Goal: Task Accomplishment & Management: Manage account settings

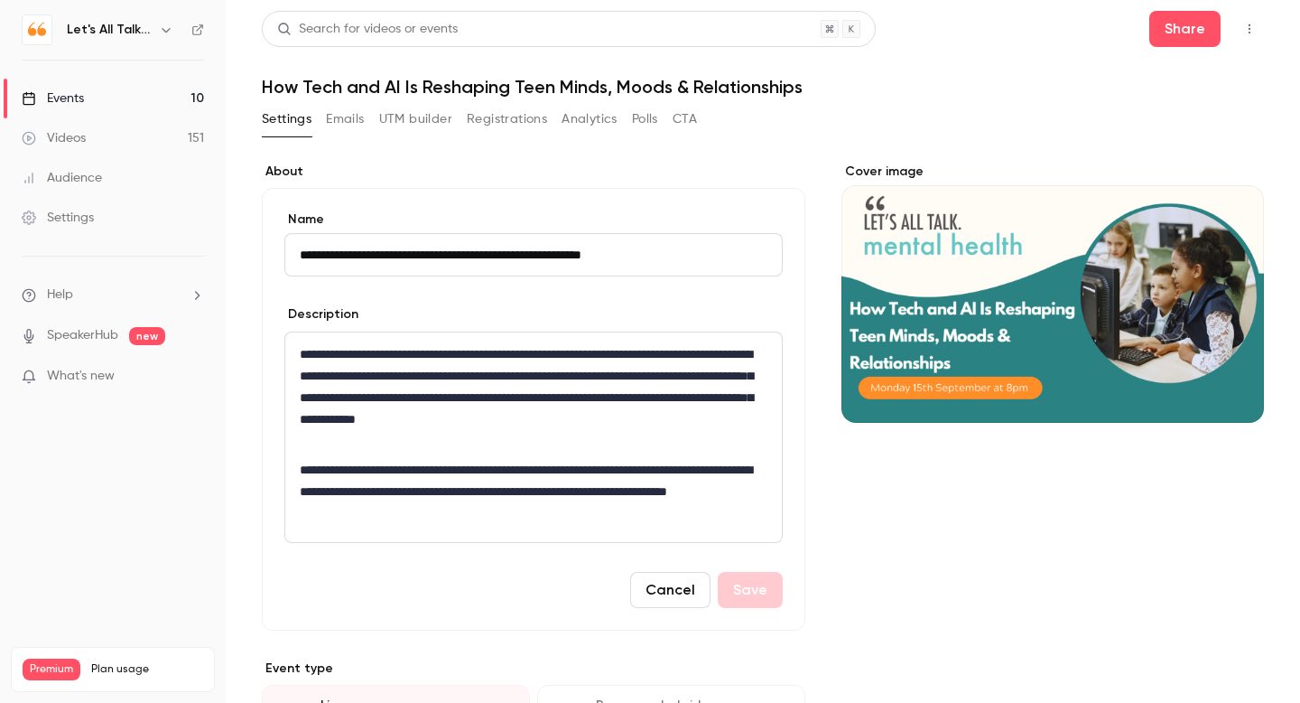
click at [69, 136] on div "Videos" at bounding box center [54, 138] width 64 height 18
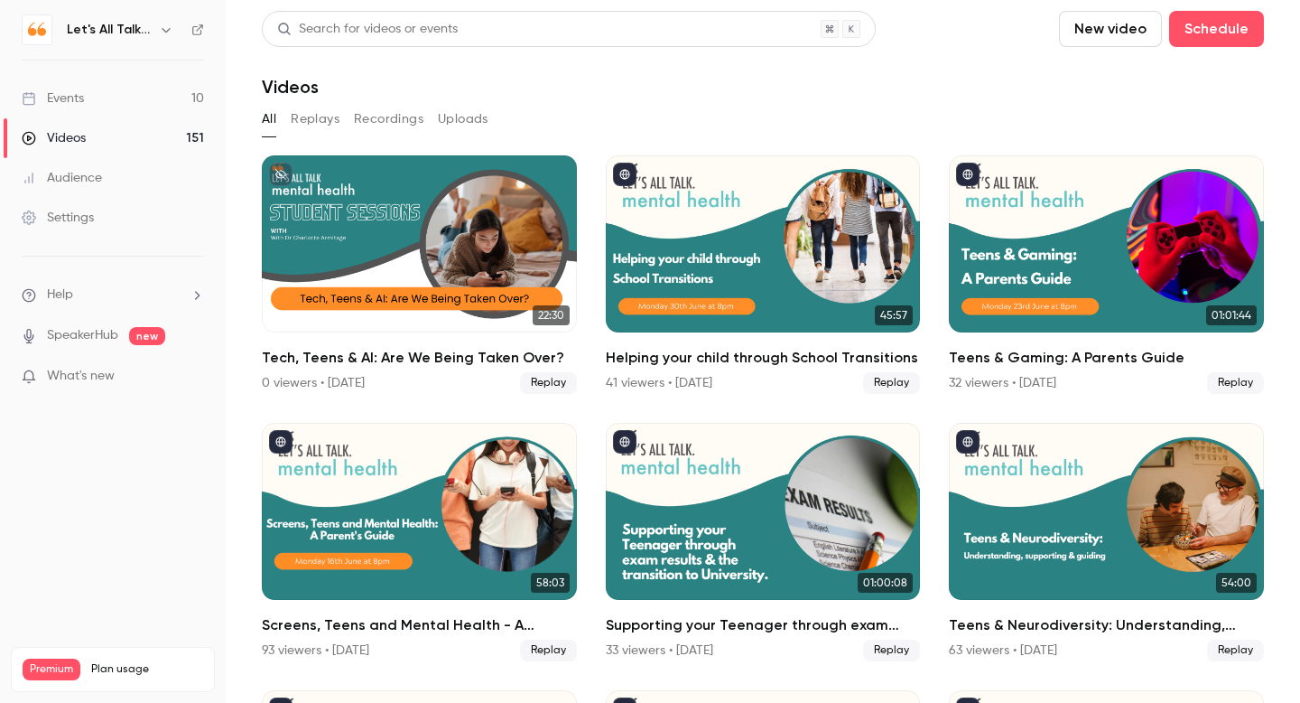
click at [78, 103] on div "Events" at bounding box center [53, 98] width 62 height 18
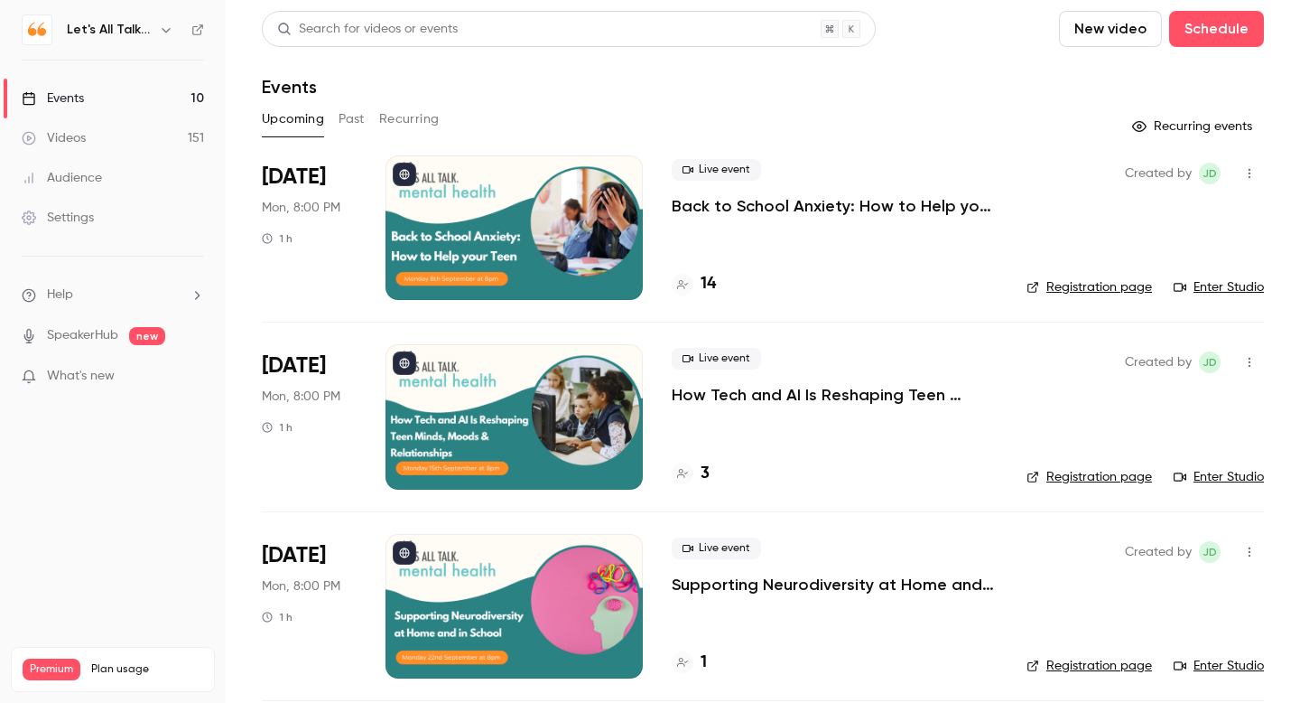
click at [1244, 177] on icon "button" at bounding box center [1250, 173] width 14 height 13
click at [1153, 255] on li "Invite to Studio" at bounding box center [1165, 266] width 195 height 47
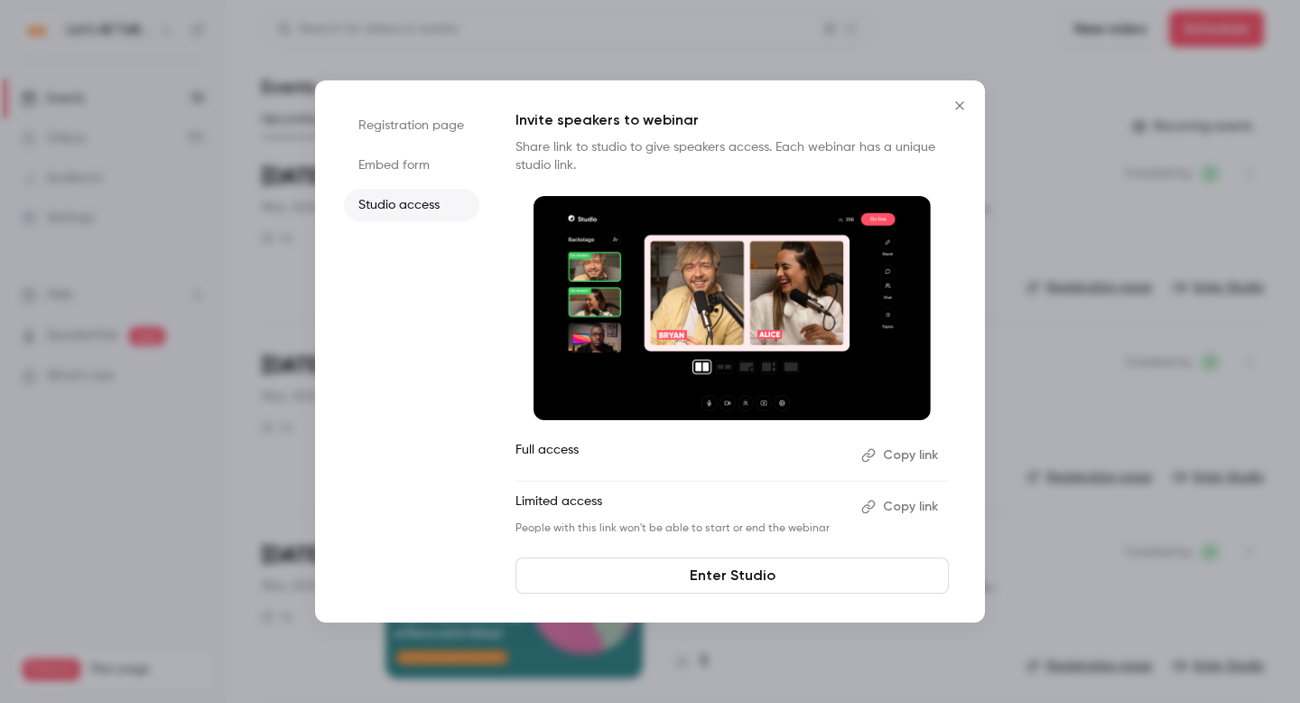
click at [904, 449] on button "Copy link" at bounding box center [901, 455] width 95 height 29
click at [959, 106] on icon "Close" at bounding box center [959, 105] width 8 height 8
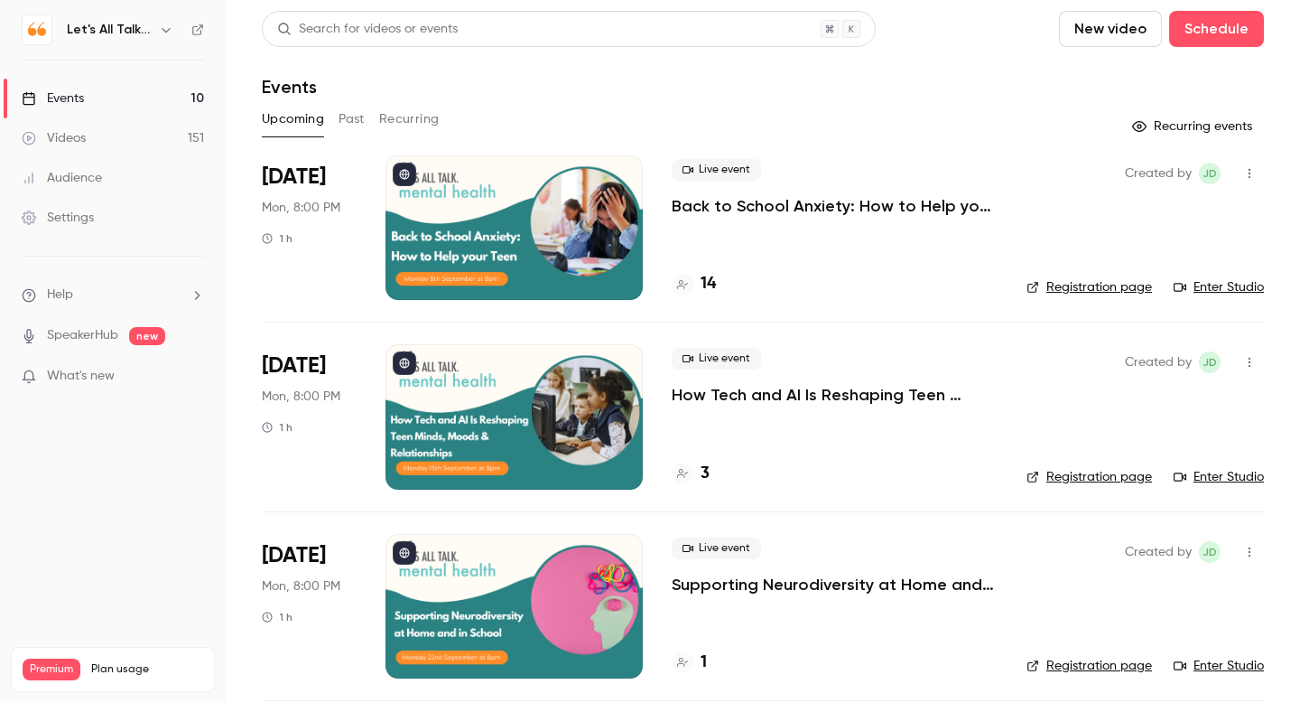
click at [759, 399] on p "How Tech and AI Is Reshaping Teen Minds, Moods & Relationships" at bounding box center [835, 395] width 326 height 22
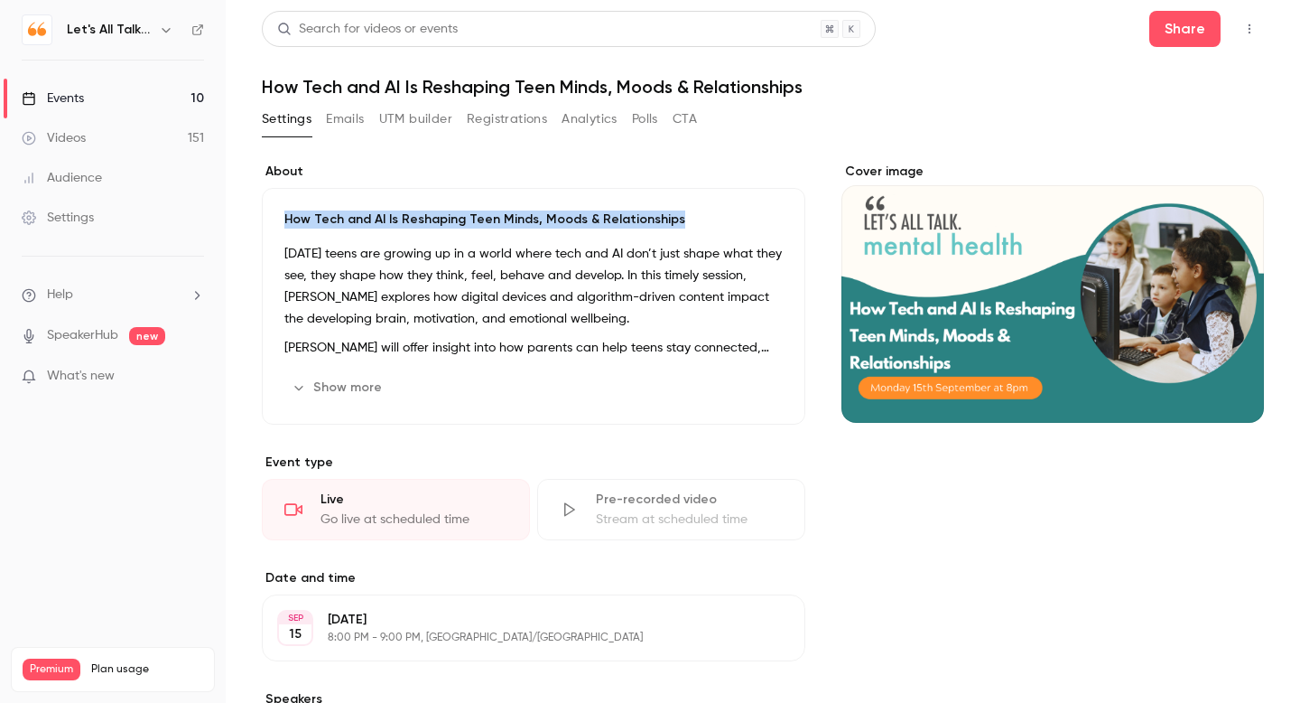
drag, startPoint x: 278, startPoint y: 218, endPoint x: 684, endPoint y: 215, distance: 405.5
click at [684, 215] on div "How Tech and AI Is Reshaping Teen Minds, Moods & Relationships [DATE] teens are…" at bounding box center [534, 306] width 544 height 237
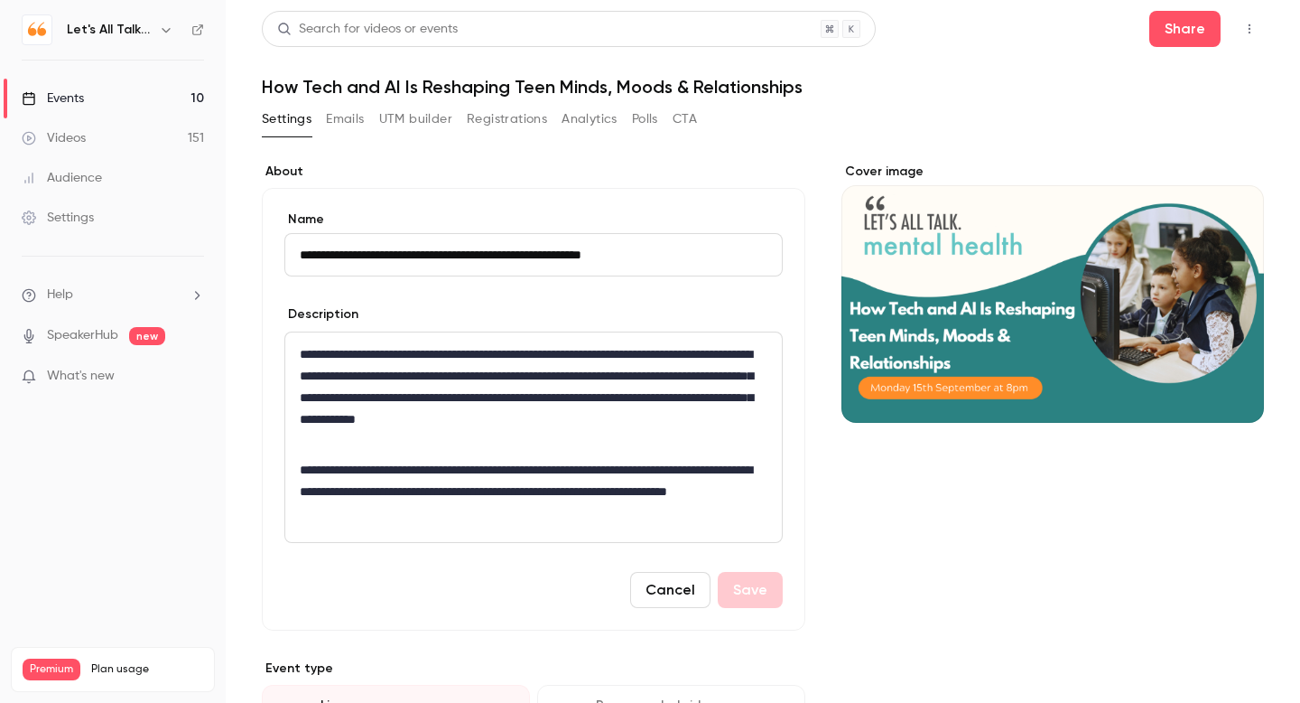
drag, startPoint x: 689, startPoint y: 254, endPoint x: 284, endPoint y: 234, distance: 405.1
click at [284, 234] on div "**********" at bounding box center [533, 243] width 498 height 66
click at [98, 95] on link "Events 10" at bounding box center [113, 99] width 226 height 40
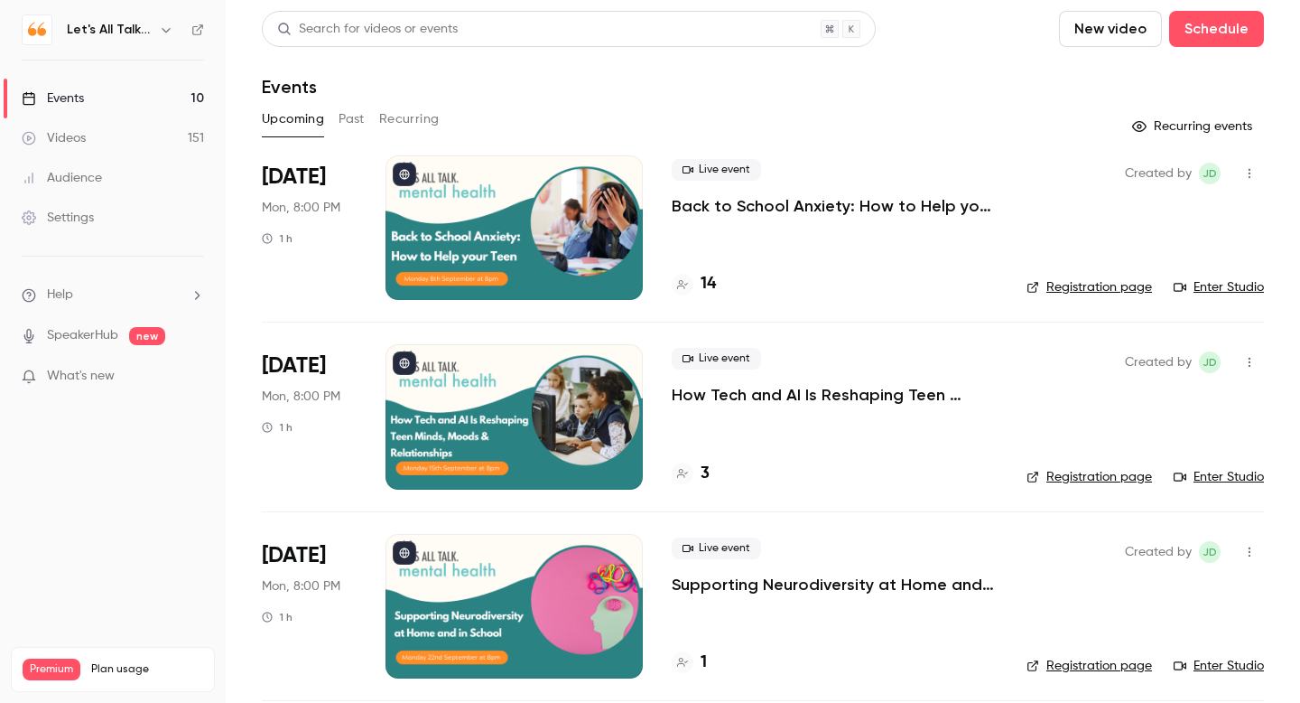
click at [721, 205] on p "Back to School Anxiety: How to Help your Teen" at bounding box center [835, 206] width 326 height 22
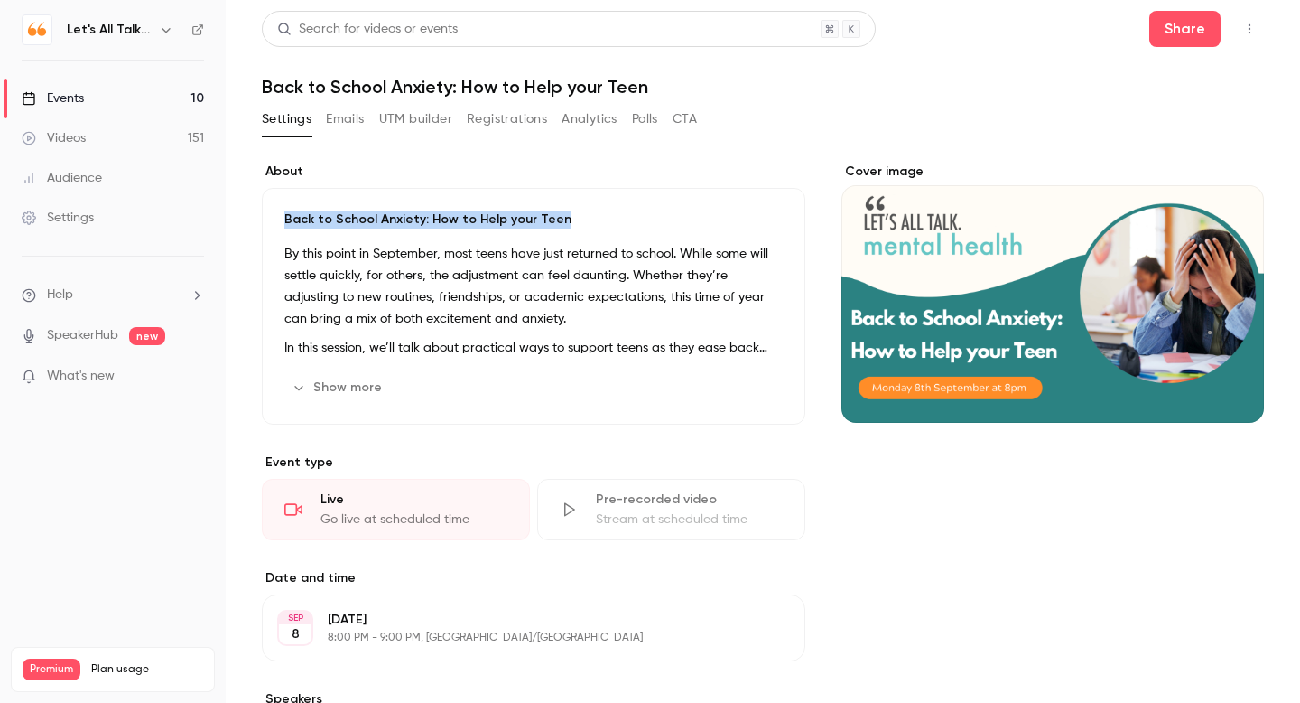
drag, startPoint x: 562, startPoint y: 225, endPoint x: 287, endPoint y: 212, distance: 274.8
click at [287, 212] on p "Back to School Anxiety: How to Help your Teen" at bounding box center [533, 219] width 498 height 18
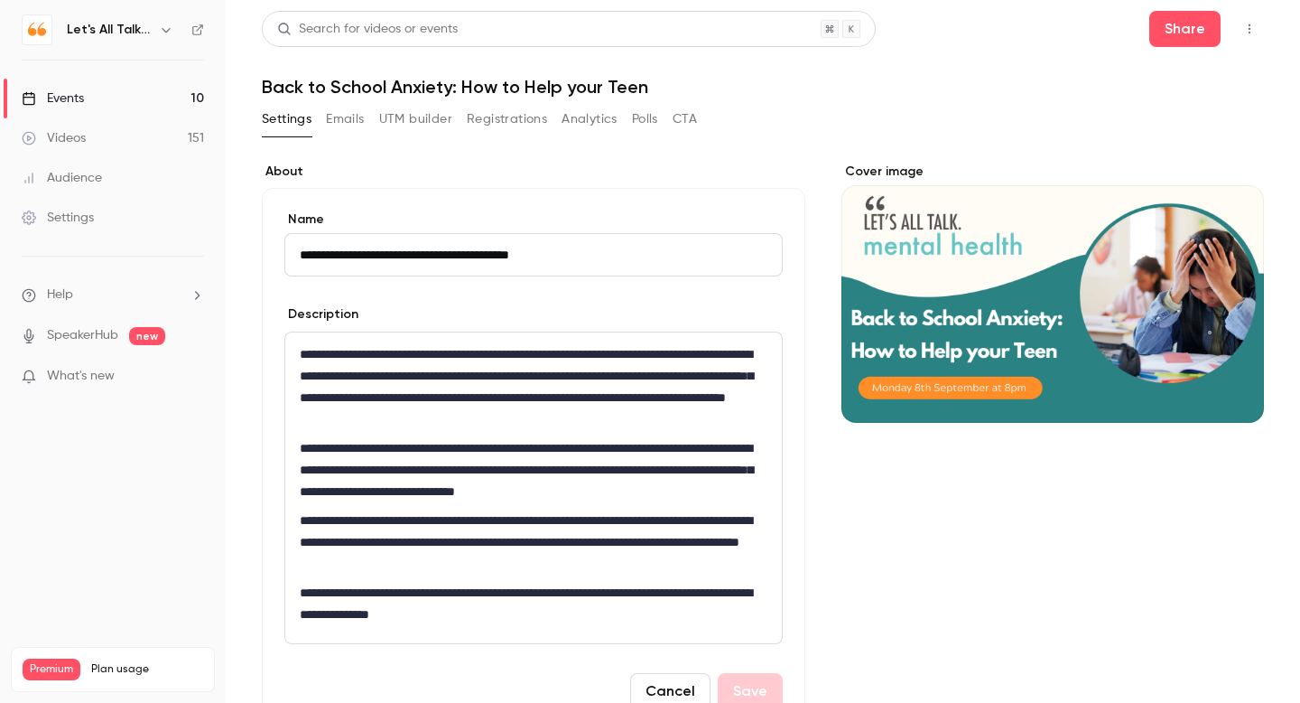
drag, startPoint x: 585, startPoint y: 248, endPoint x: 168, endPoint y: 244, distance: 417.2
click at [168, 244] on div "**********" at bounding box center [650, 351] width 1300 height 703
click at [167, 31] on icon "button" at bounding box center [166, 30] width 8 height 5
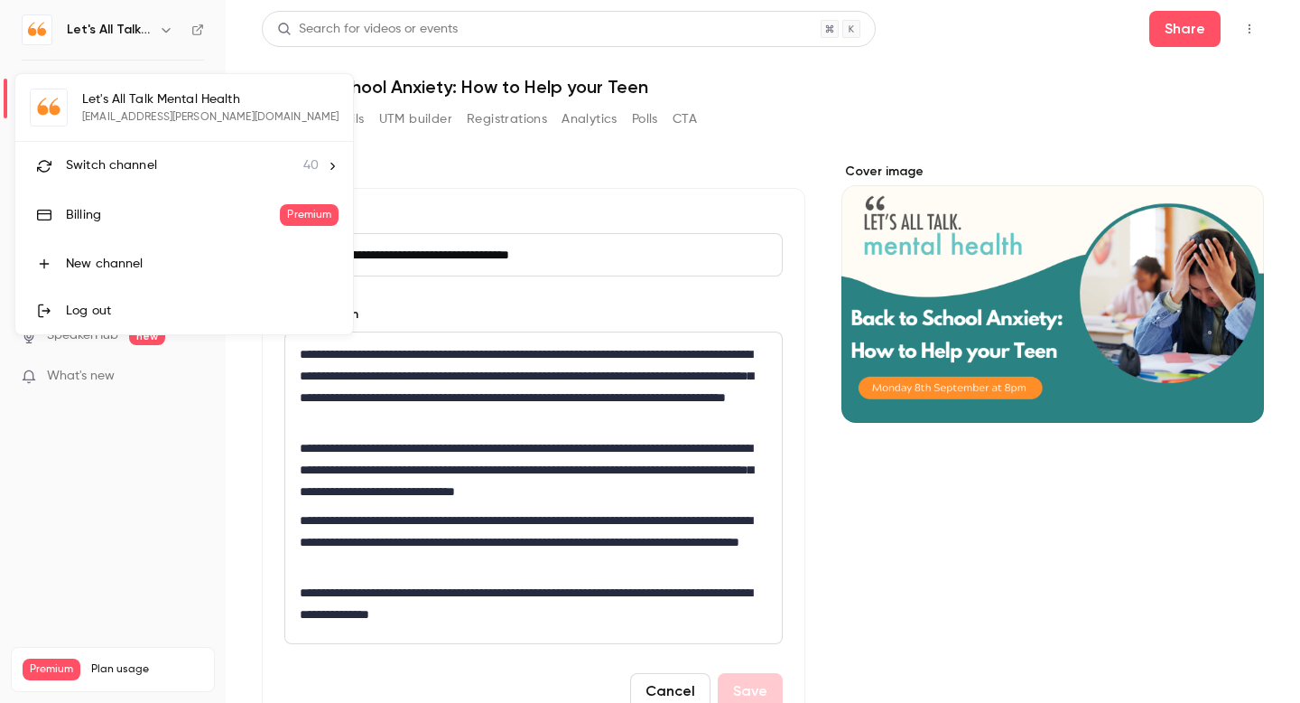
click at [118, 163] on span "Switch channel" at bounding box center [111, 165] width 91 height 19
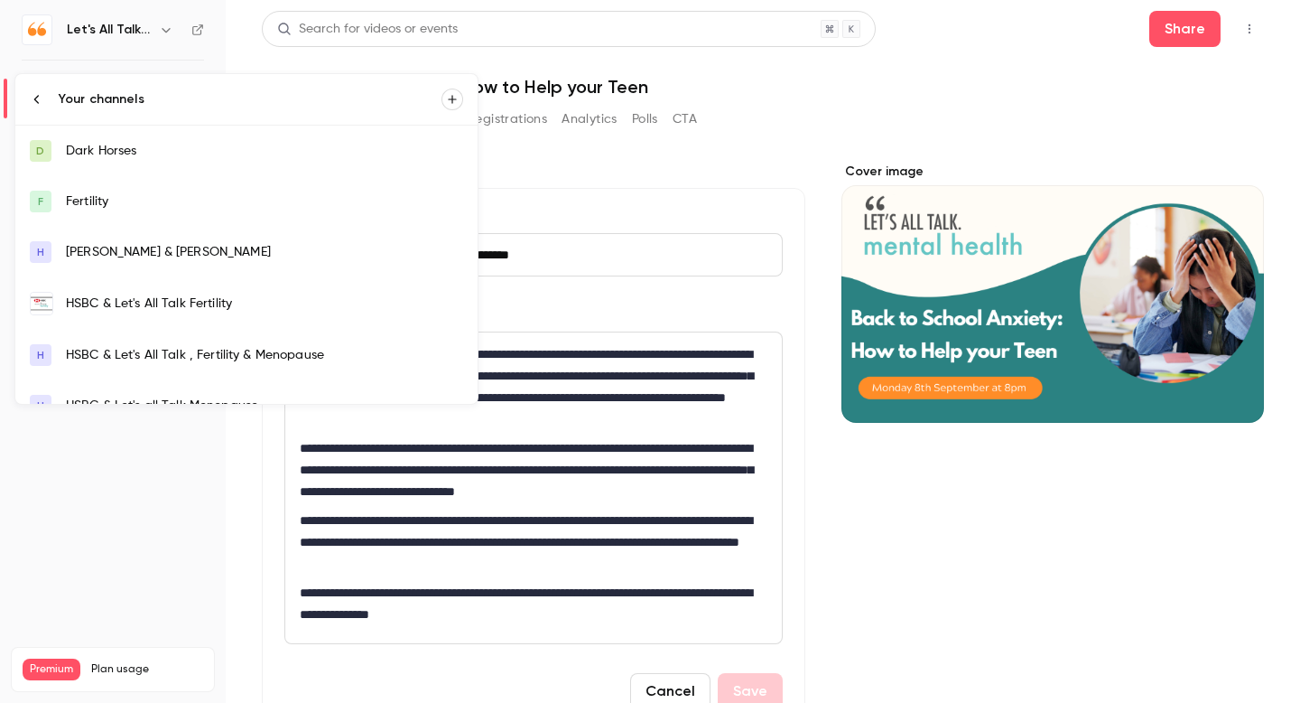
click at [619, 158] on div at bounding box center [650, 351] width 1300 height 703
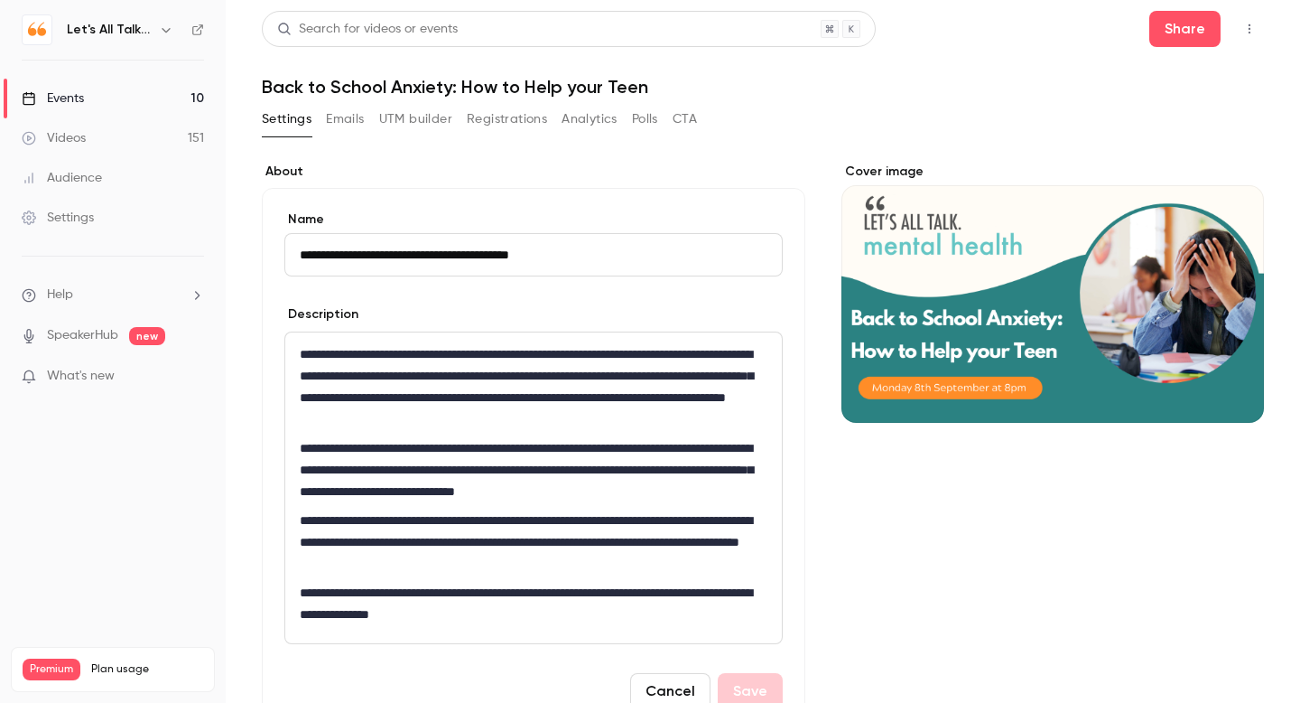
click at [163, 27] on icon "button" at bounding box center [166, 30] width 14 height 14
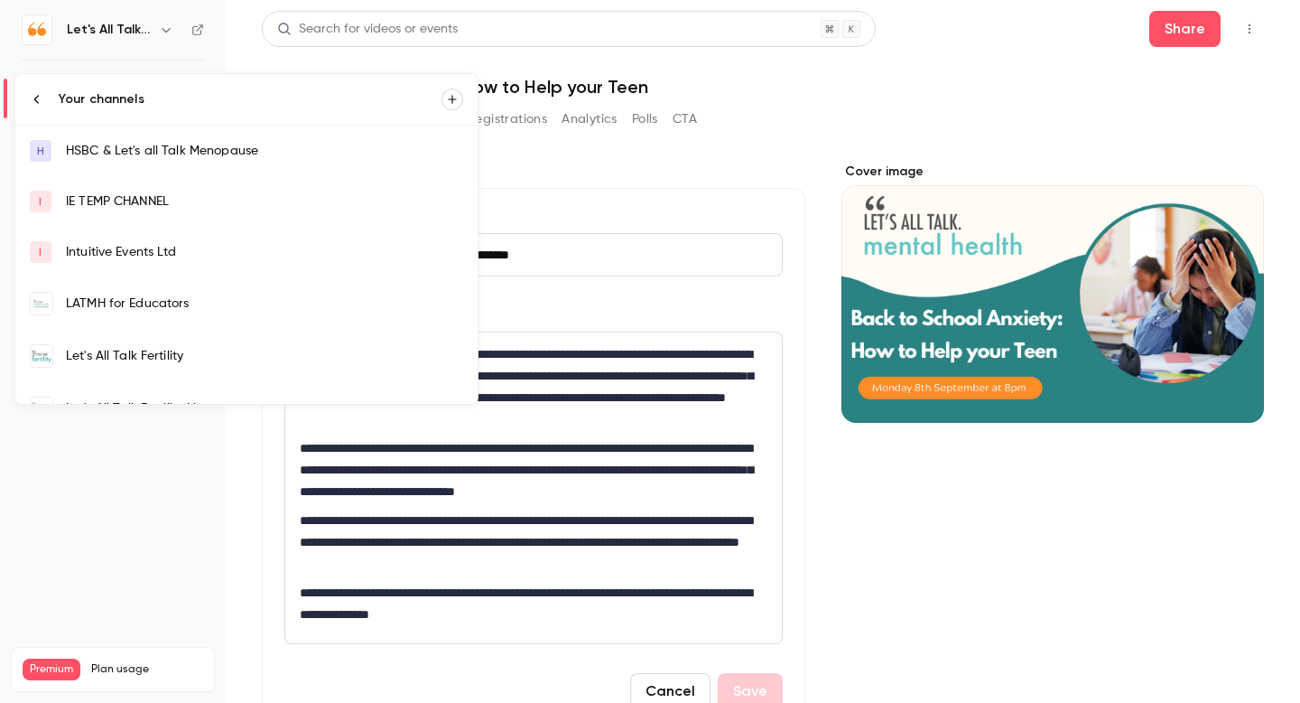
scroll to position [251, 0]
click at [173, 310] on div "LATMH for Educators" at bounding box center [264, 307] width 397 height 18
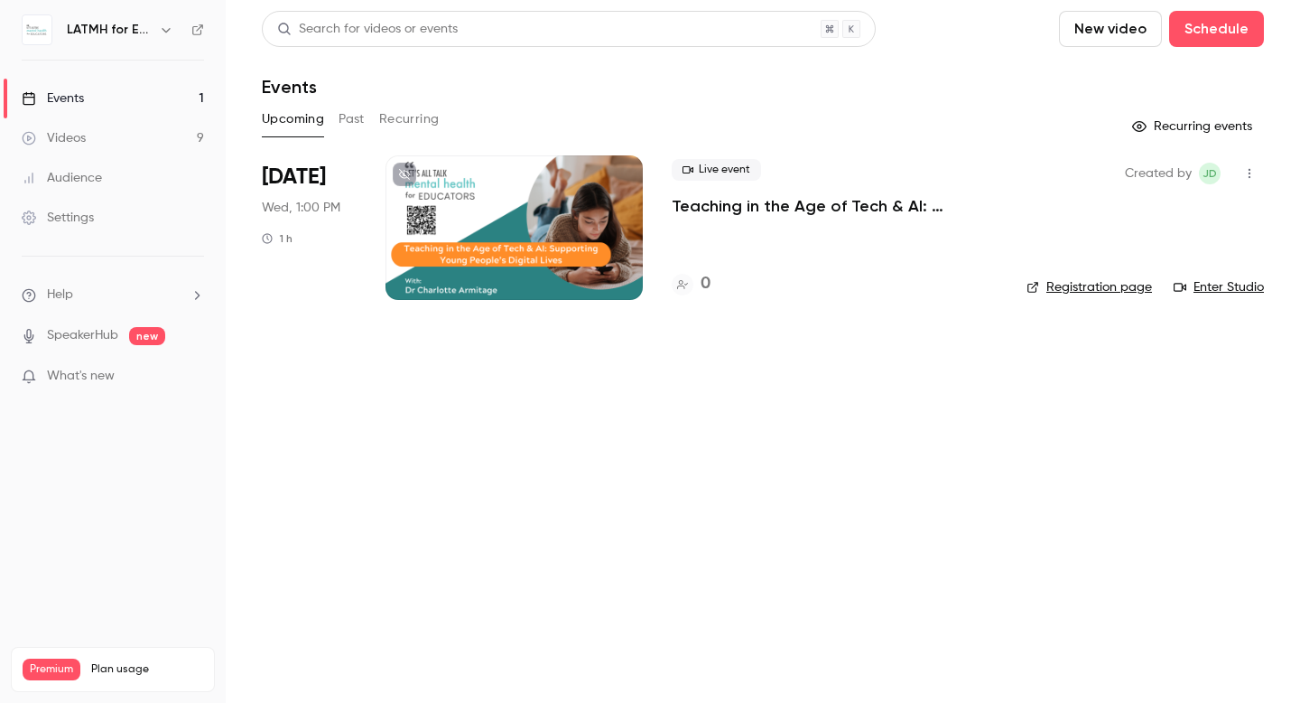
click at [405, 174] on icon at bounding box center [404, 174] width 11 height 11
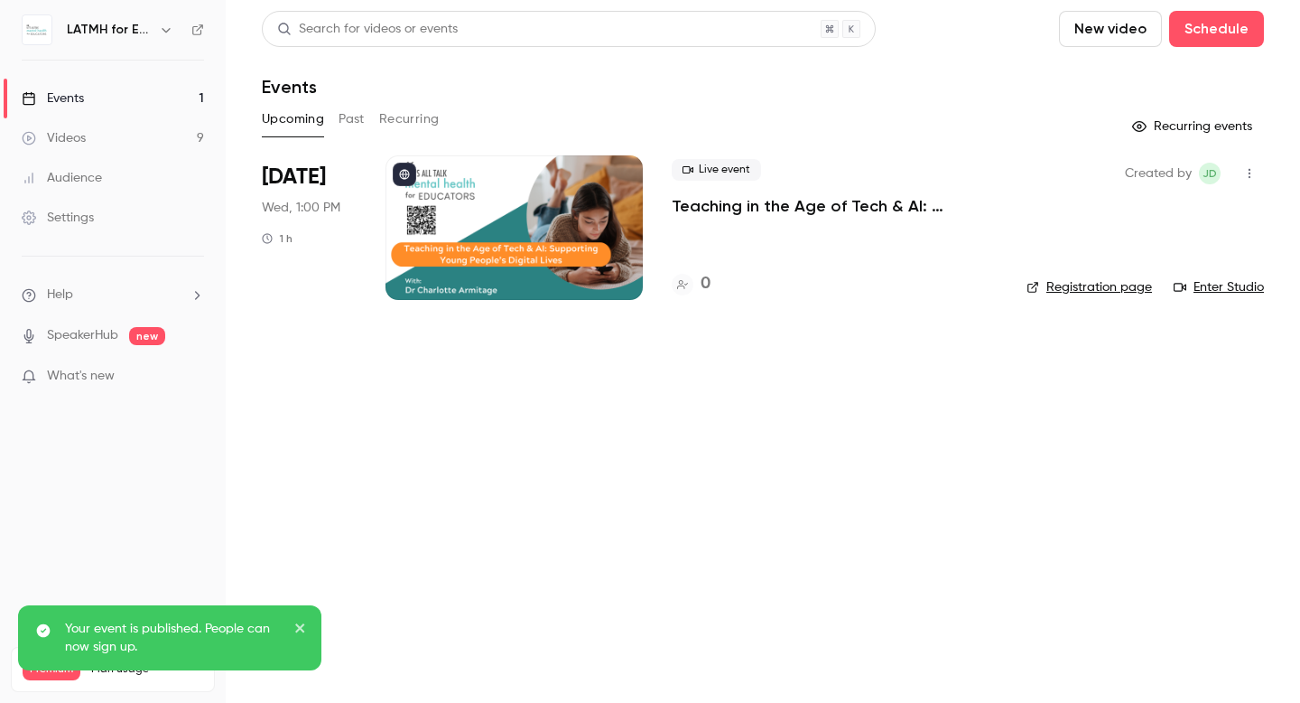
click at [79, 135] on div "Videos" at bounding box center [54, 138] width 64 height 18
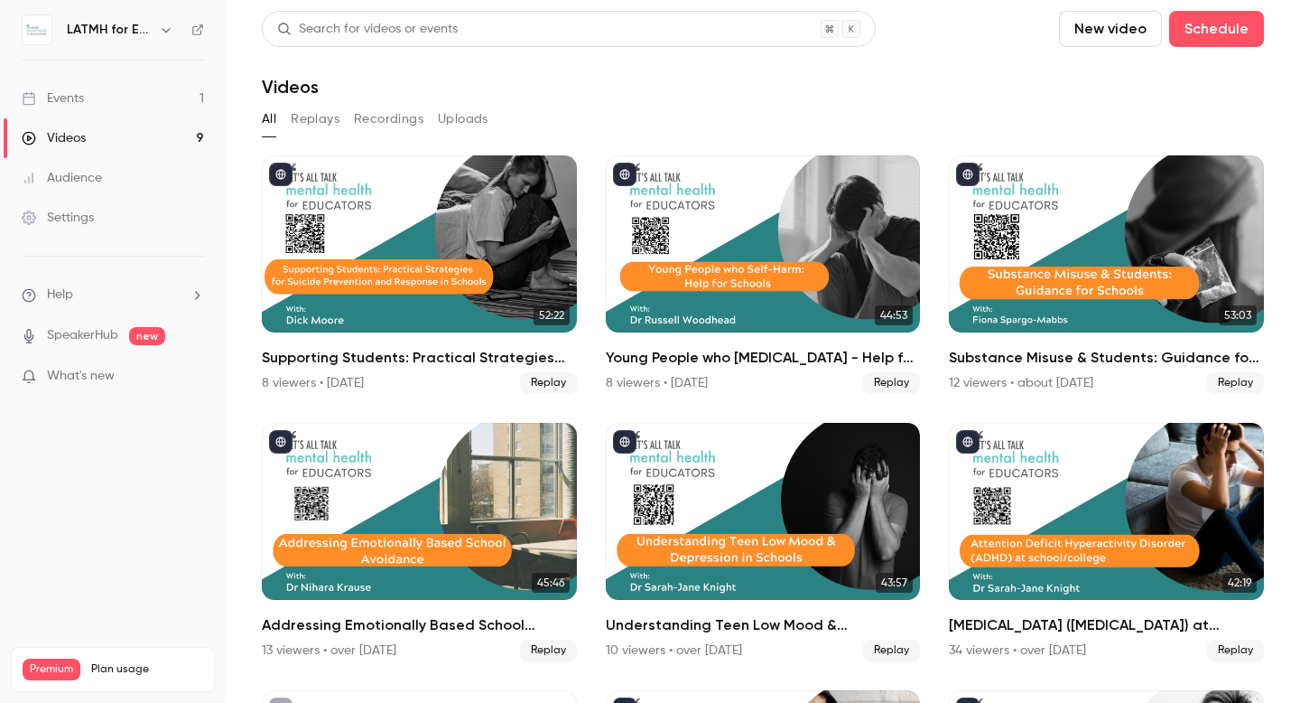
click at [79, 381] on span "What's new" at bounding box center [81, 376] width 68 height 19
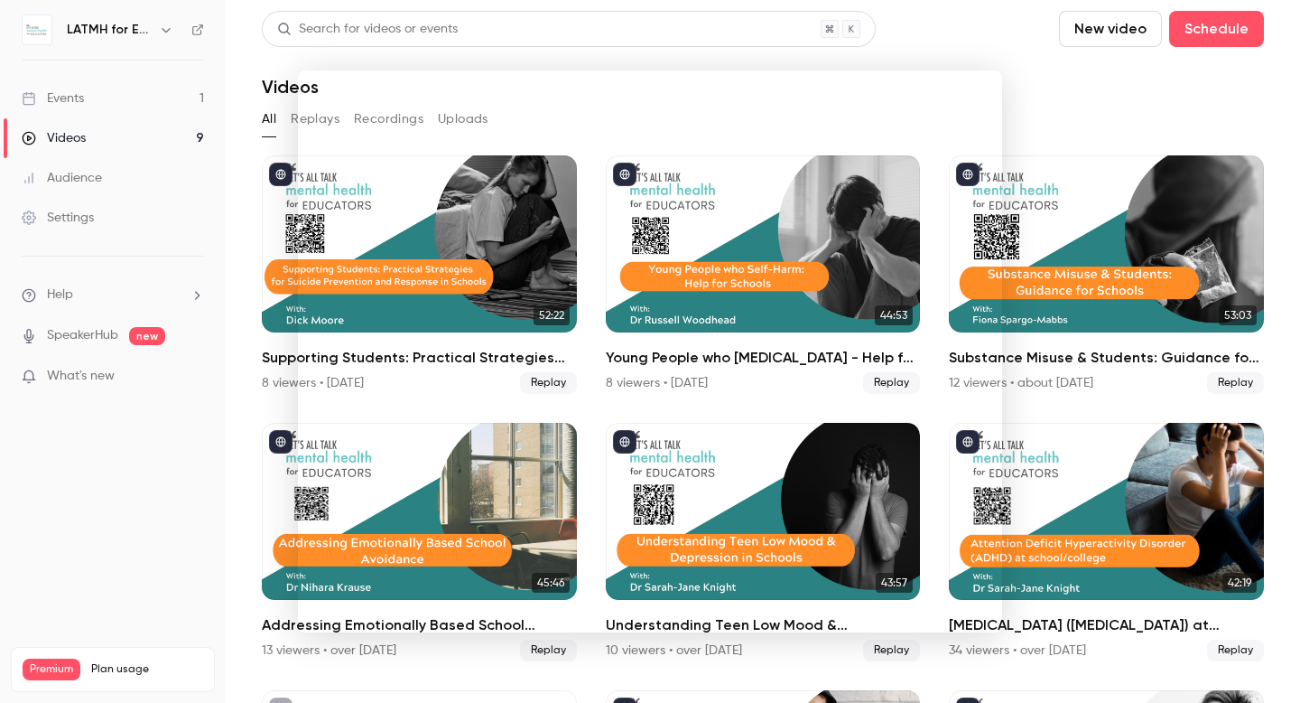
click at [68, 213] on div at bounding box center [650, 351] width 1300 height 703
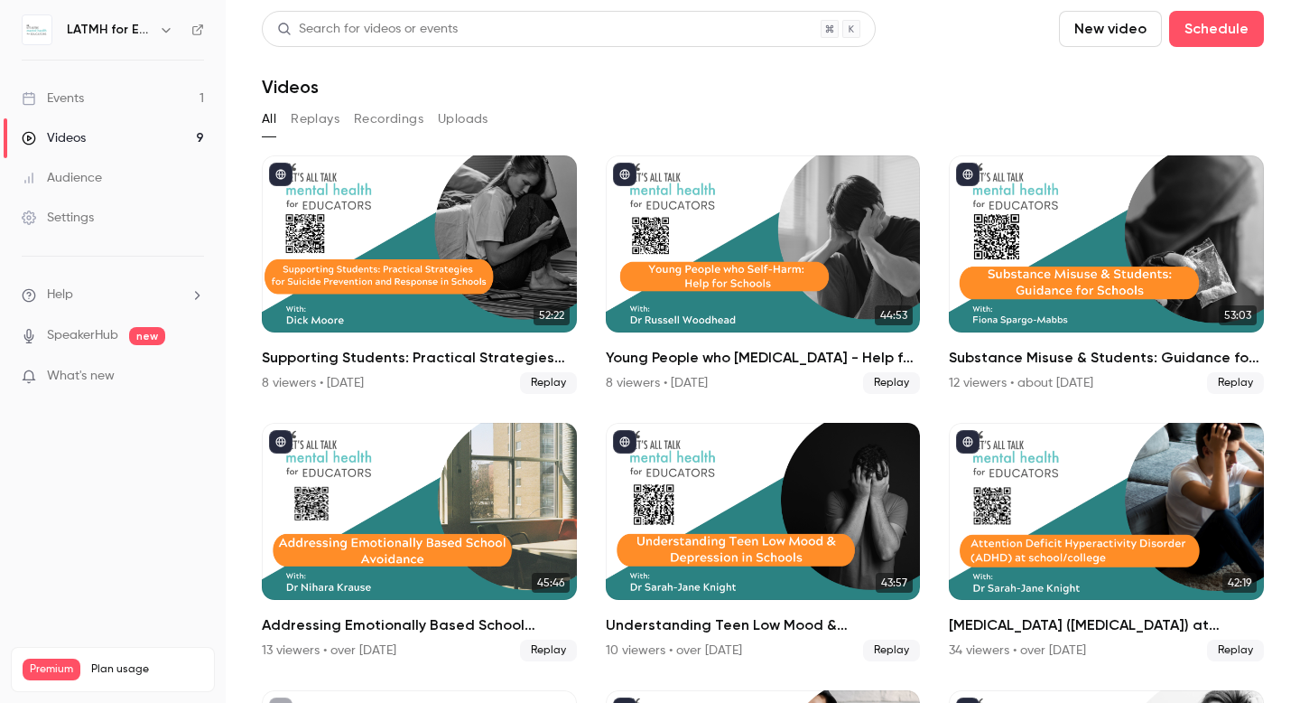
click at [68, 213] on div "Settings" at bounding box center [58, 218] width 72 height 18
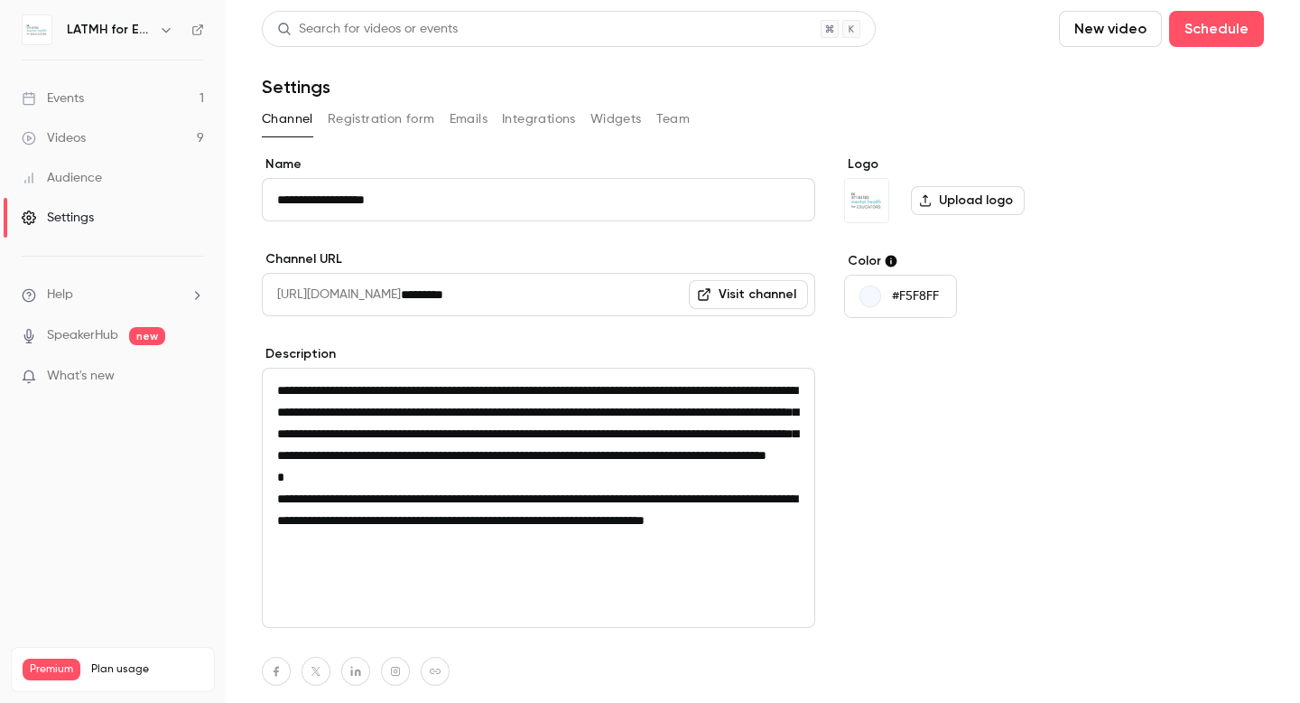
scroll to position [2, 0]
click at [70, 99] on div "Events" at bounding box center [53, 98] width 62 height 18
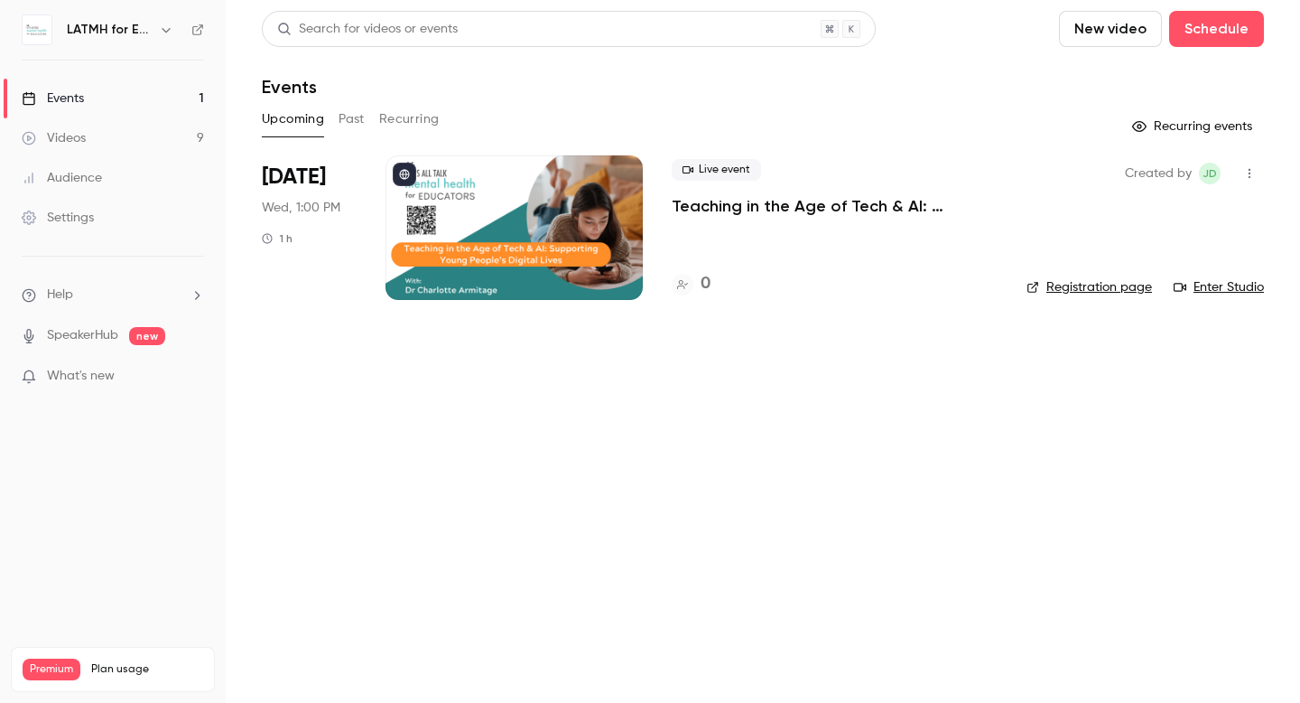
click at [535, 203] on div at bounding box center [514, 227] width 257 height 144
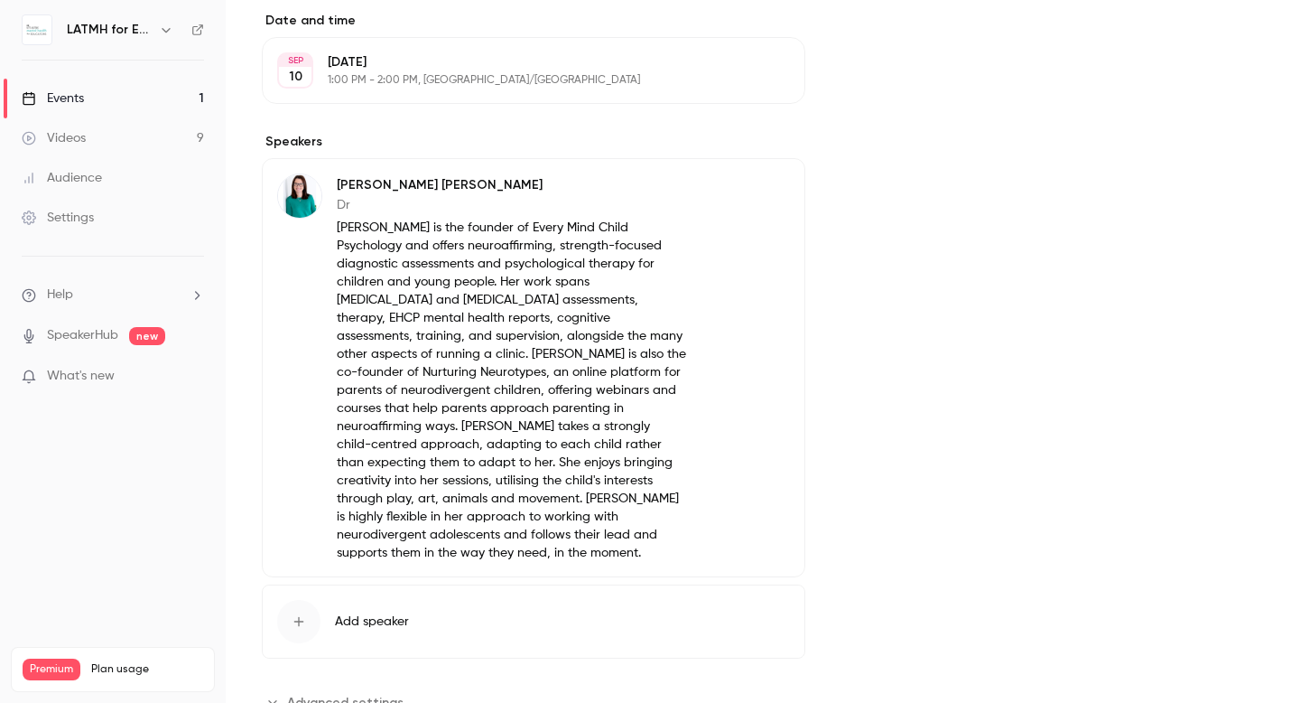
scroll to position [567, 0]
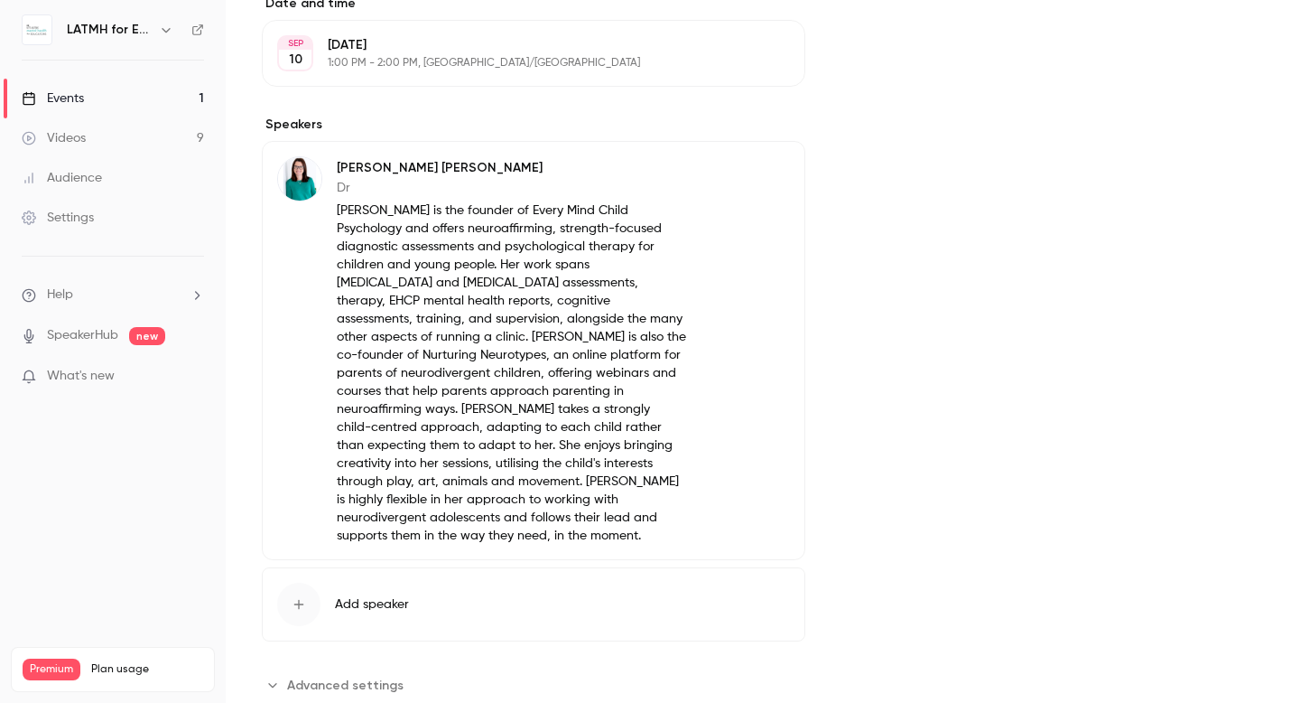
click at [766, 177] on button "Edit" at bounding box center [757, 170] width 66 height 29
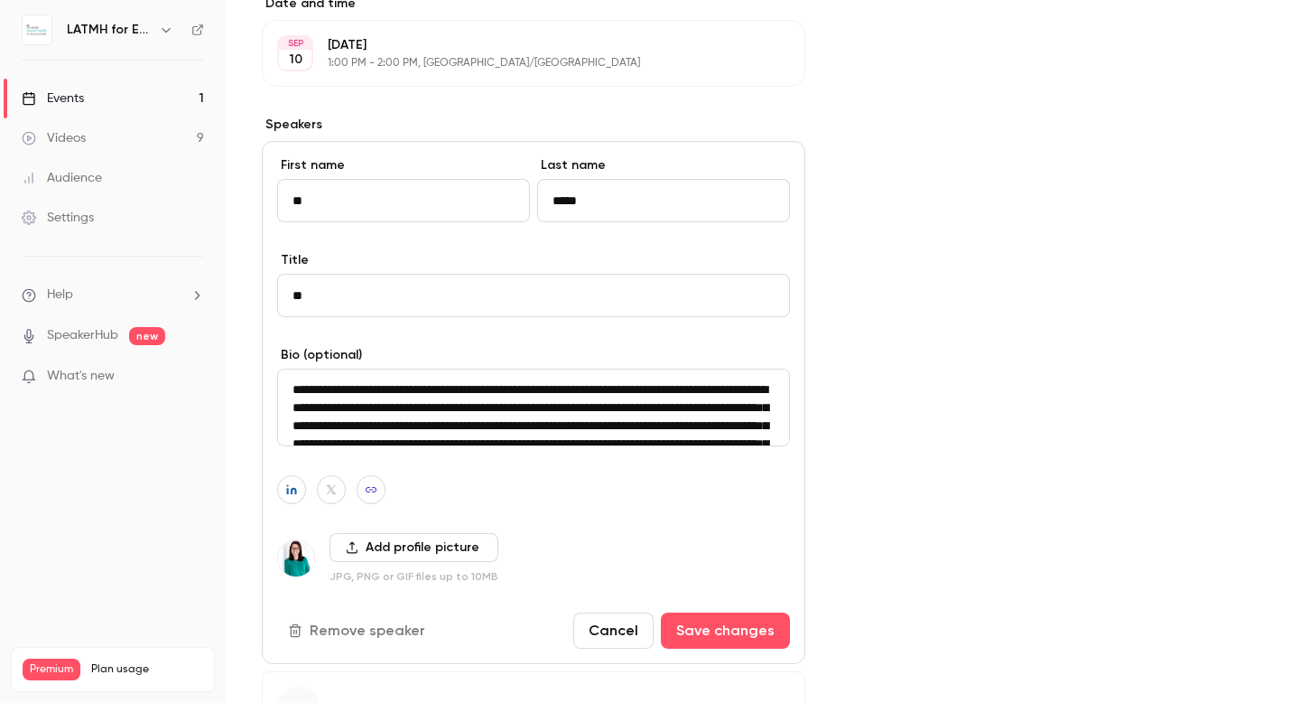
type input "*"
type input "*********"
click at [600, 206] on input "*****" at bounding box center [663, 200] width 253 height 43
drag, startPoint x: 600, startPoint y: 206, endPoint x: 526, endPoint y: 198, distance: 73.6
click at [526, 198] on div "First name ********* Last name ******" at bounding box center [533, 203] width 513 height 95
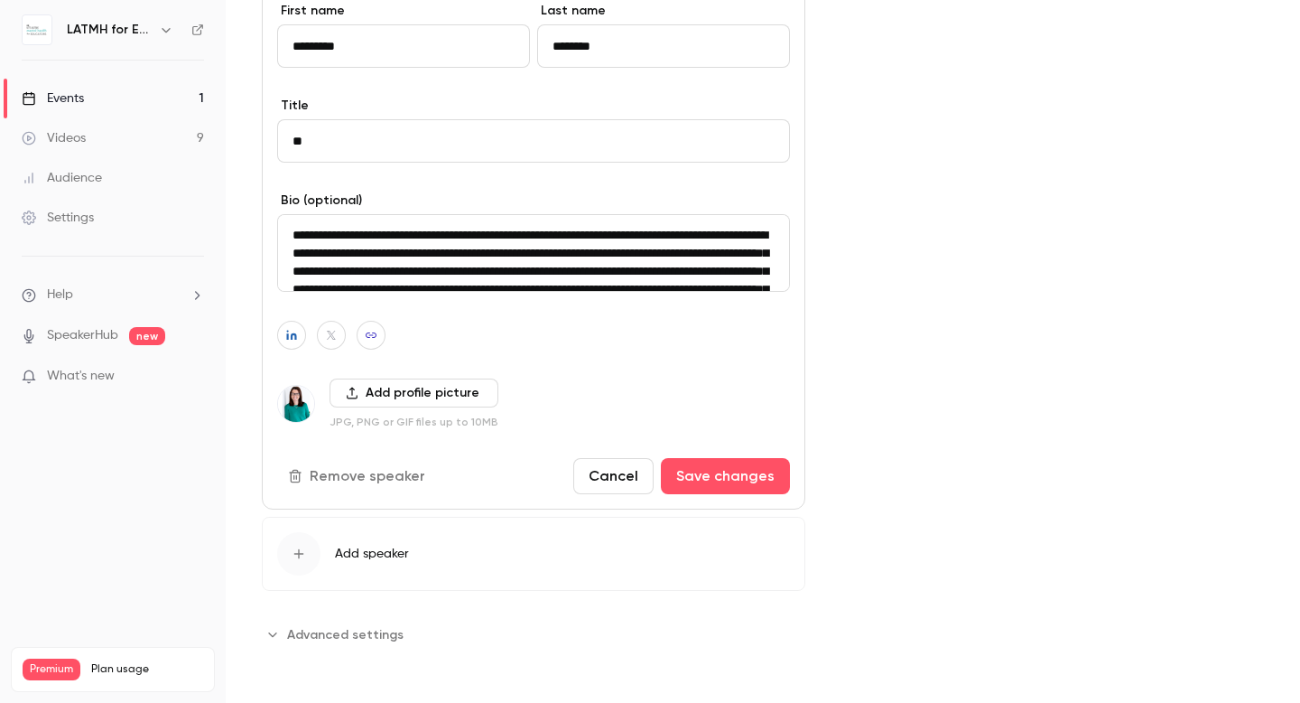
scroll to position [728, 0]
type input "********"
click at [679, 251] on textarea "**********" at bounding box center [533, 253] width 513 height 78
click at [373, 396] on button "Add profile picture" at bounding box center [414, 392] width 169 height 29
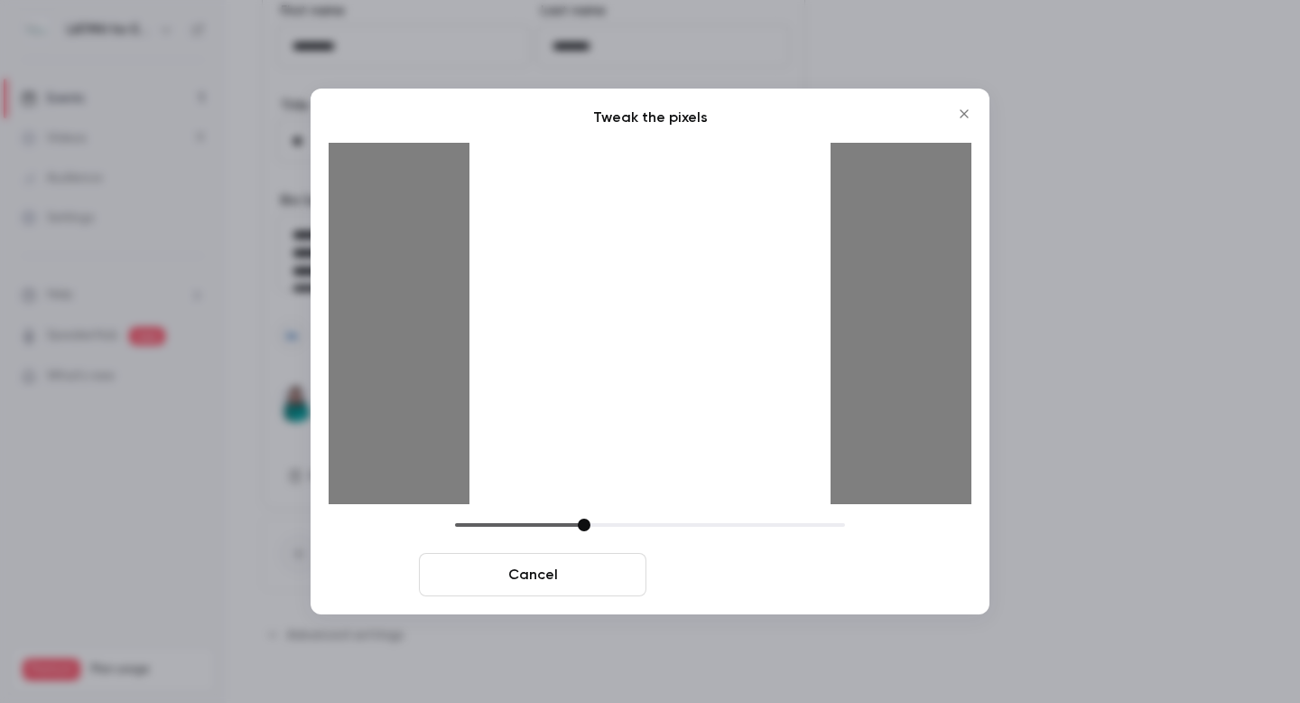
click at [769, 574] on button "Crop and save" at bounding box center [768, 574] width 228 height 43
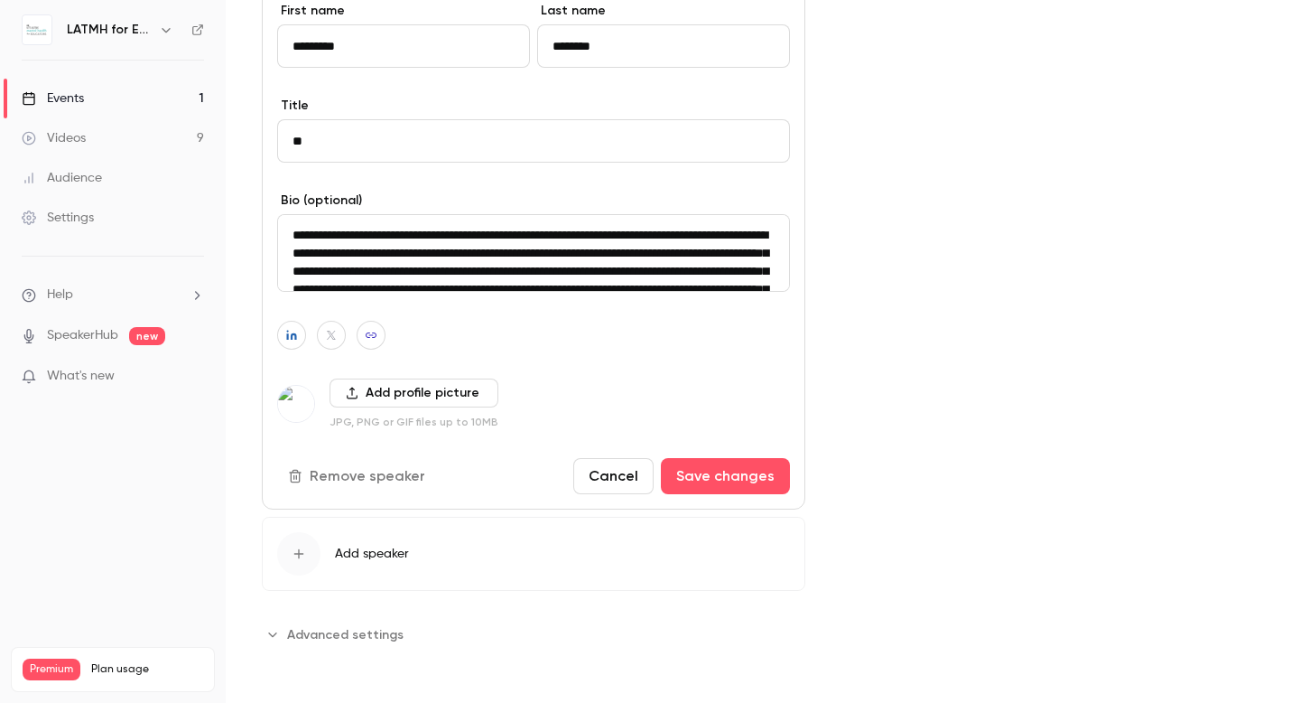
click at [552, 266] on textarea "**********" at bounding box center [533, 253] width 513 height 78
click at [293, 233] on textarea "**********" at bounding box center [533, 253] width 513 height 78
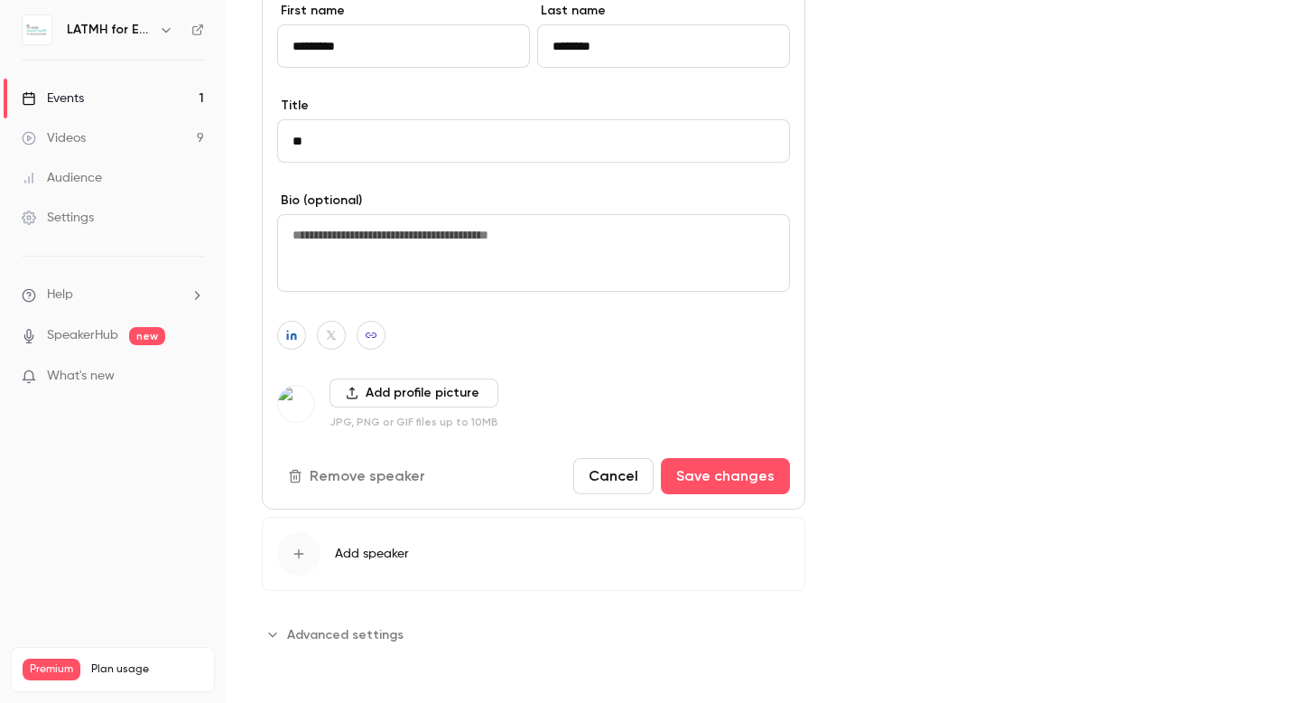
scroll to position [0, 0]
click at [702, 480] on button "Save changes" at bounding box center [725, 476] width 129 height 36
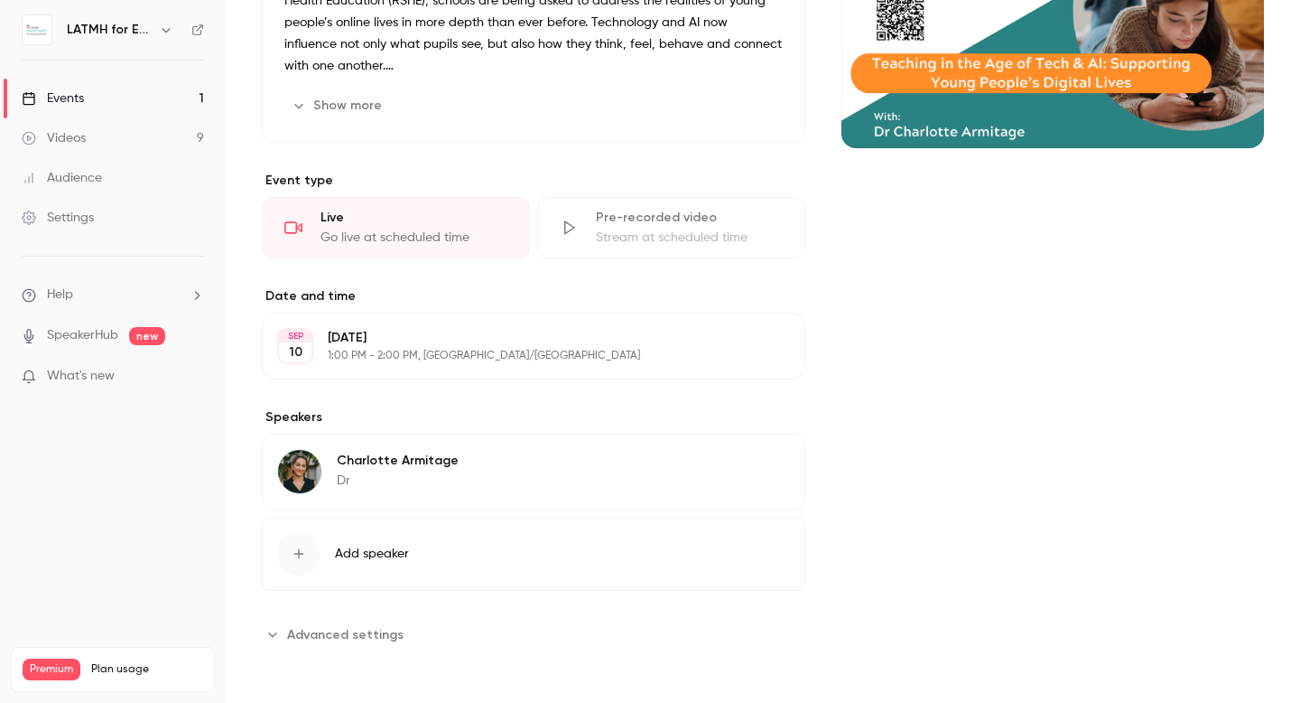
scroll to position [282, 0]
click at [469, 465] on div "[PERSON_NAME] Dr [PERSON_NAME]" at bounding box center [534, 471] width 544 height 76
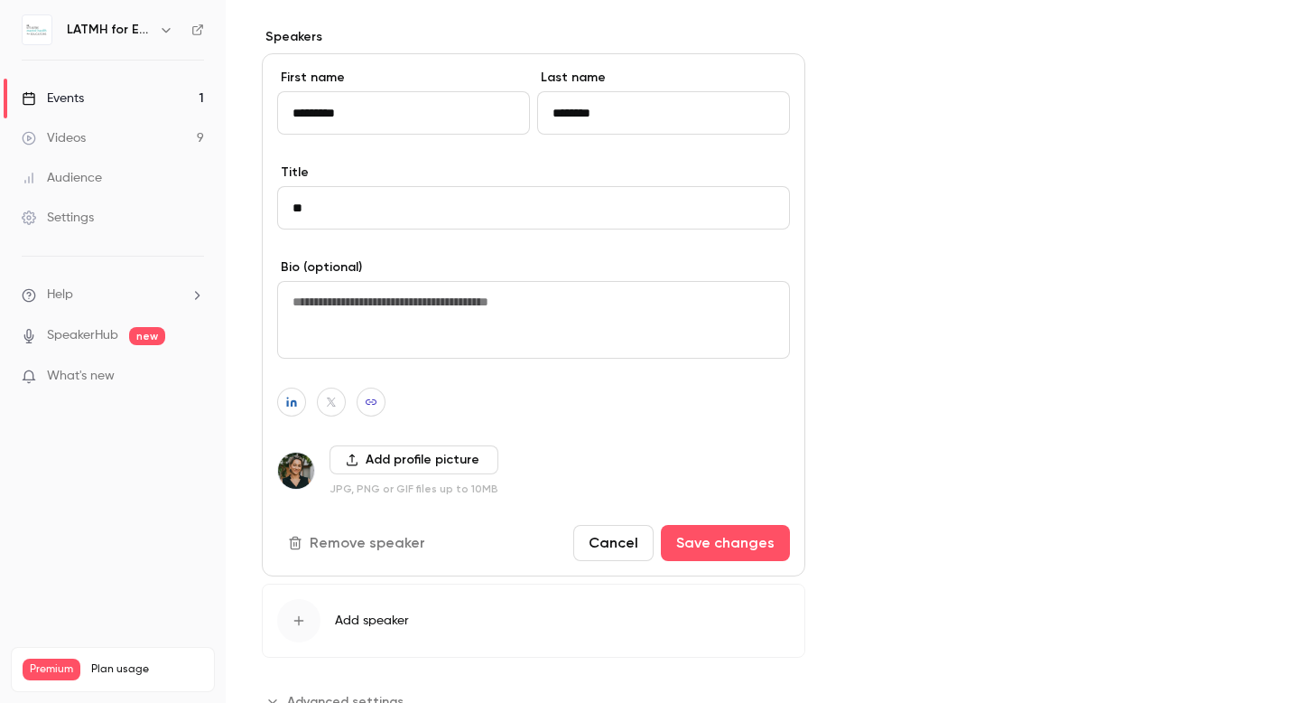
scroll to position [617, 0]
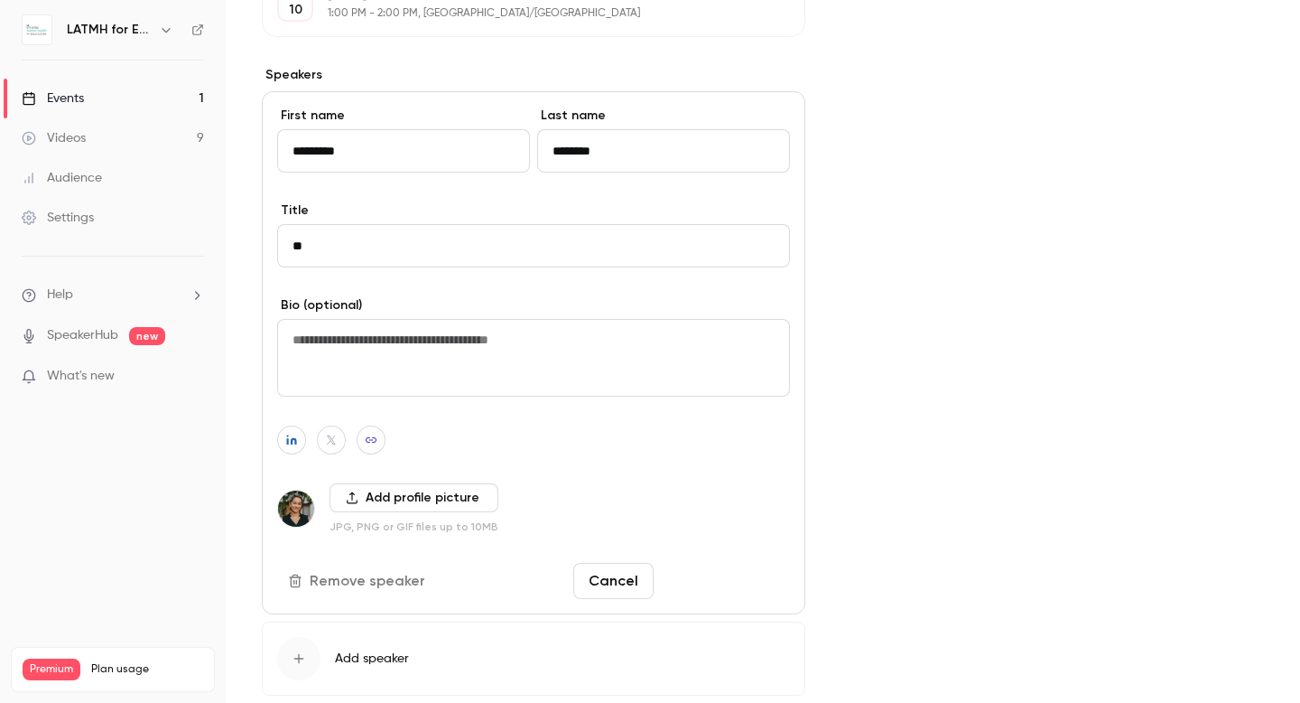
click at [749, 586] on button "Save changes" at bounding box center [725, 581] width 129 height 36
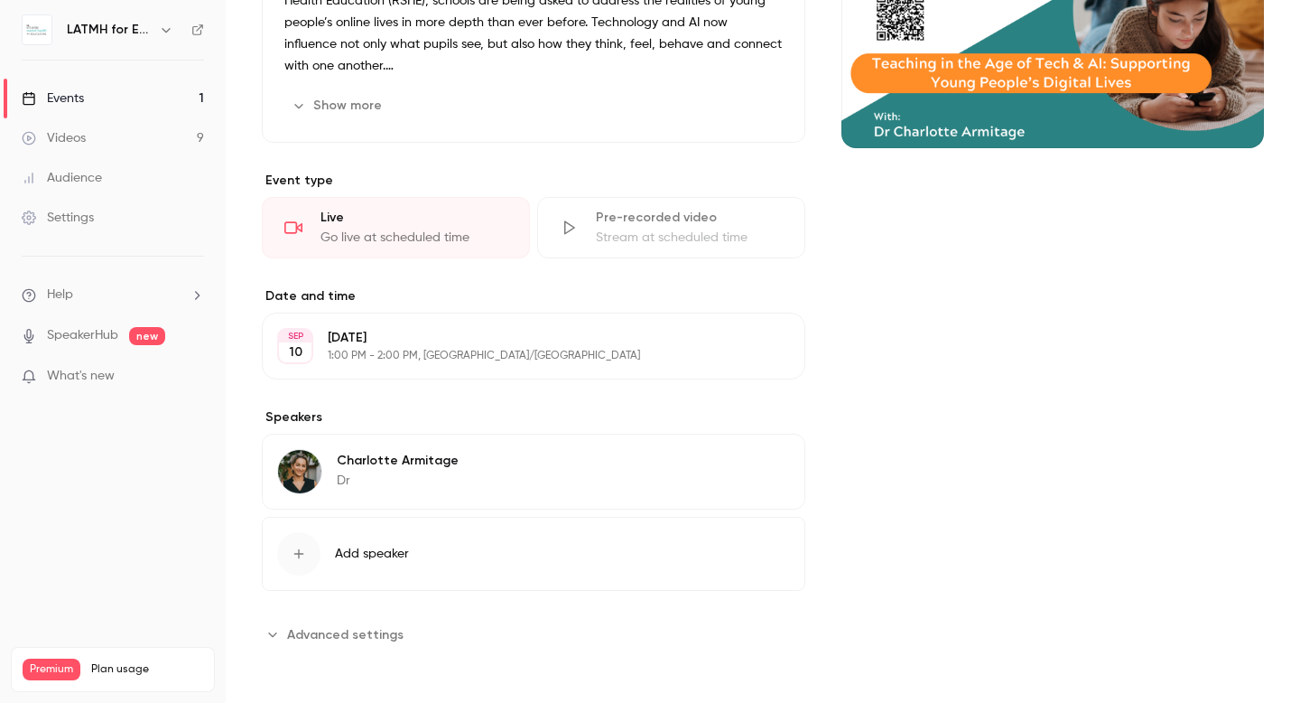
click at [166, 30] on icon "button" at bounding box center [166, 30] width 14 height 14
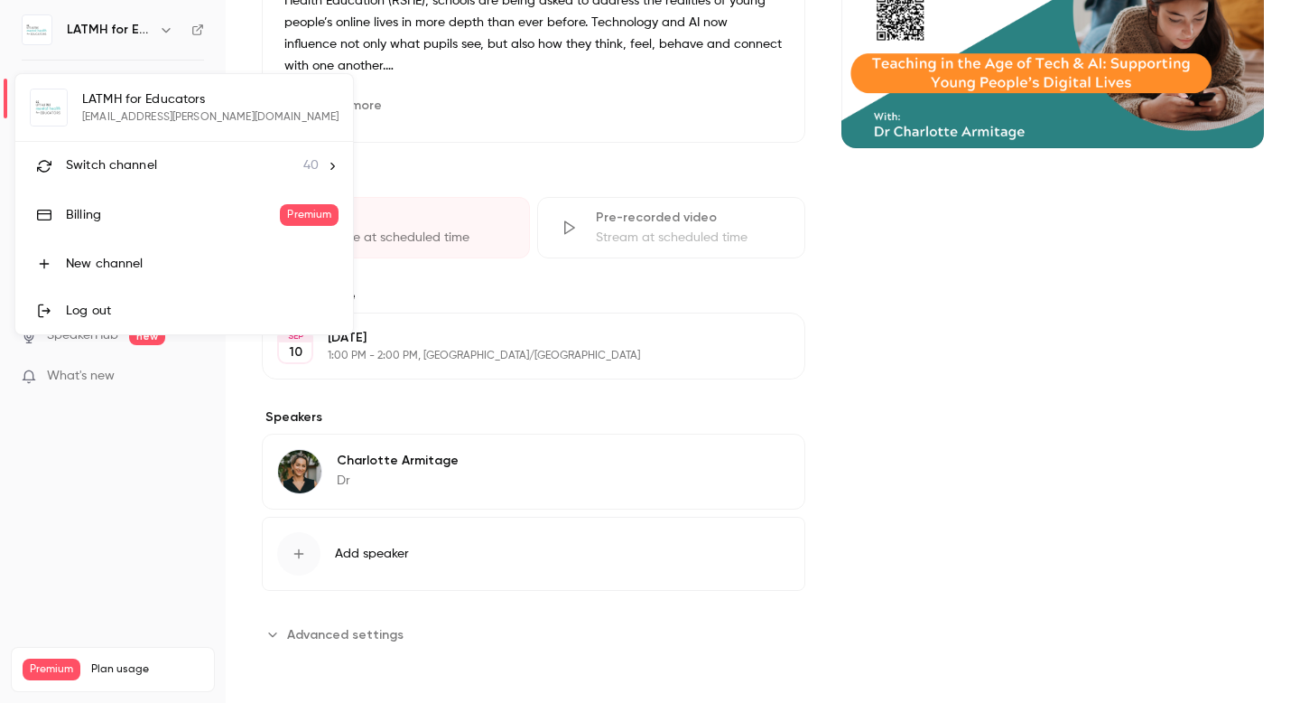
click at [133, 164] on span "Switch channel" at bounding box center [111, 165] width 91 height 19
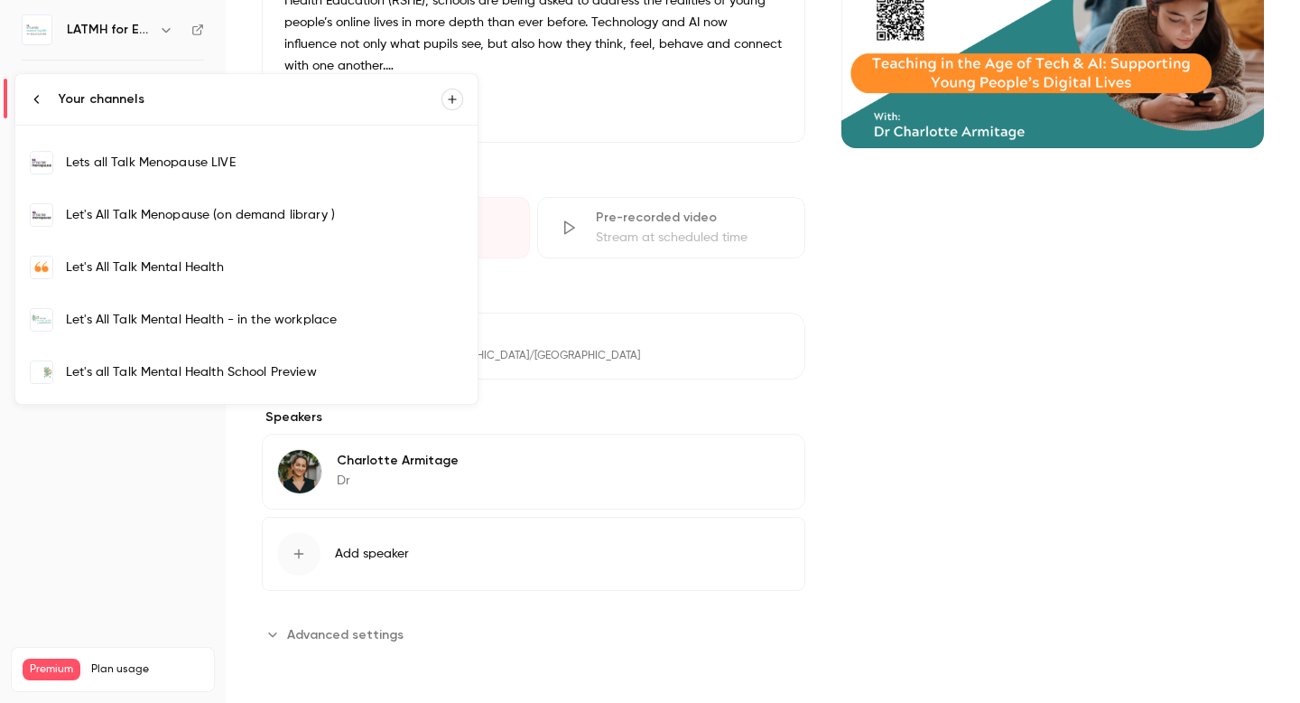
scroll to position [659, 0]
click at [145, 277] on link "Let's All Talk Mental Health" at bounding box center [246, 264] width 462 height 52
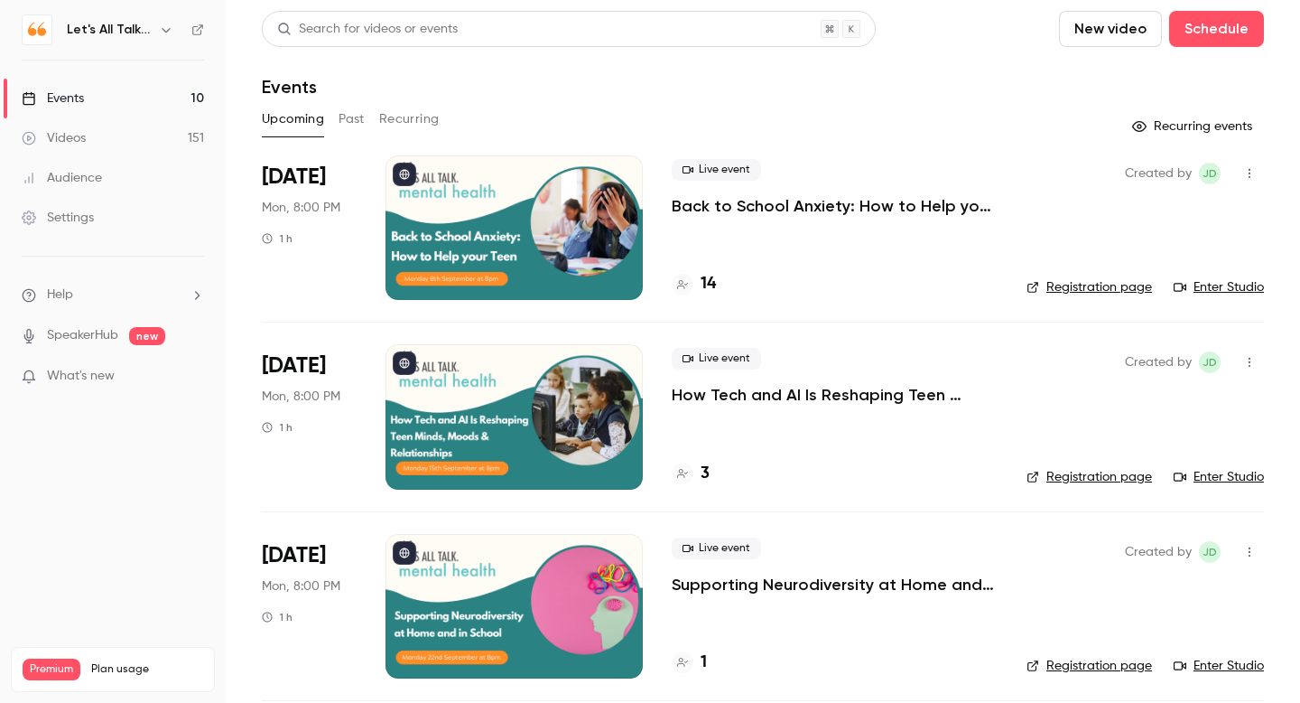
click at [752, 391] on p "How Tech and AI Is Reshaping Teen Minds, Moods & Relationships" at bounding box center [835, 395] width 326 height 22
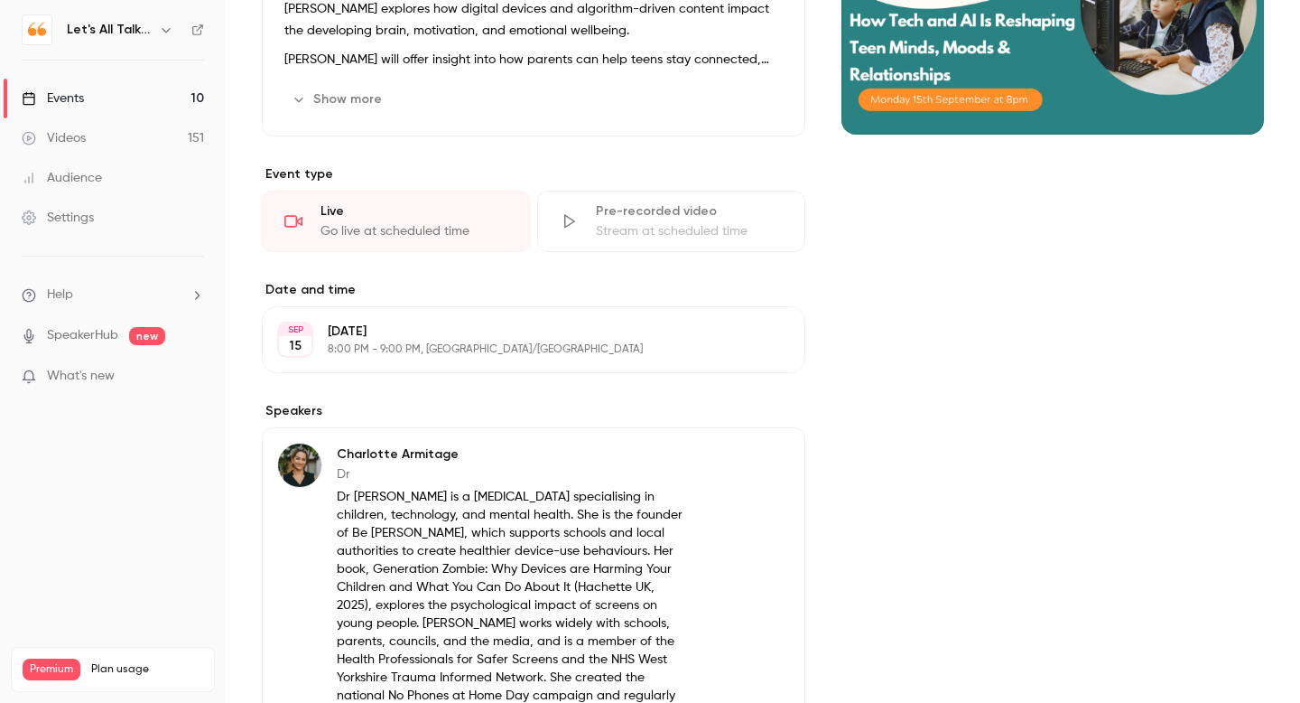
scroll to position [607, 0]
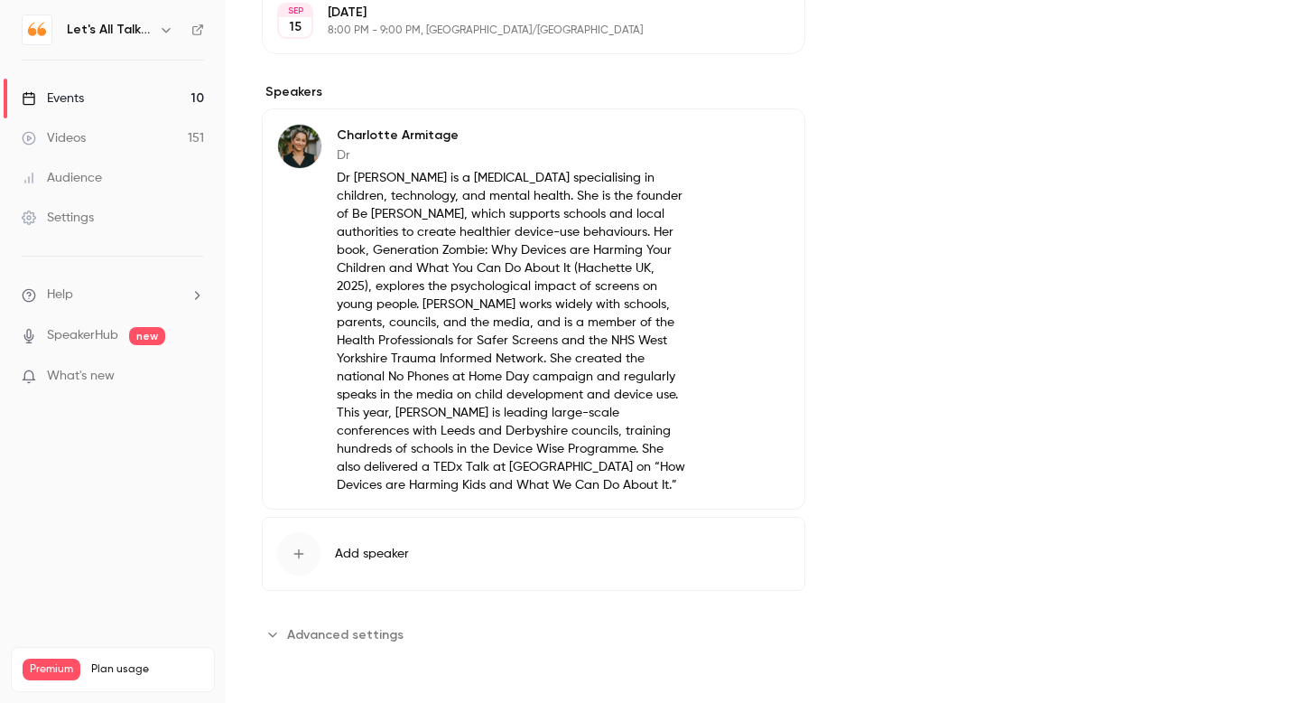
click at [750, 141] on button "Edit" at bounding box center [757, 138] width 66 height 29
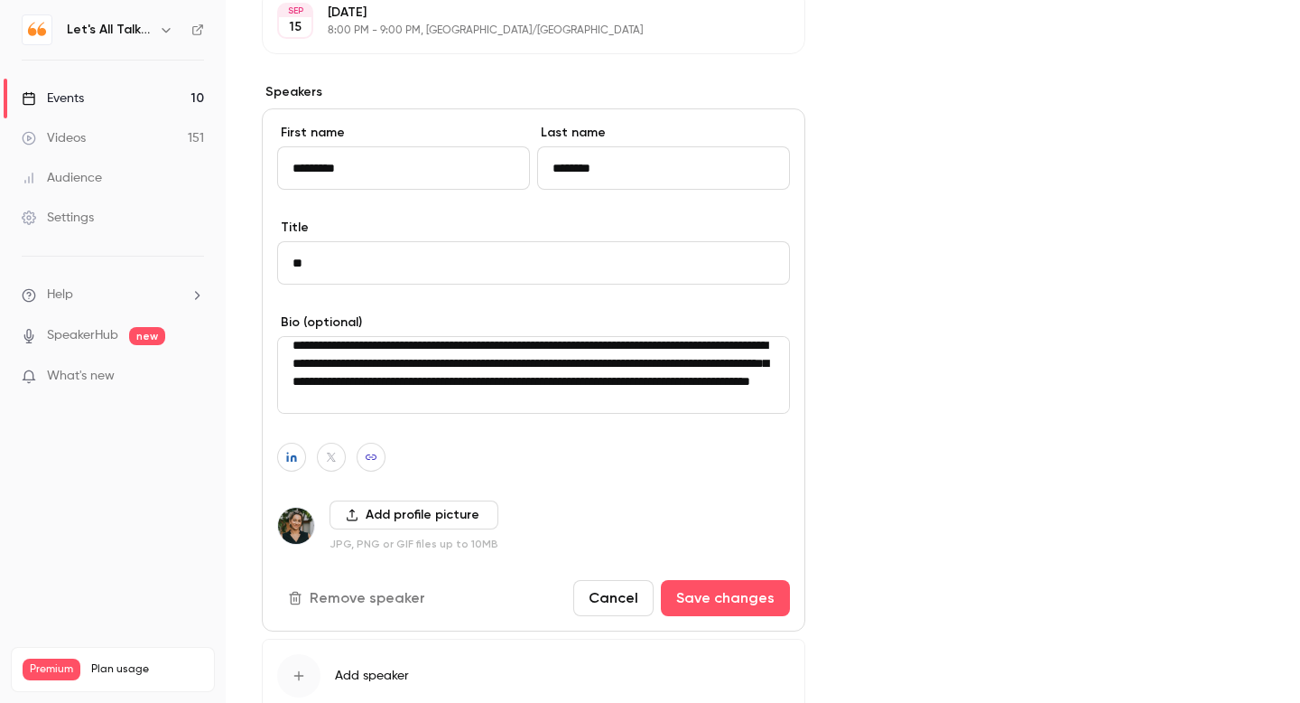
scroll to position [0, 0]
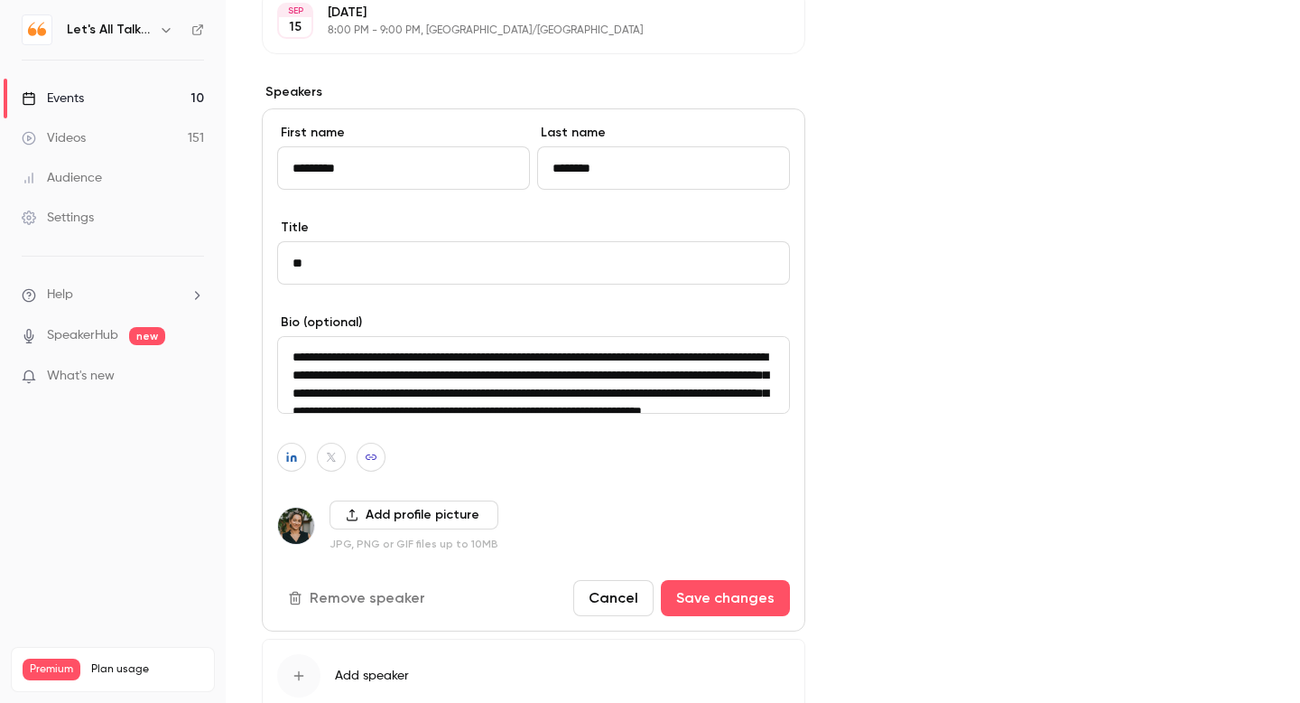
click at [294, 359] on textarea "**********" at bounding box center [533, 375] width 513 height 78
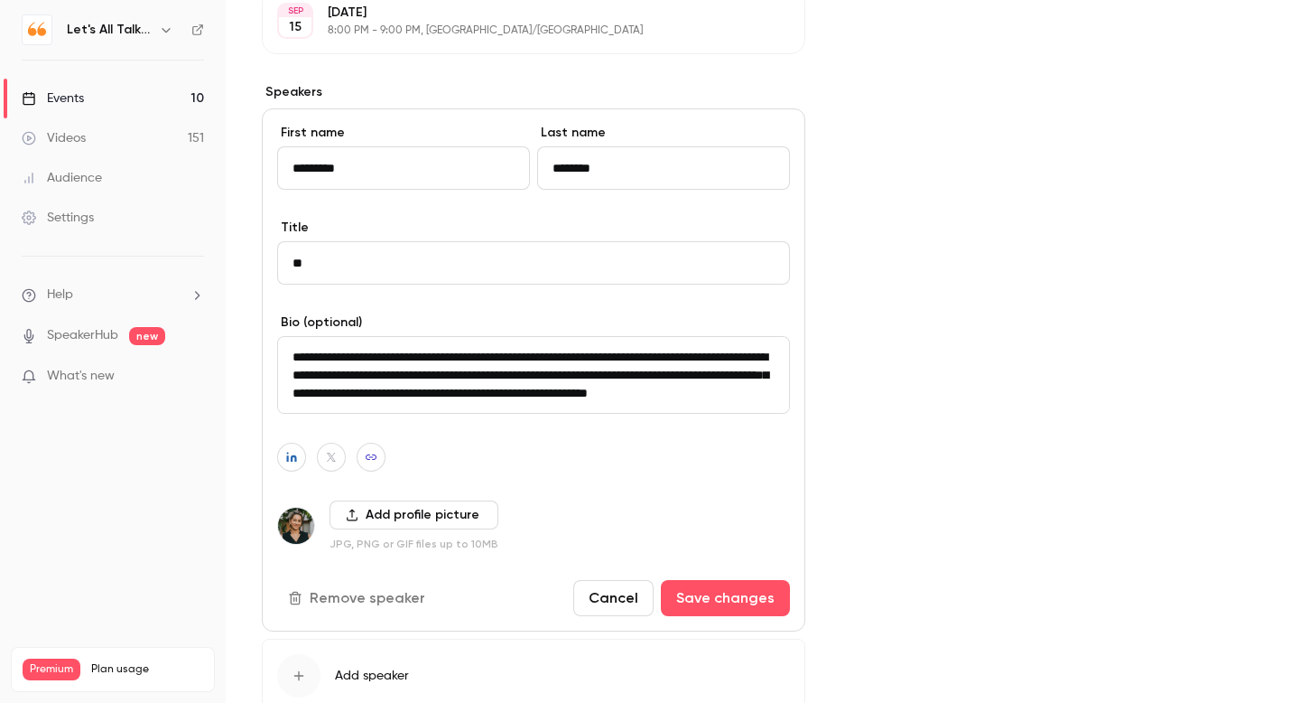
scroll to position [221, 0]
click at [711, 597] on button "Save changes" at bounding box center [725, 598] width 129 height 36
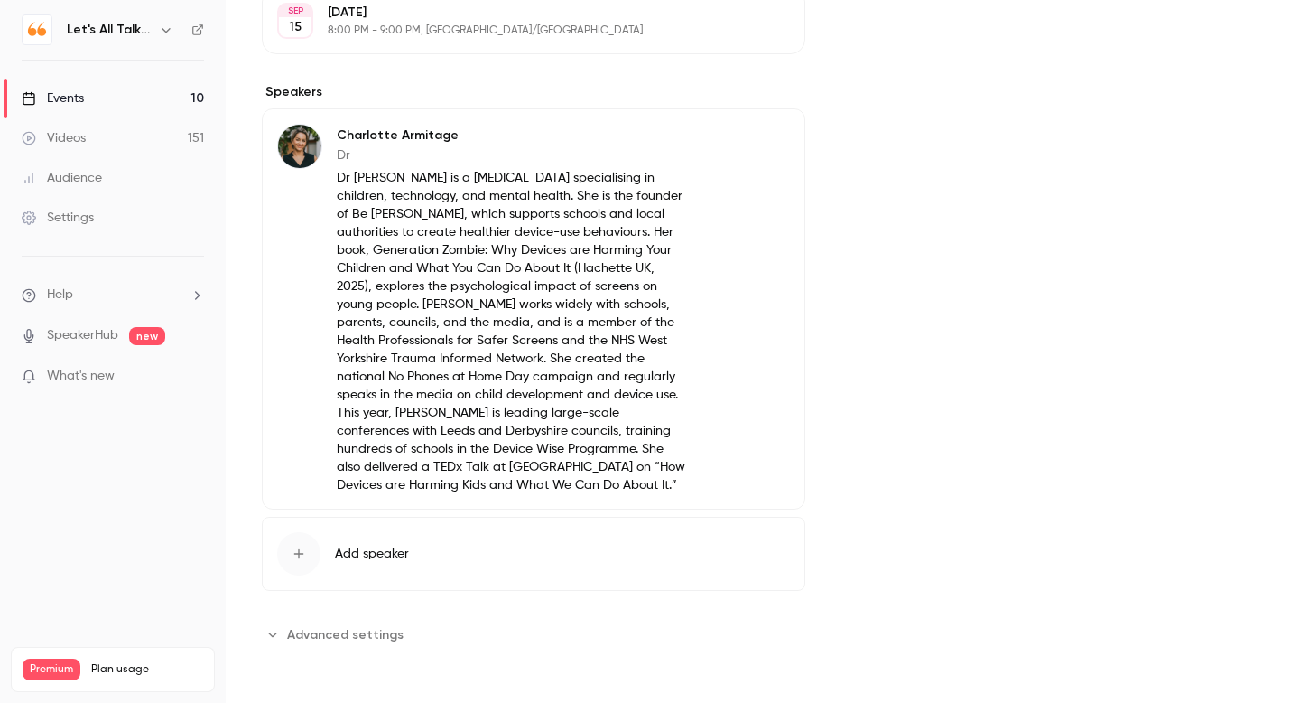
click at [78, 89] on div "Events" at bounding box center [53, 98] width 62 height 18
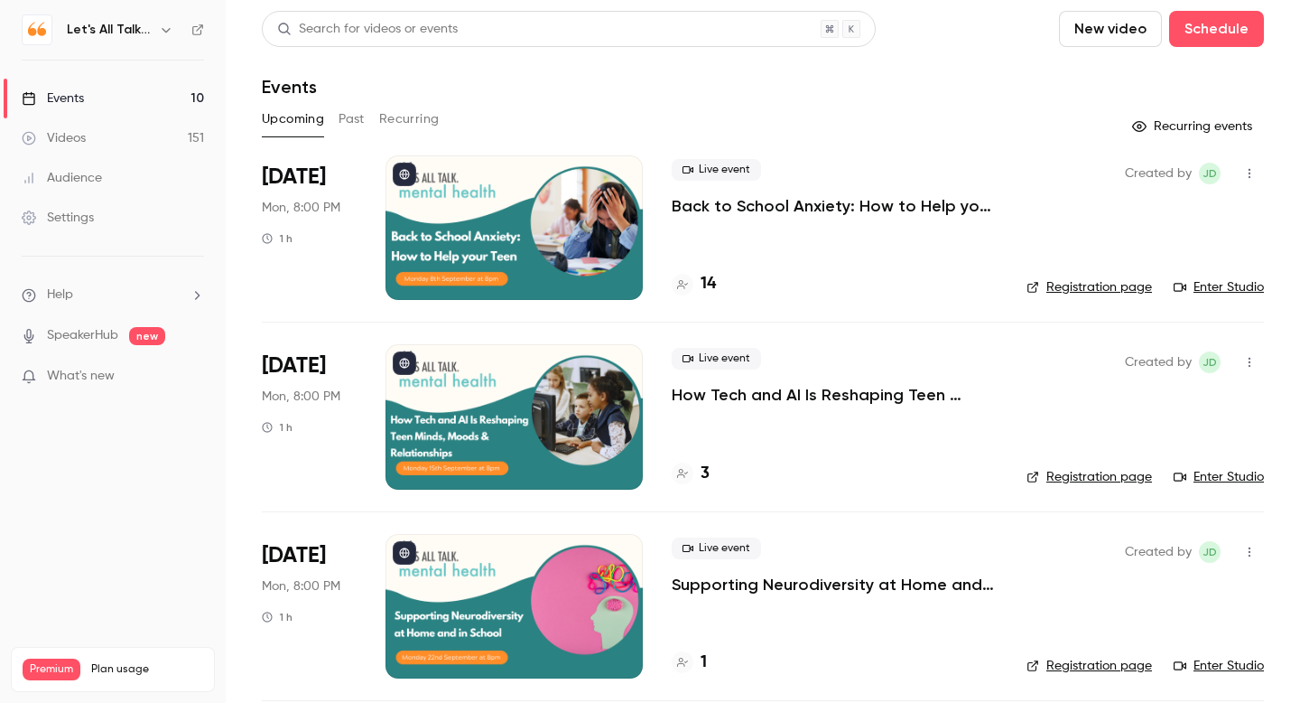
click at [772, 575] on p "Supporting Neurodiversity at Home and in School" at bounding box center [835, 584] width 326 height 22
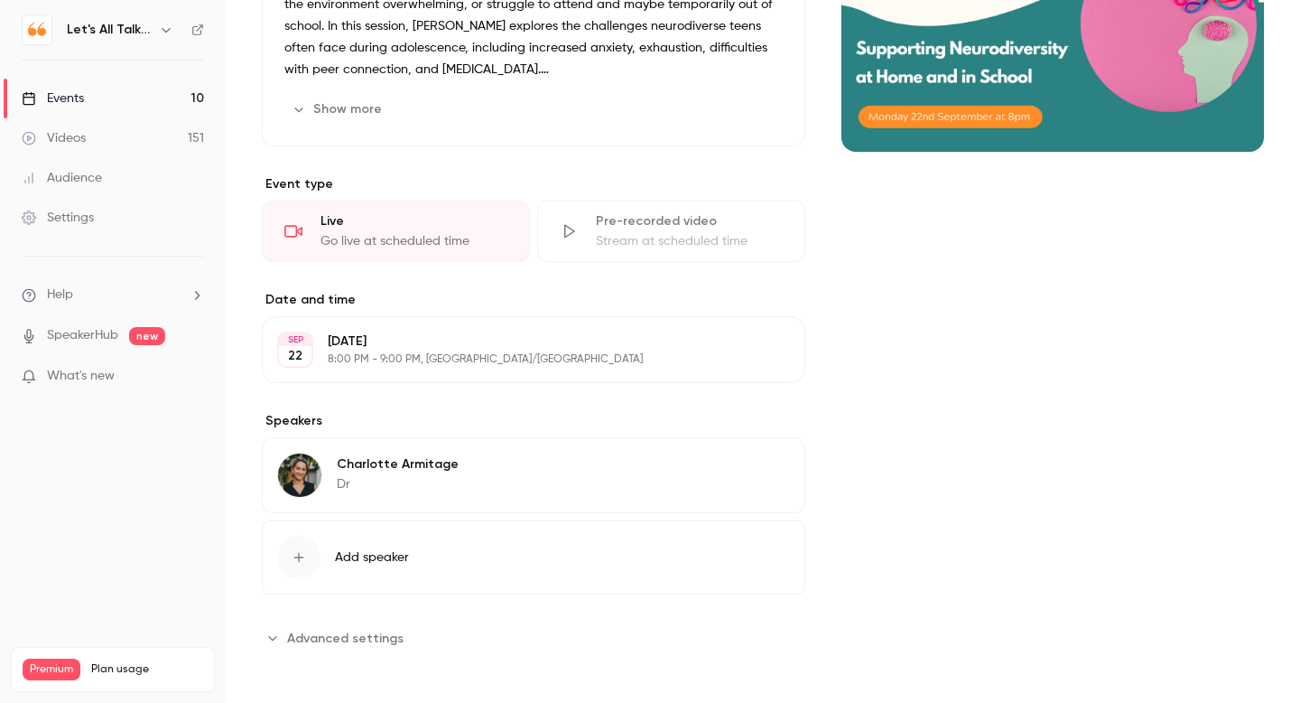
scroll to position [275, 0]
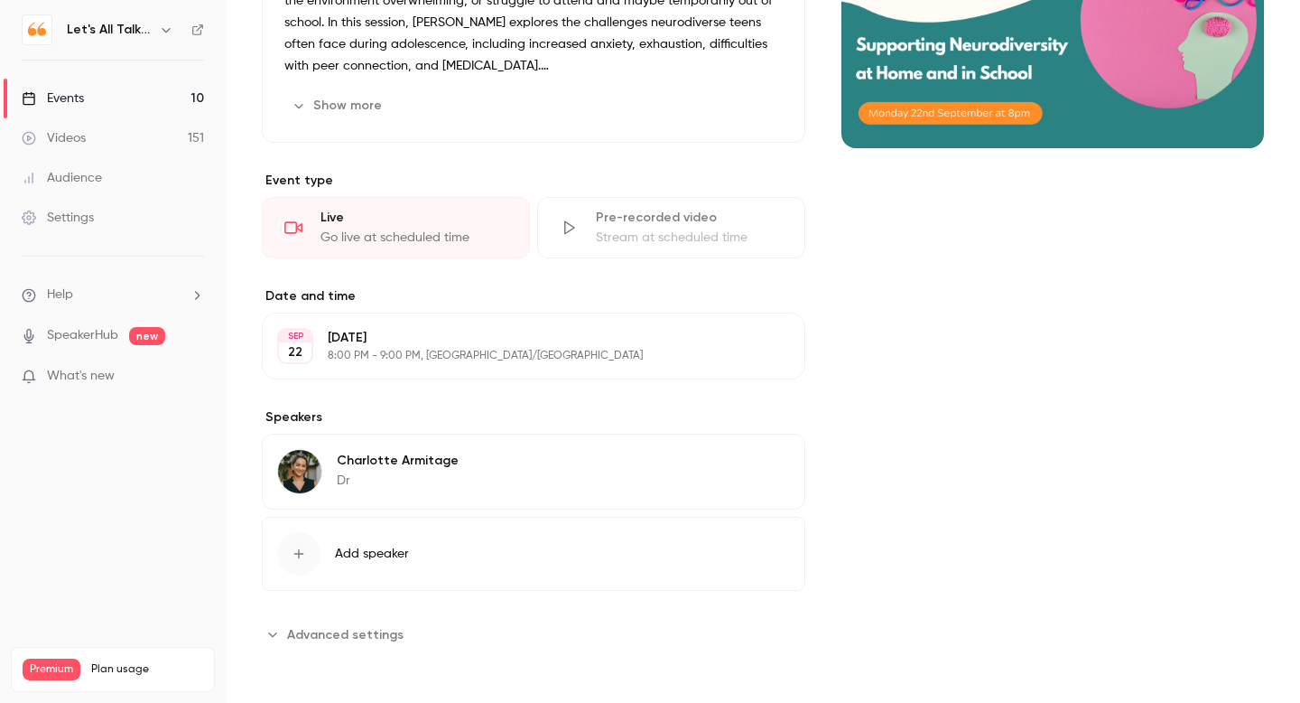
click at [771, 463] on button "Edit" at bounding box center [757, 463] width 66 height 29
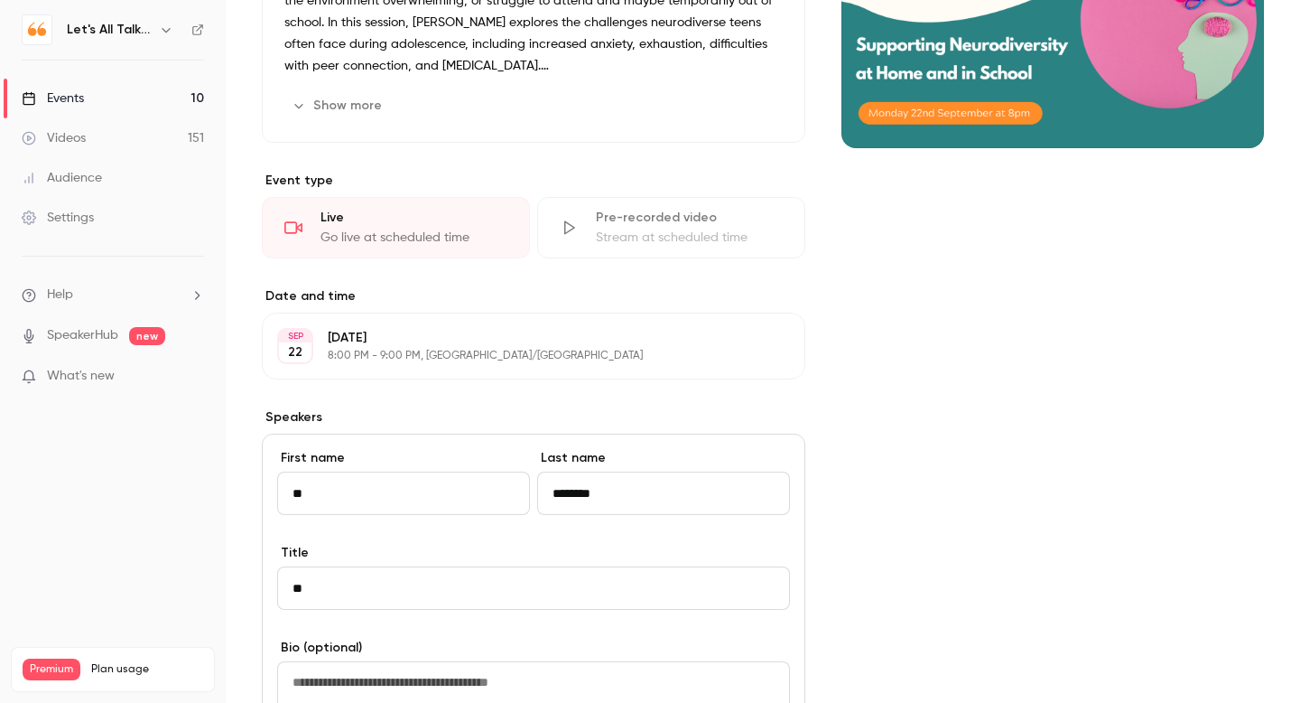
type input "*"
type input "***"
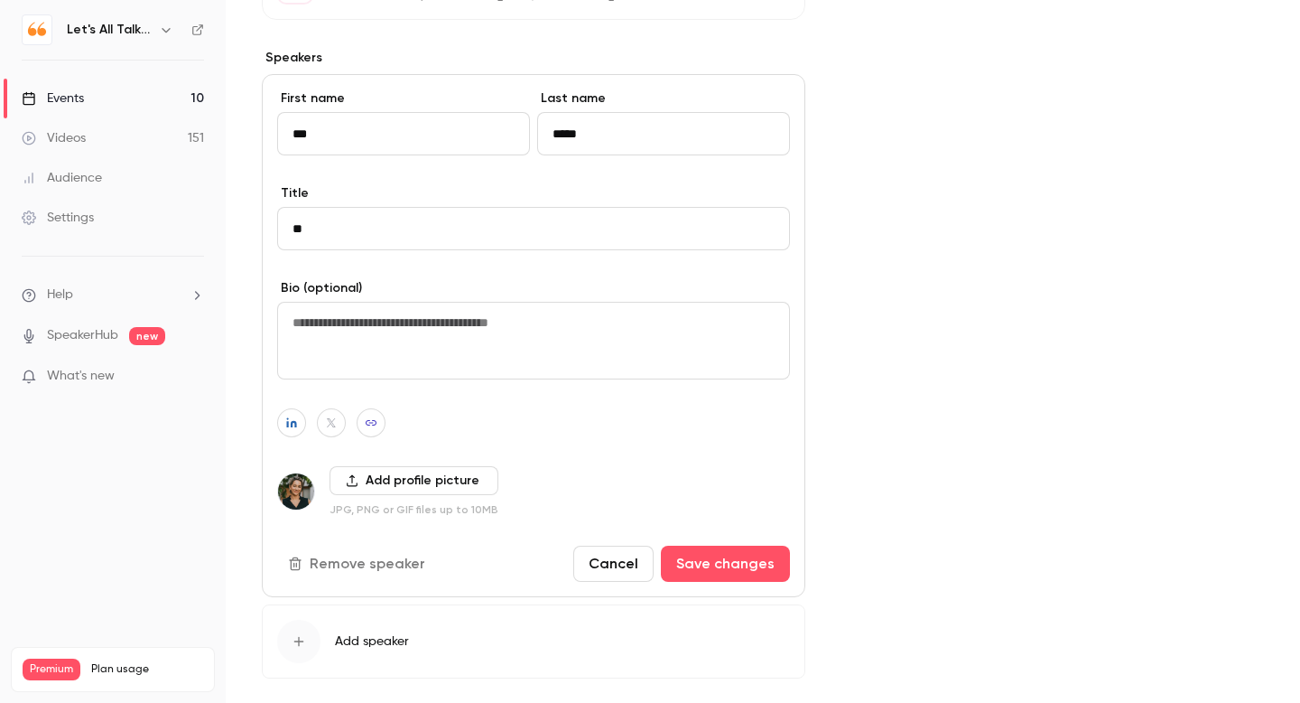
scroll to position [638, 0]
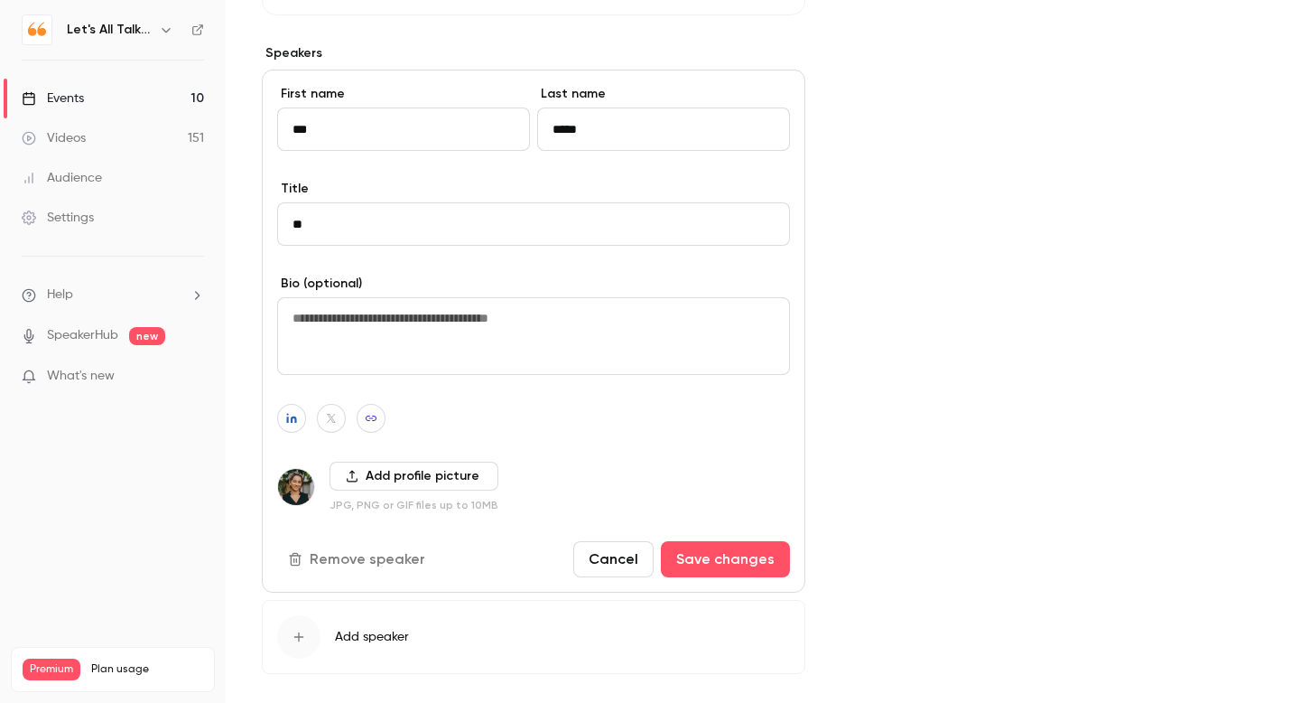
type input "*****"
click at [352, 481] on icon "button" at bounding box center [352, 476] width 13 height 13
click at [461, 475] on button "Add profile picture" at bounding box center [414, 475] width 169 height 29
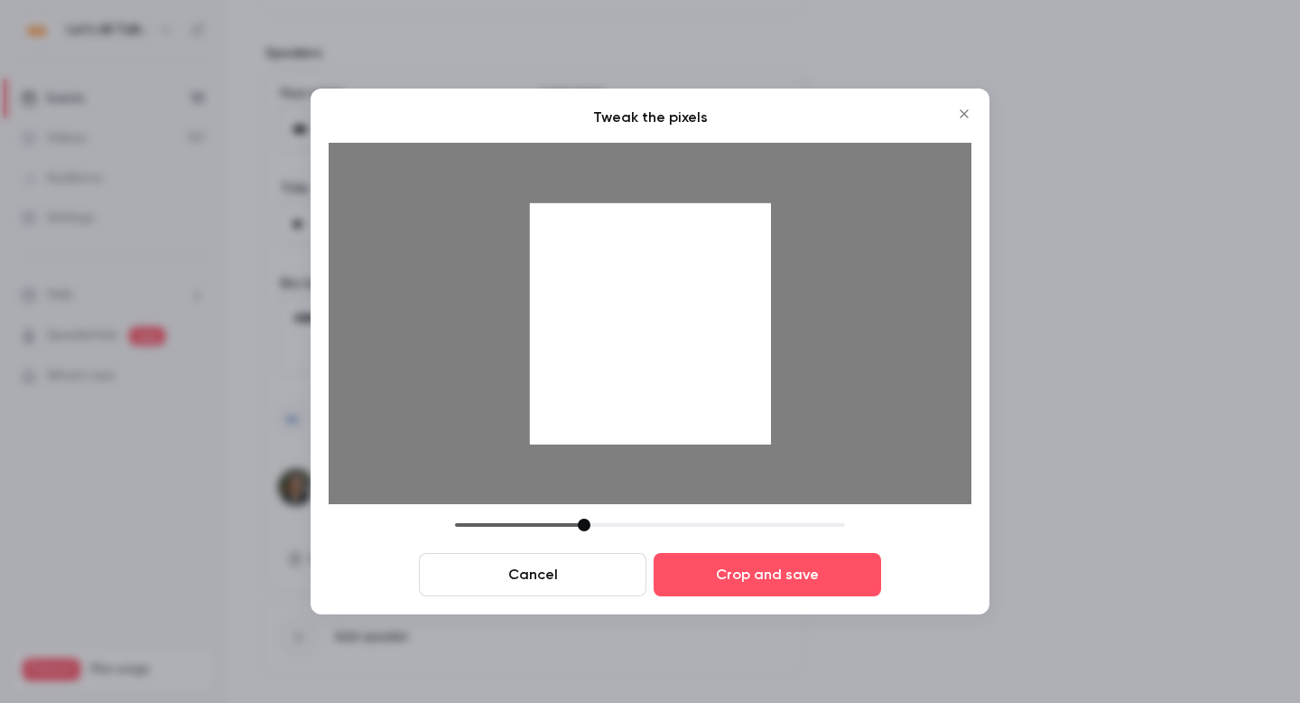
drag, startPoint x: 657, startPoint y: 310, endPoint x: 652, endPoint y: 424, distance: 113.9
click at [652, 424] on div at bounding box center [650, 323] width 241 height 241
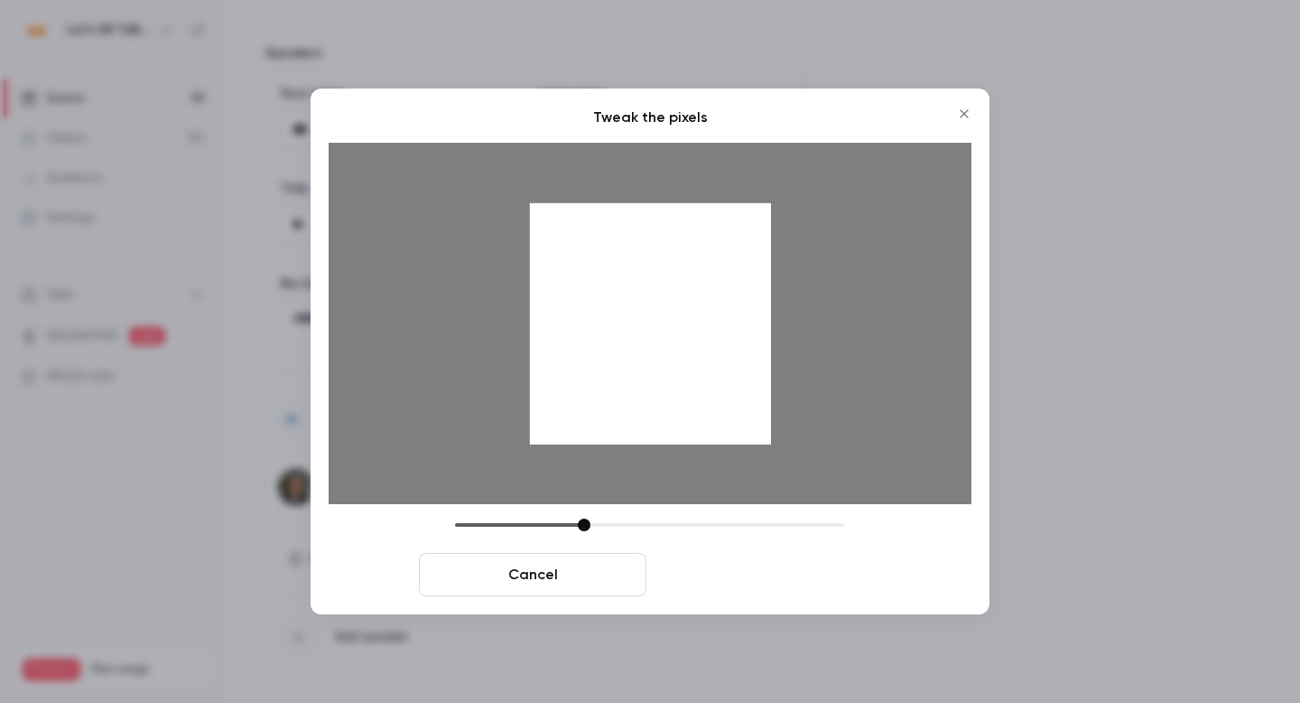
click at [773, 582] on button "Crop and save" at bounding box center [768, 574] width 228 height 43
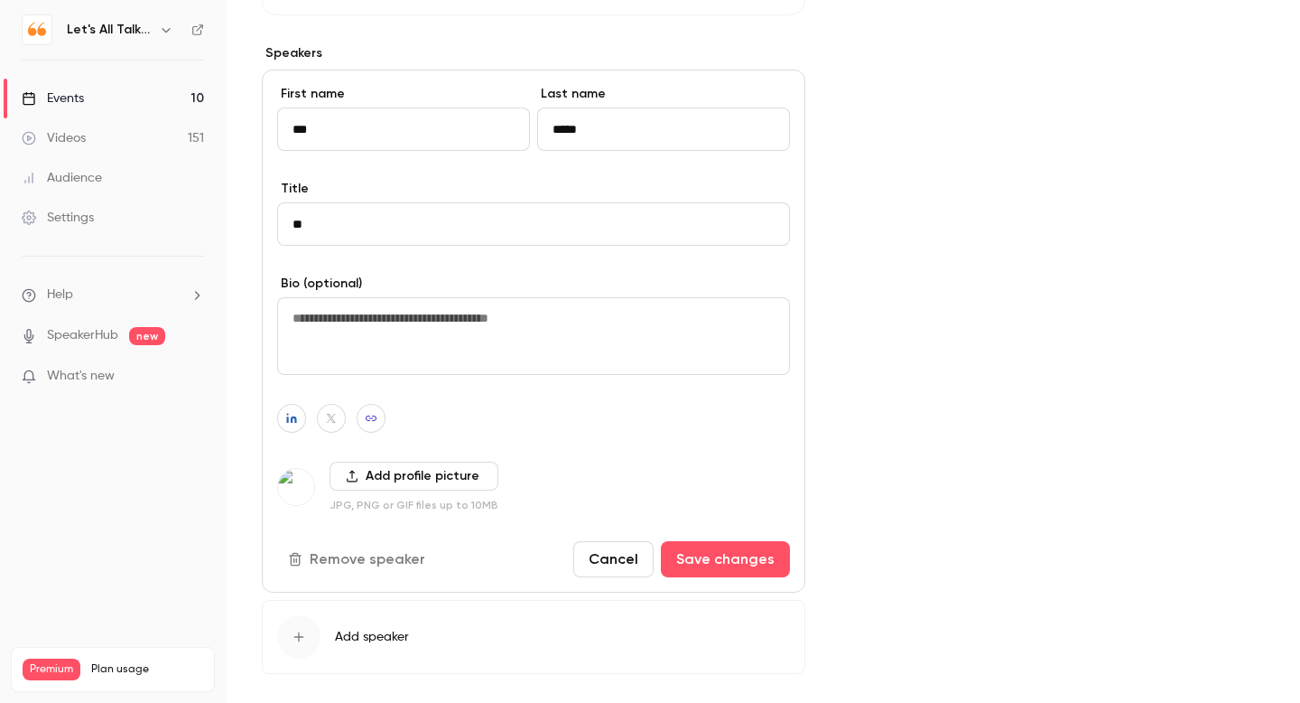
click at [970, 228] on div "Cover image" at bounding box center [1053, 127] width 423 height 1207
click at [164, 33] on icon "button" at bounding box center [166, 30] width 14 height 14
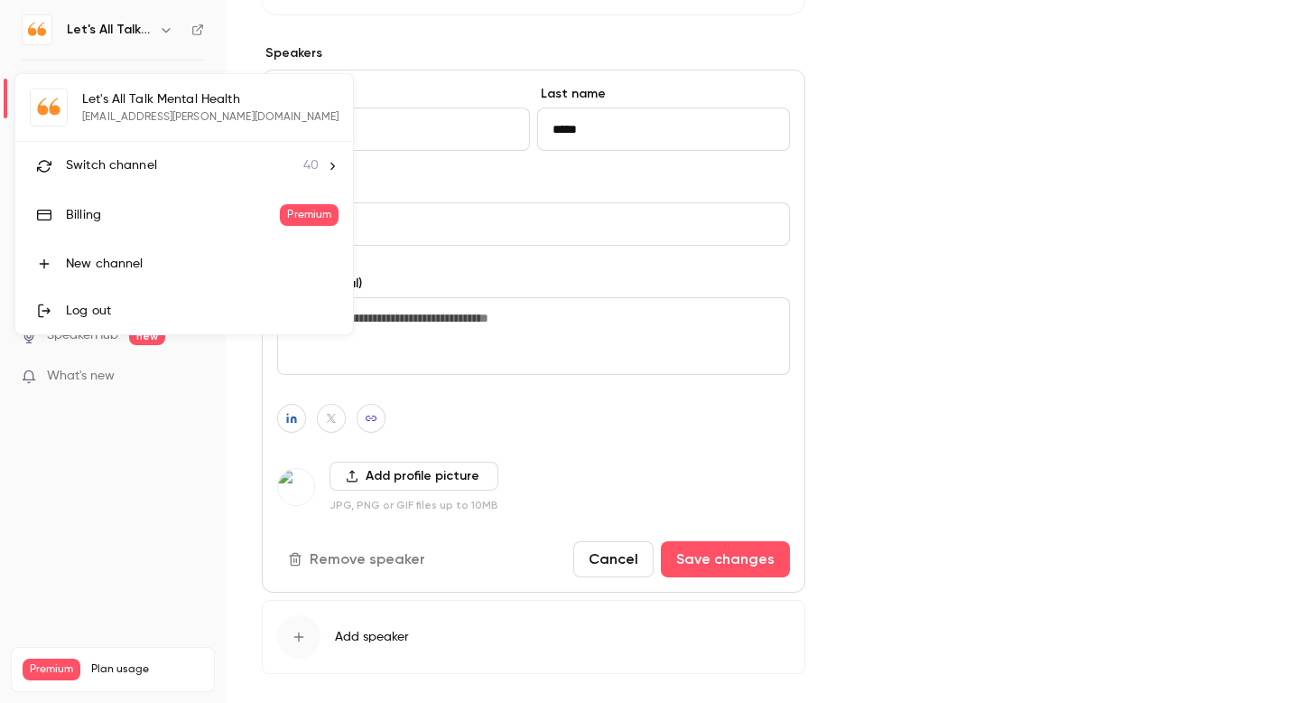
click at [116, 164] on span "Switch channel" at bounding box center [111, 165] width 91 height 19
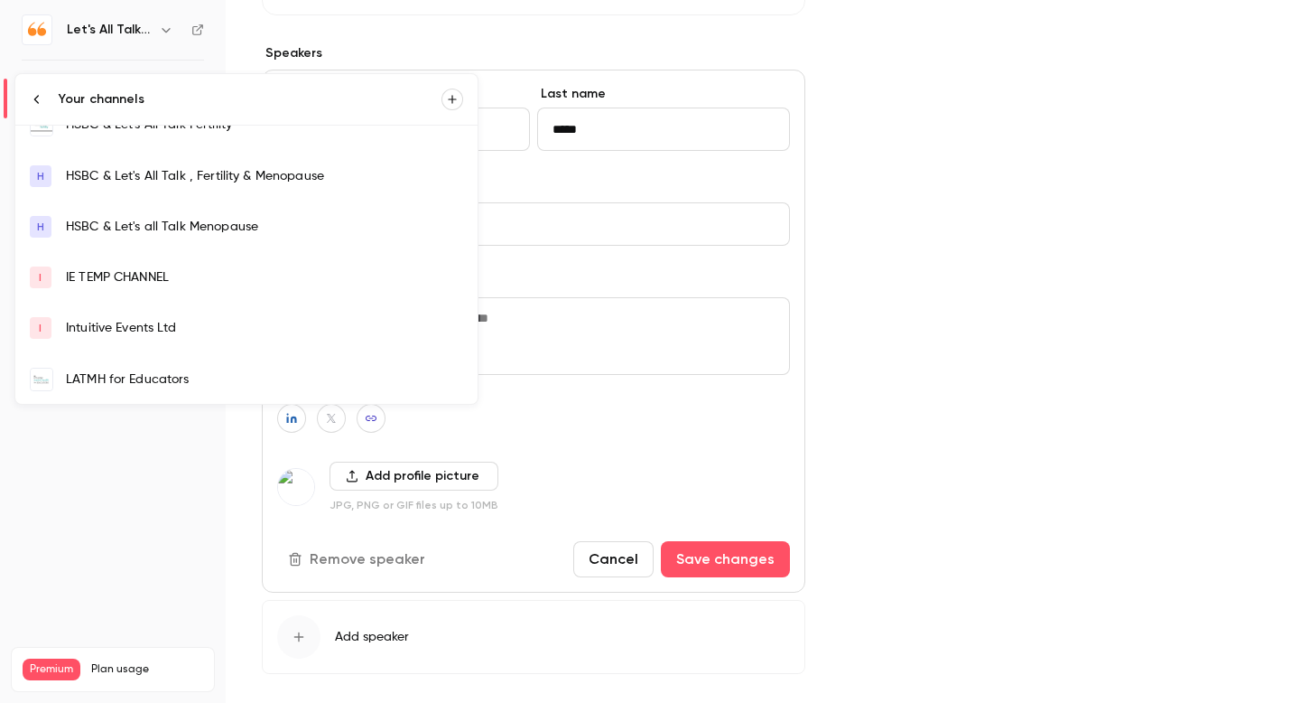
scroll to position [196, 0]
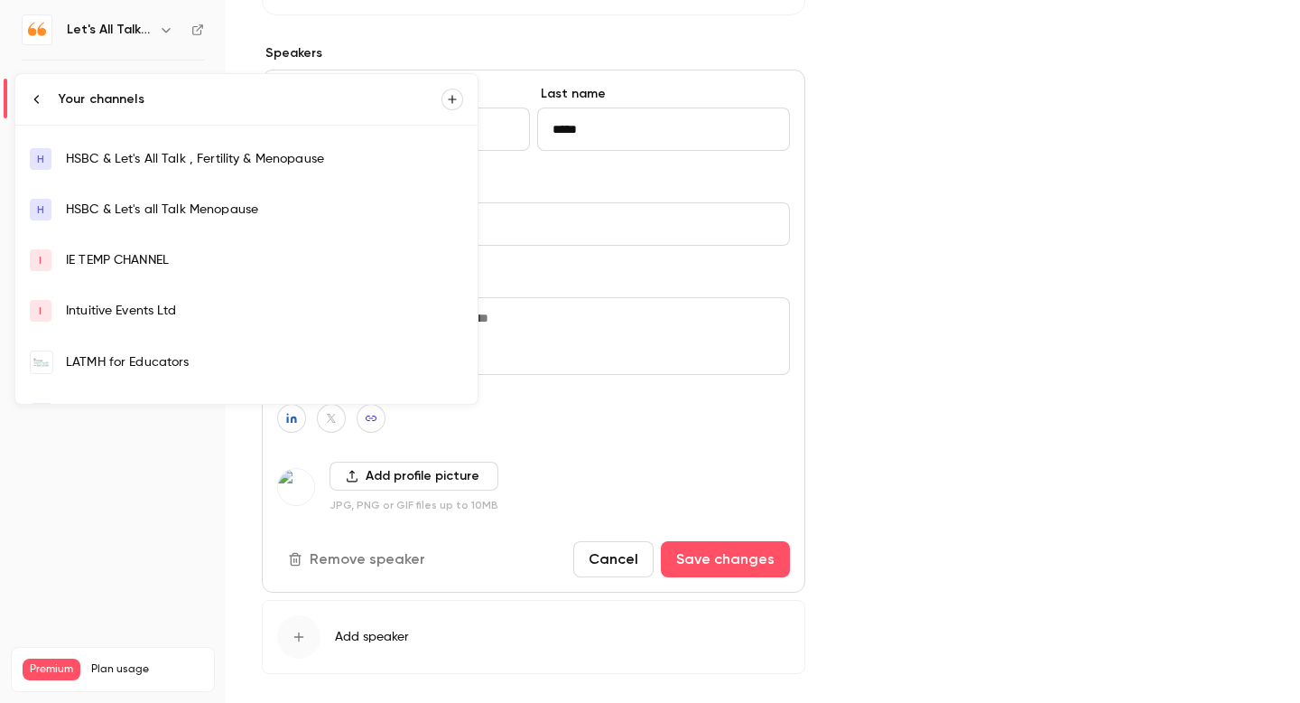
click at [142, 350] on link "LATMH for Educators" at bounding box center [246, 362] width 462 height 52
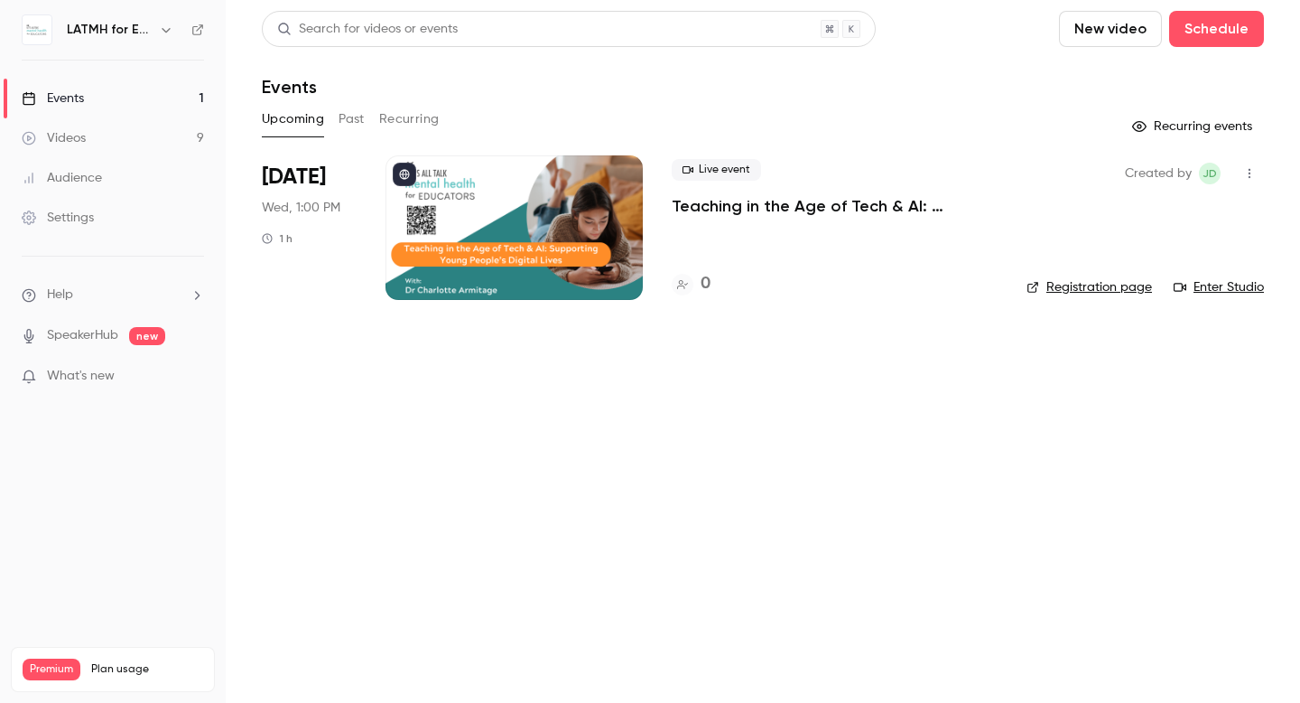
click at [695, 213] on p "Teaching in the Age of Tech & AI: Supporting Young People’s Digital Lives" at bounding box center [835, 206] width 326 height 22
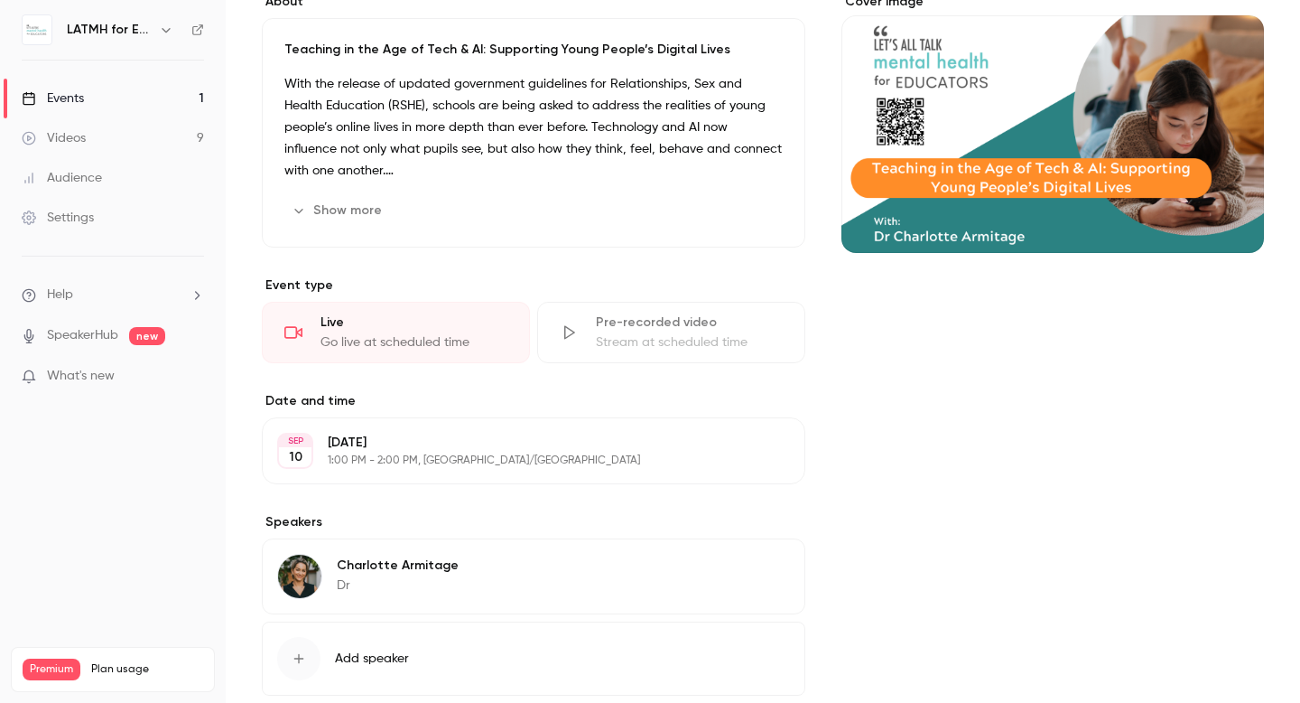
scroll to position [282, 0]
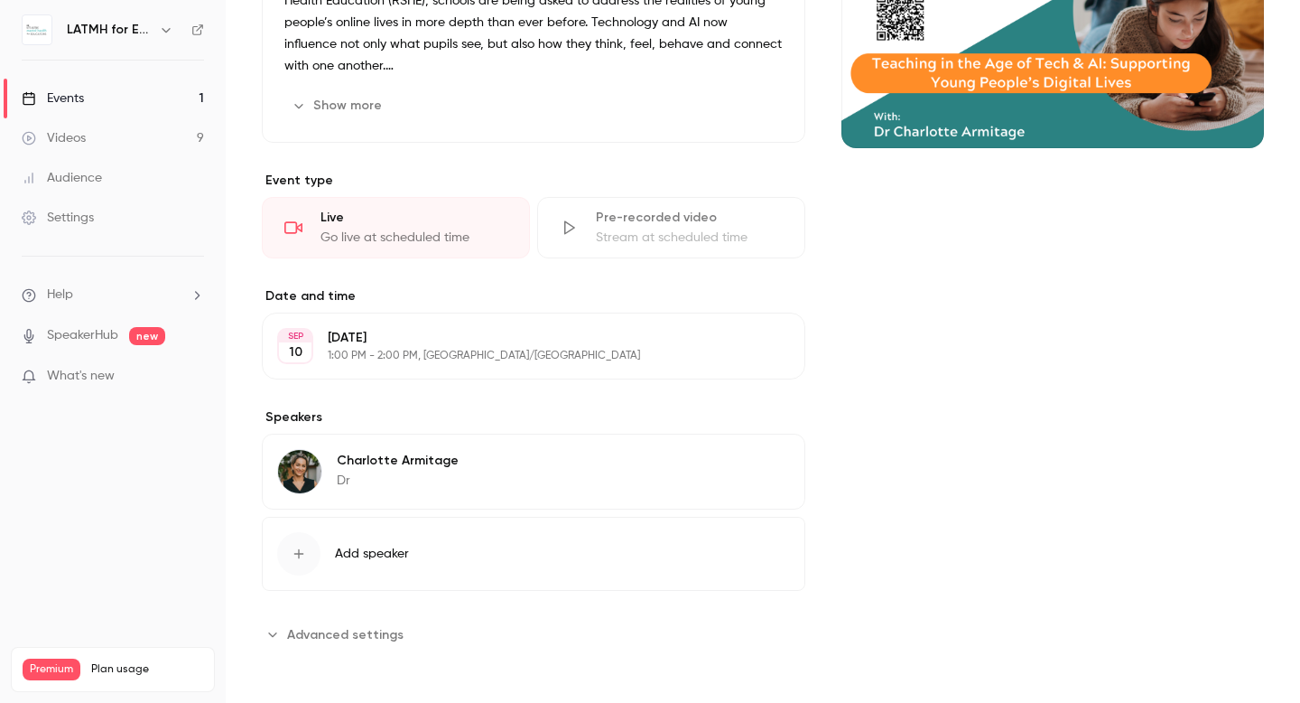
click at [489, 487] on div "[PERSON_NAME] Dr [PERSON_NAME]" at bounding box center [534, 471] width 544 height 76
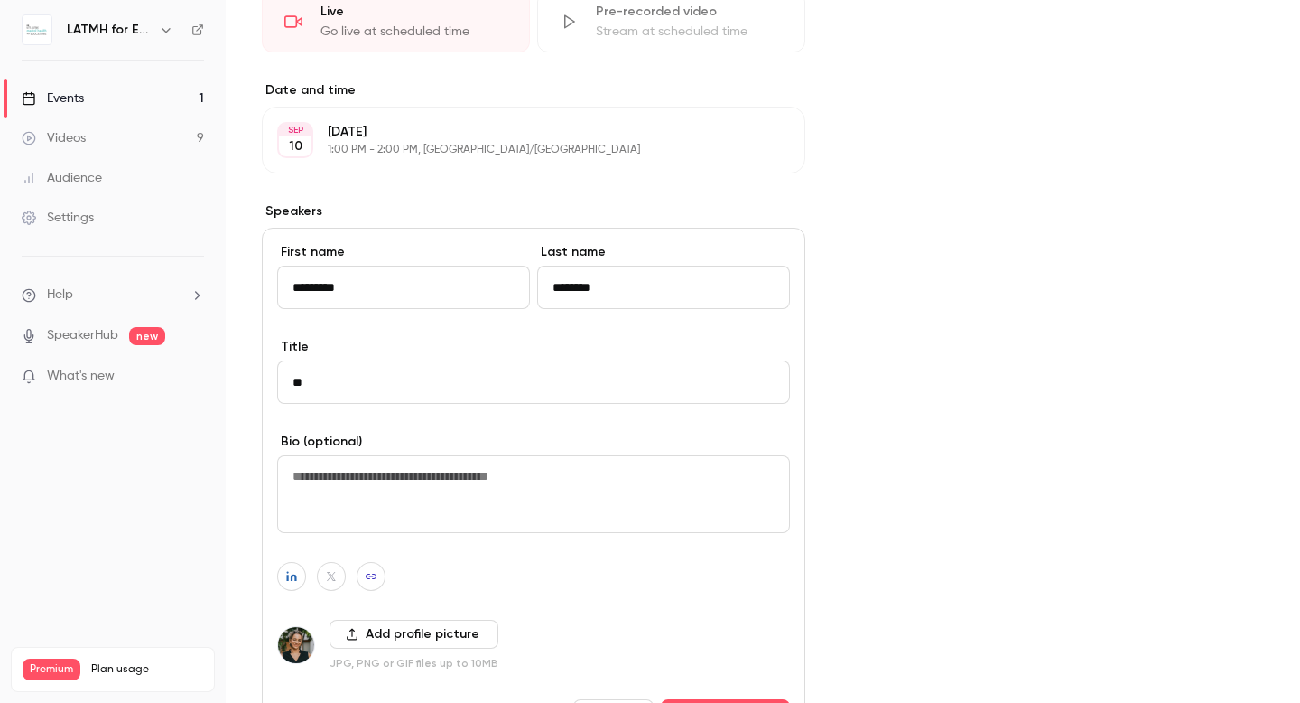
scroll to position [501, 0]
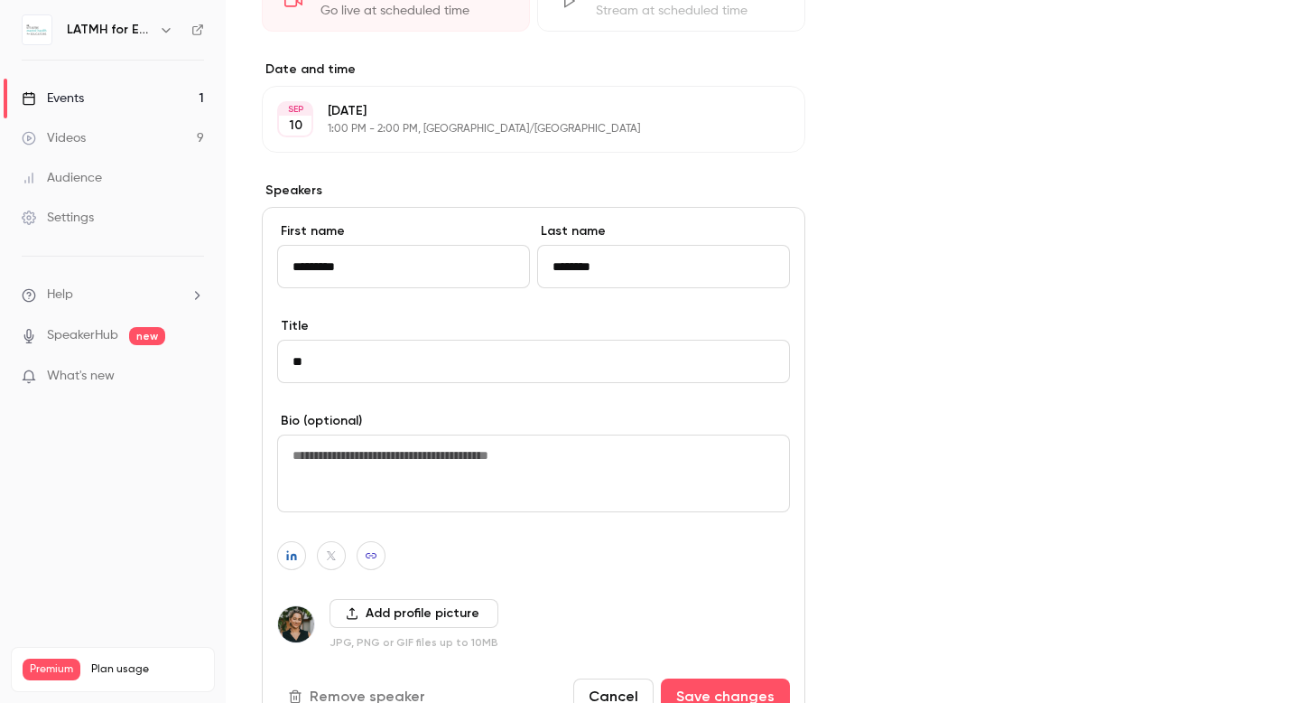
click at [484, 462] on textarea at bounding box center [533, 473] width 513 height 78
paste textarea "**********"
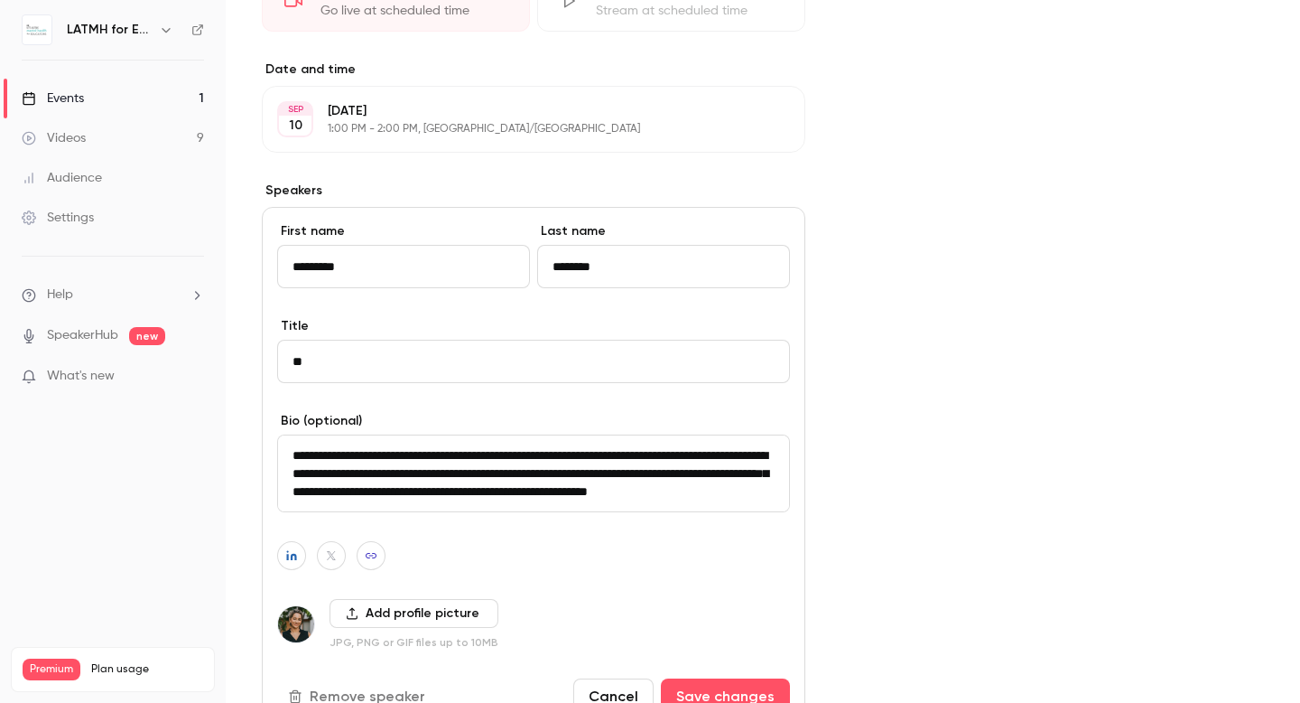
scroll to position [0, 0]
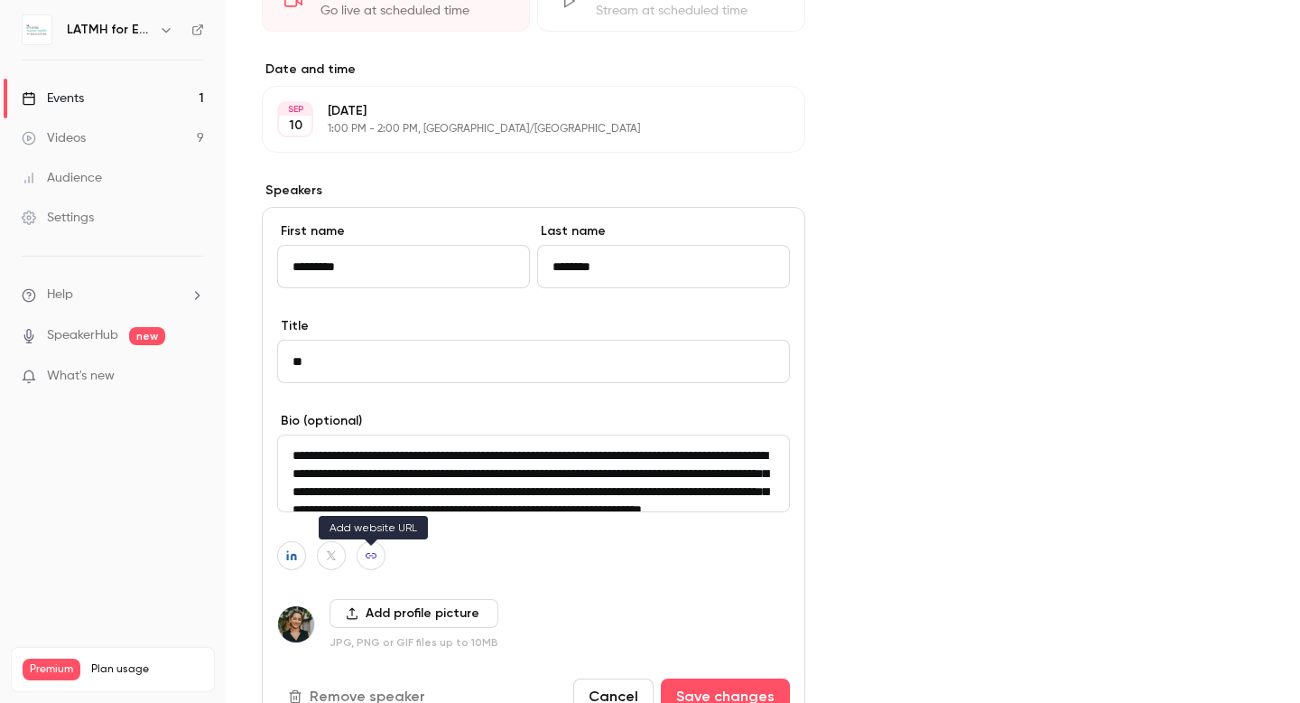
type textarea "**********"
click at [373, 558] on icon "button" at bounding box center [371, 555] width 11 height 5
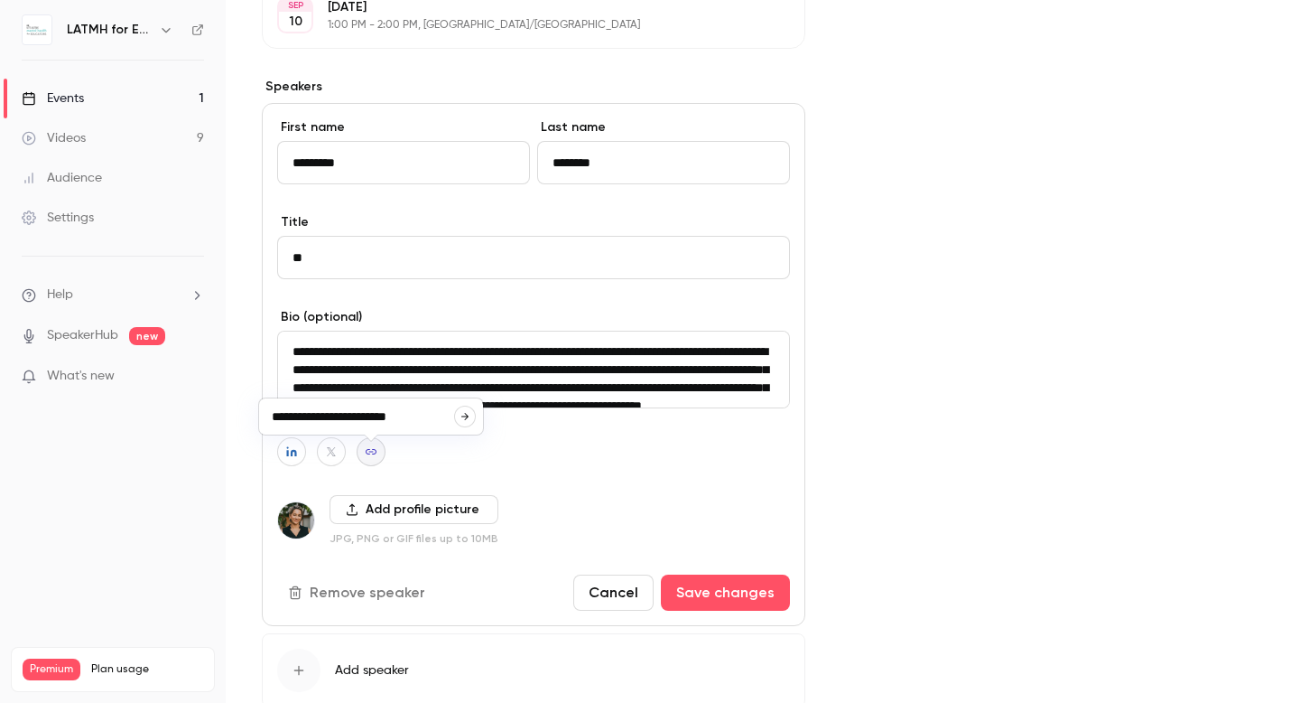
scroll to position [630, 0]
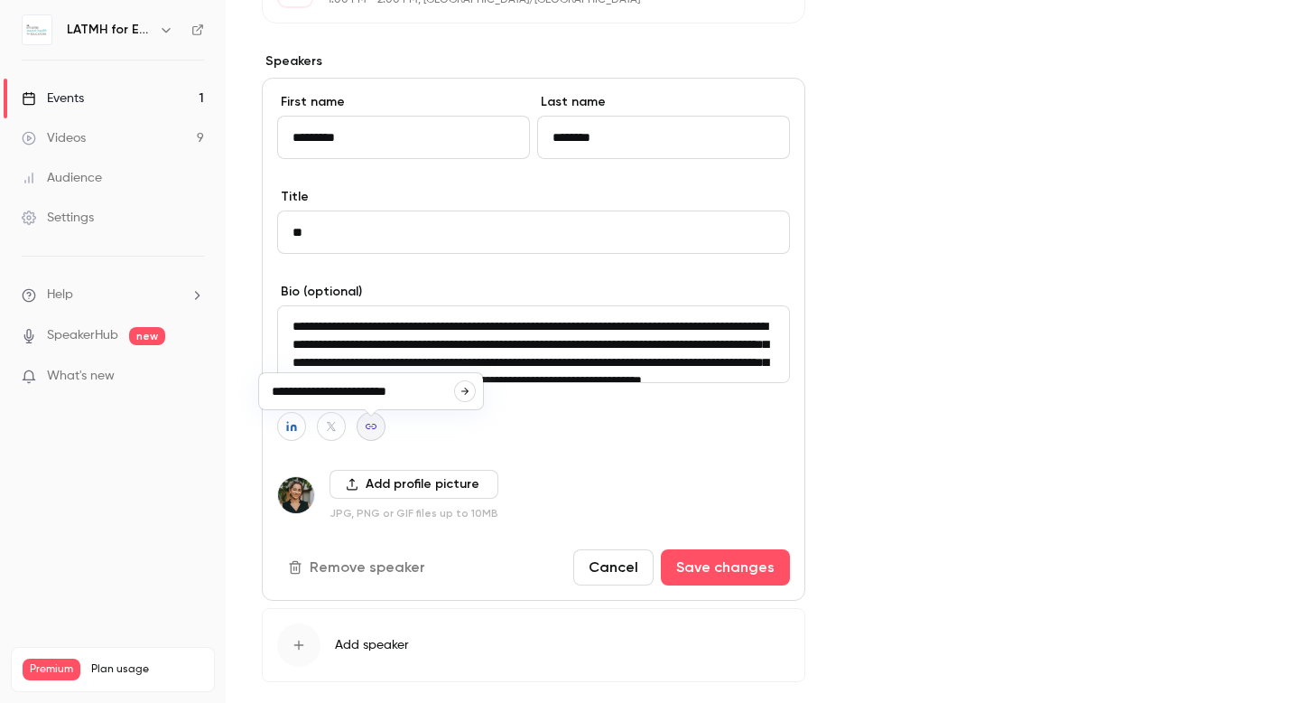
drag, startPoint x: 414, startPoint y: 388, endPoint x: 235, endPoint y: 386, distance: 178.8
click at [235, 386] on body "LATMH for Educators Events 1 Videos 9 Audience Settings Help SpeakerHub new Wha…" at bounding box center [650, 351] width 1300 height 703
paste input
type input "**********"
click at [294, 432] on icon "button" at bounding box center [291, 427] width 10 height 10
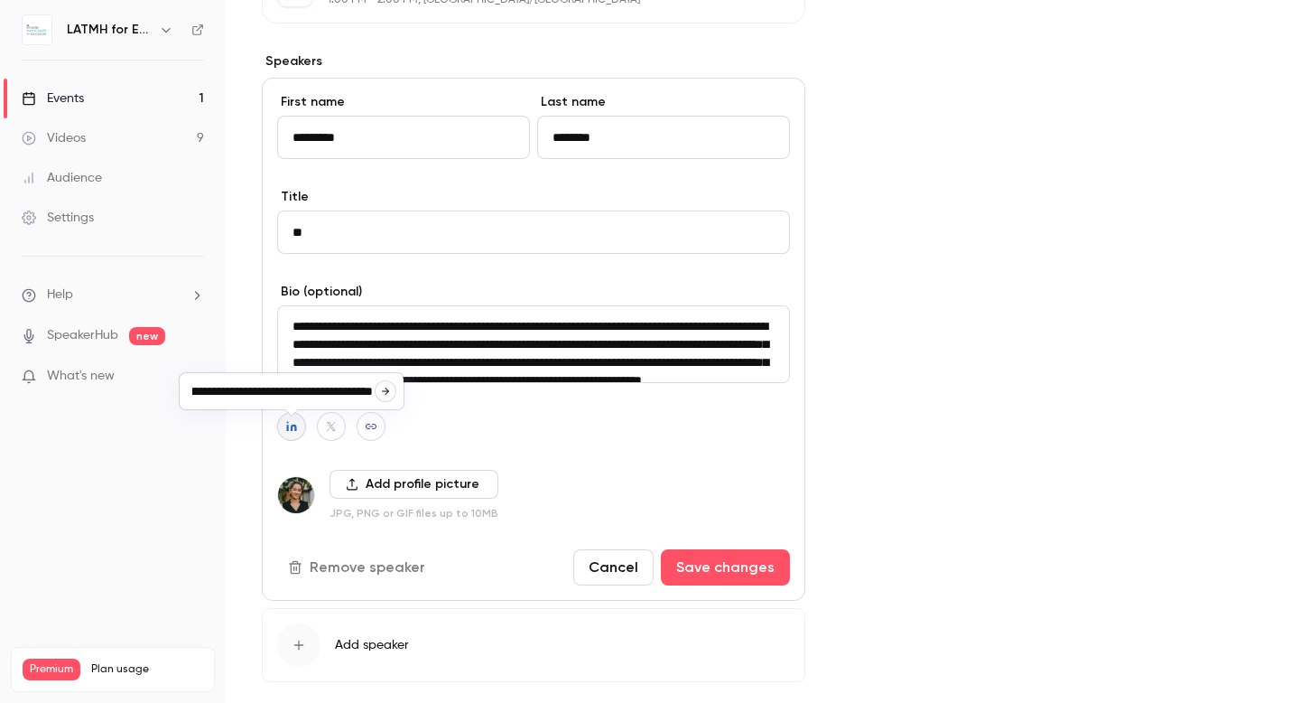
scroll to position [0, 0]
drag, startPoint x: 373, startPoint y: 391, endPoint x: 132, endPoint y: 394, distance: 241.1
click at [132, 394] on body "LATMH for Educators Events 1 Videos 9 Audience Settings Help SpeakerHub new Wha…" at bounding box center [650, 351] width 1300 height 703
paste input "**********"
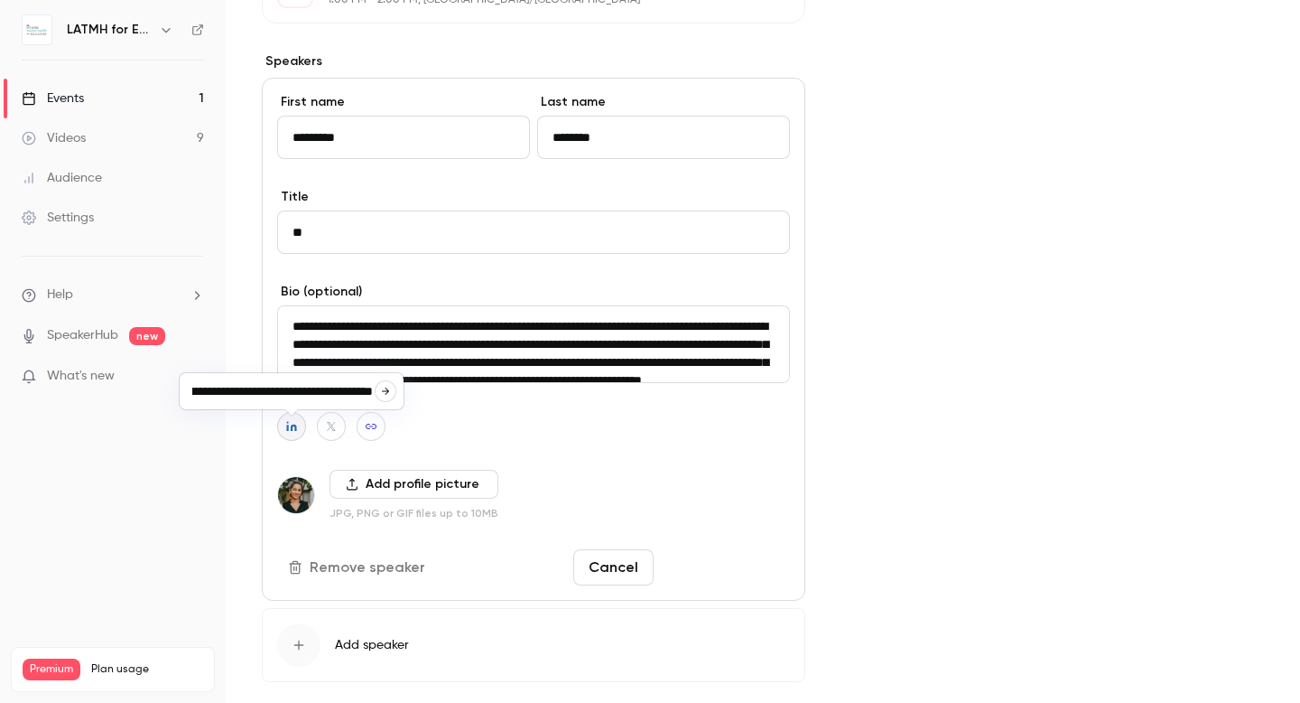
type input "**********"
click at [720, 578] on button "Save changes" at bounding box center [725, 567] width 129 height 36
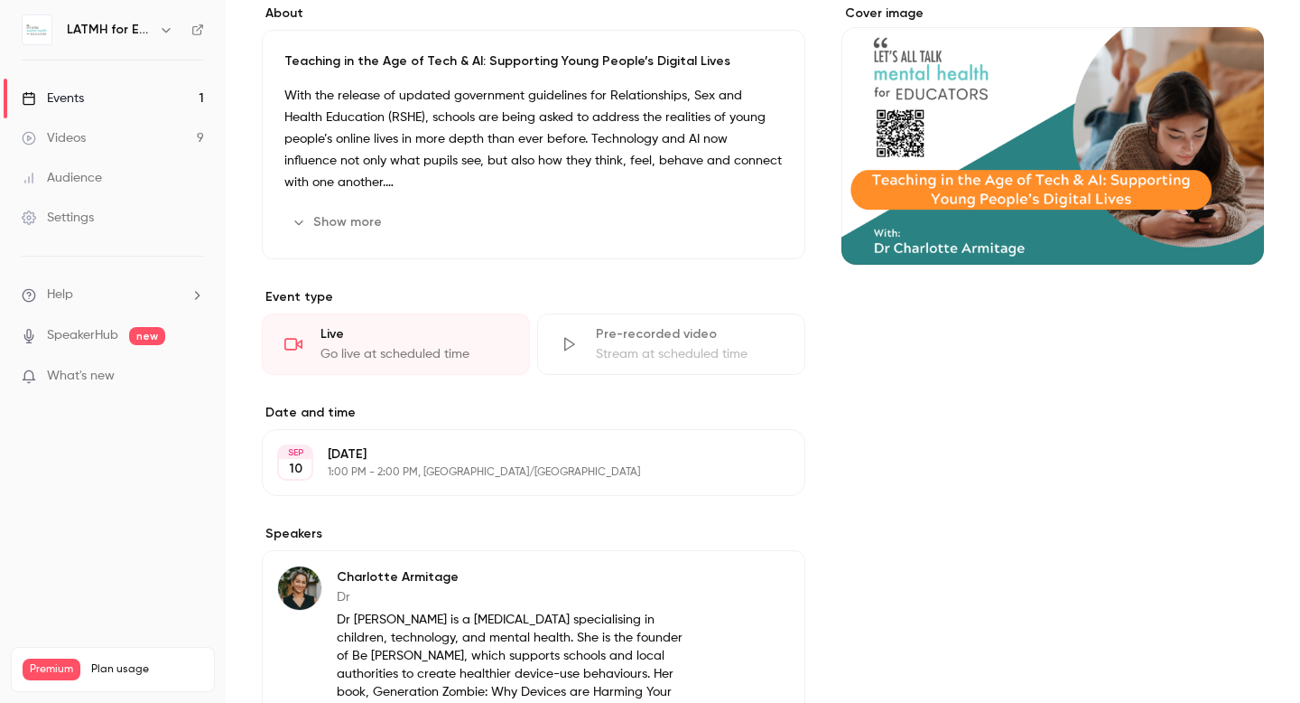
scroll to position [0, 0]
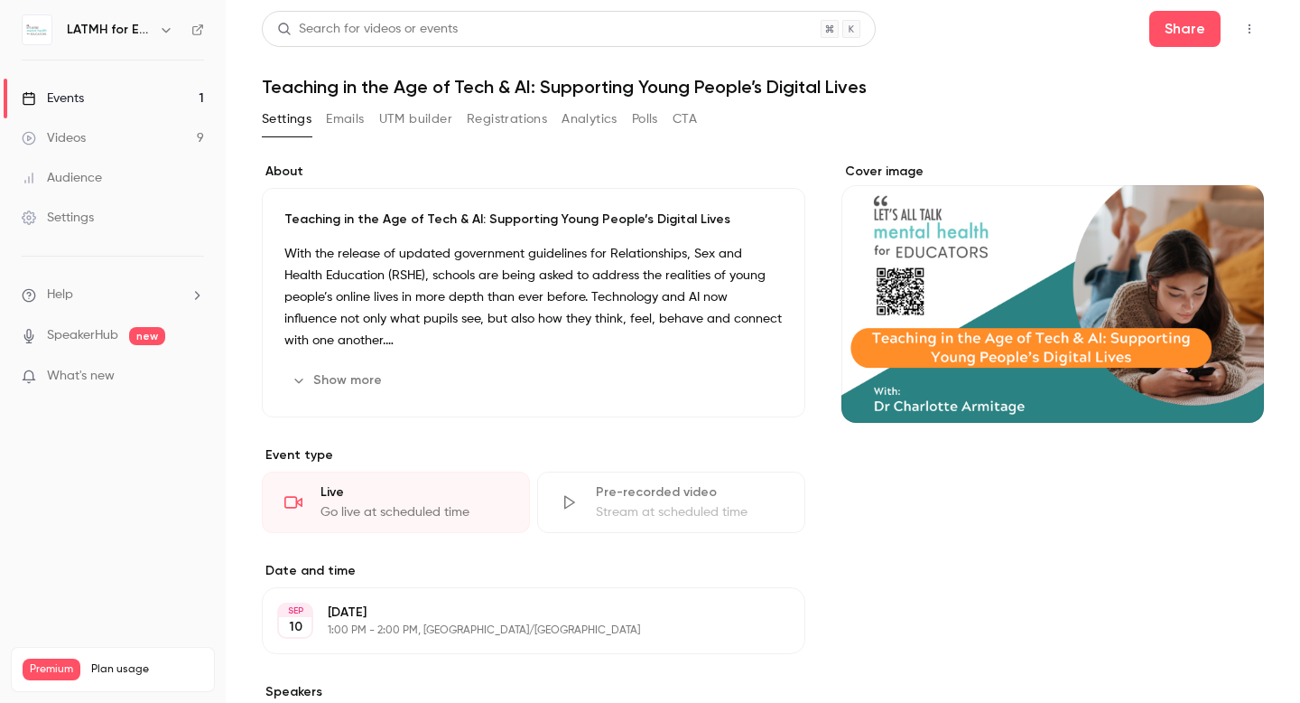
click at [67, 173] on div "Audience" at bounding box center [62, 178] width 80 height 18
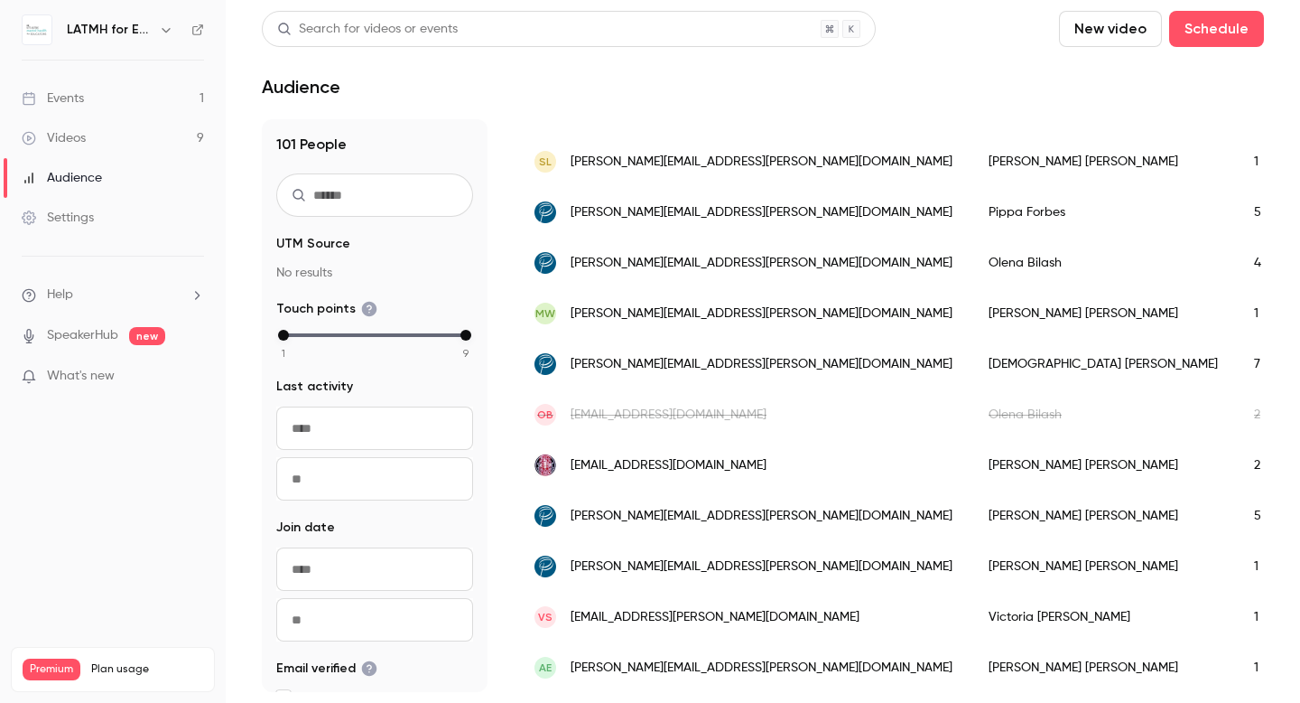
scroll to position [373, 0]
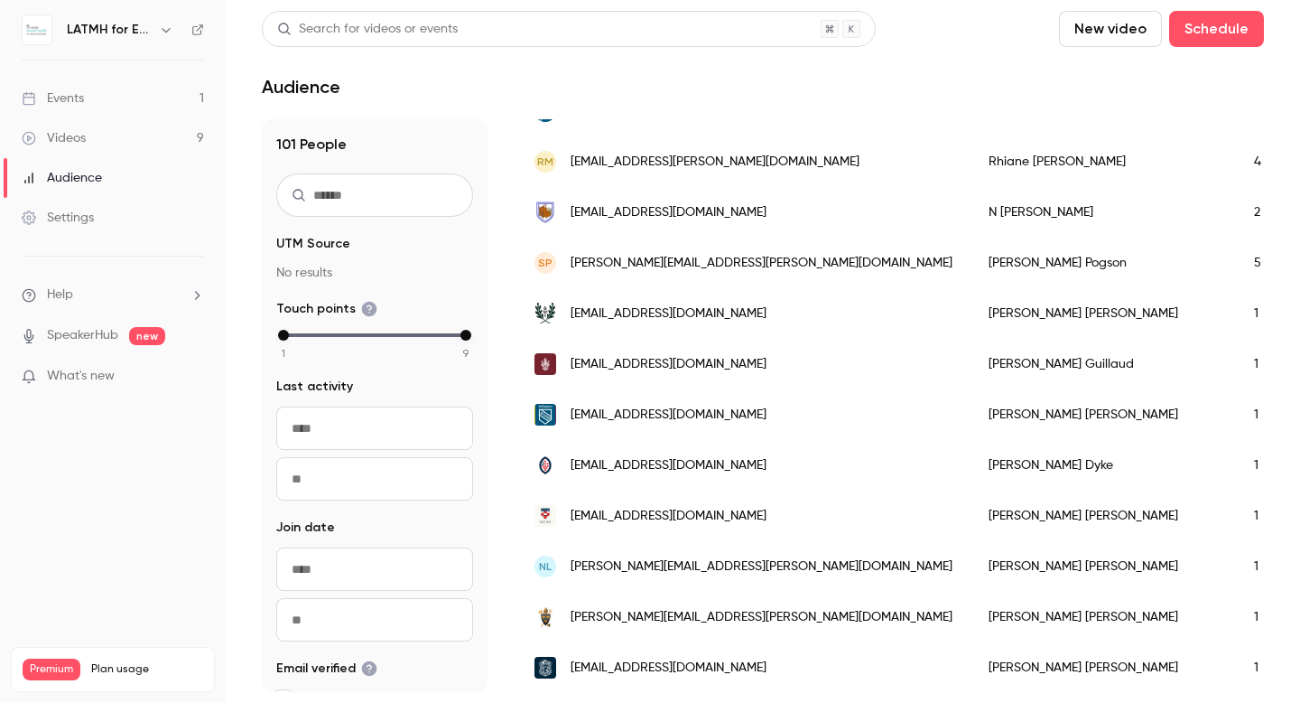
click at [94, 135] on link "Videos 9" at bounding box center [113, 138] width 226 height 40
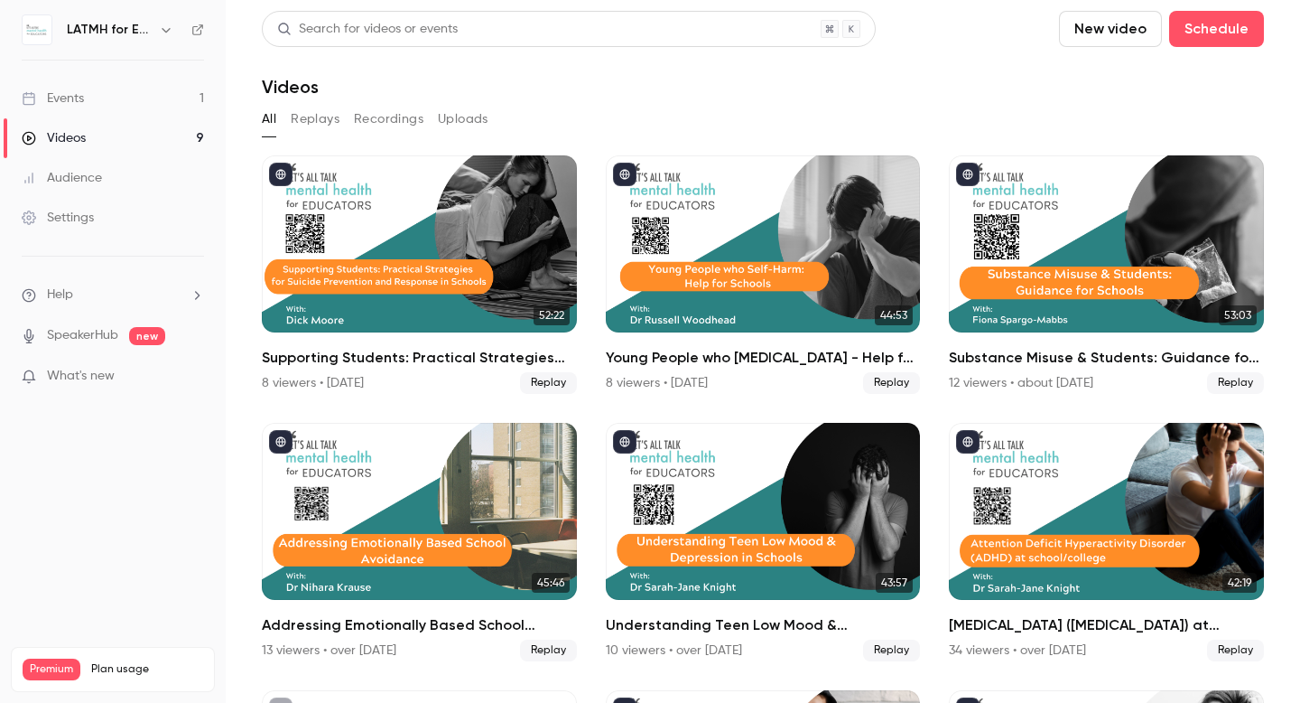
click at [163, 33] on icon "button" at bounding box center [166, 30] width 14 height 14
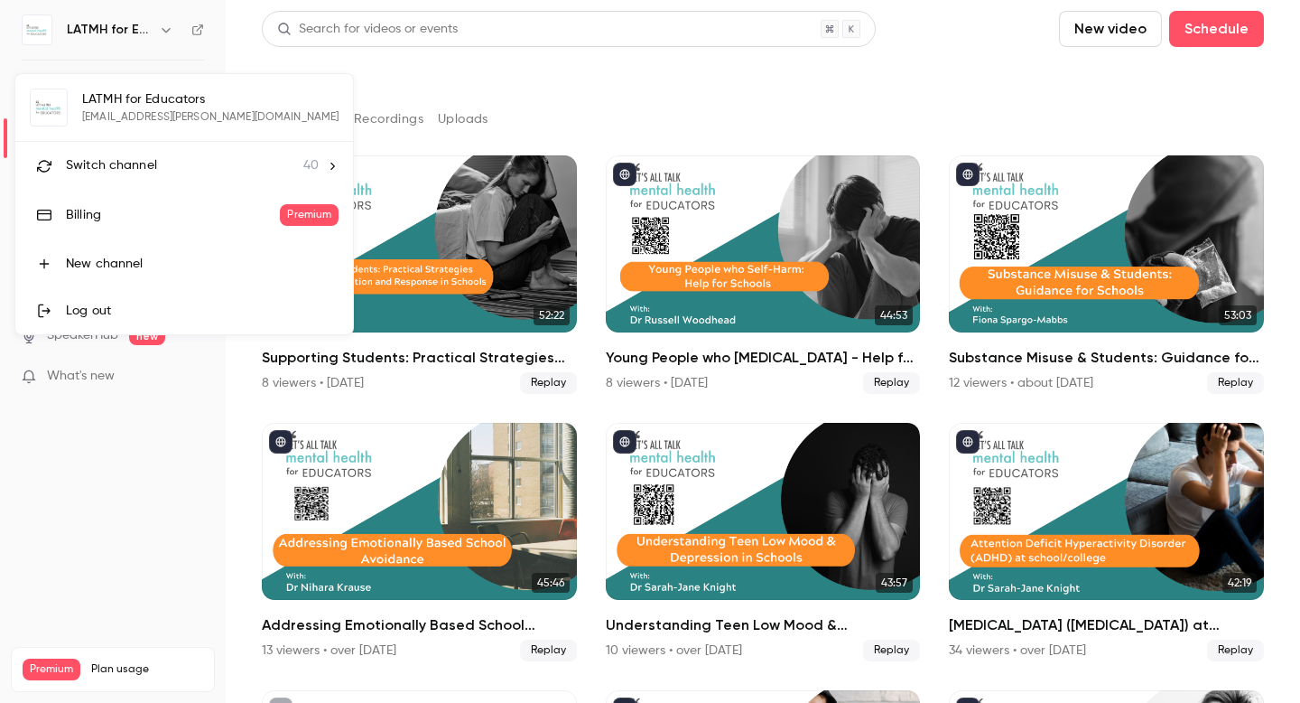
click at [122, 163] on span "Switch channel" at bounding box center [111, 165] width 91 height 19
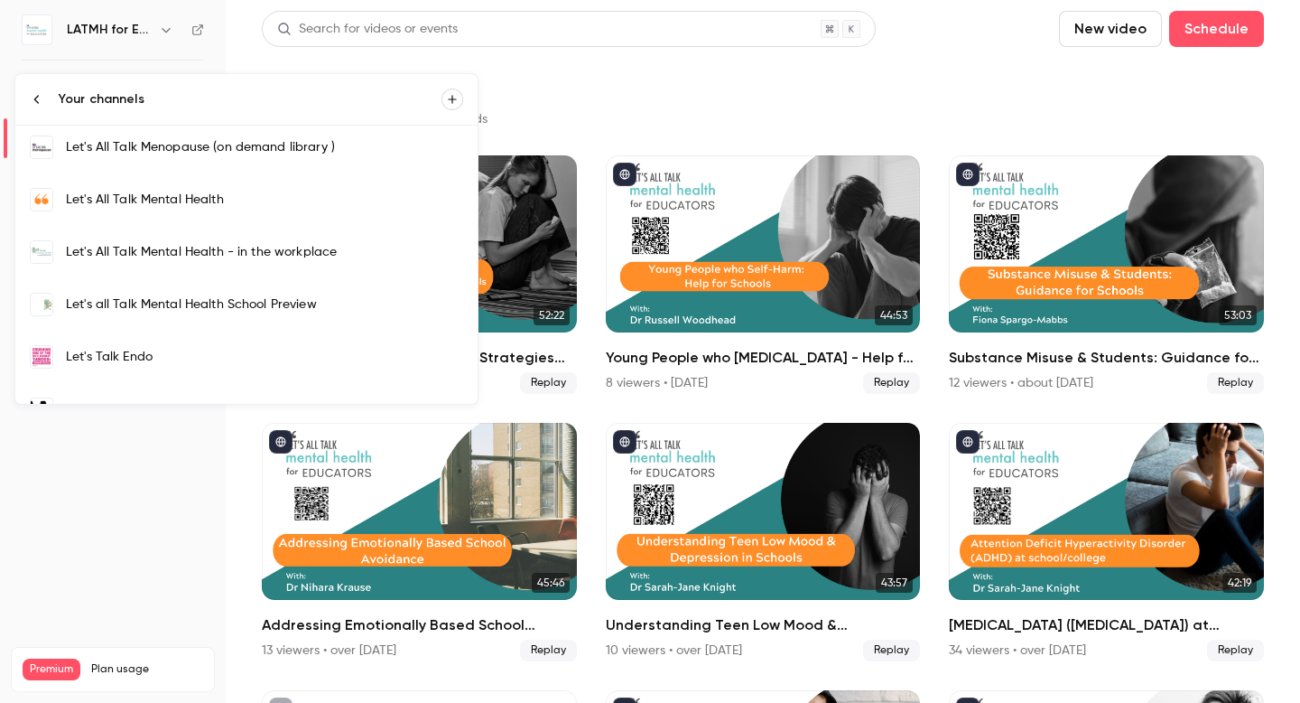
scroll to position [706, 0]
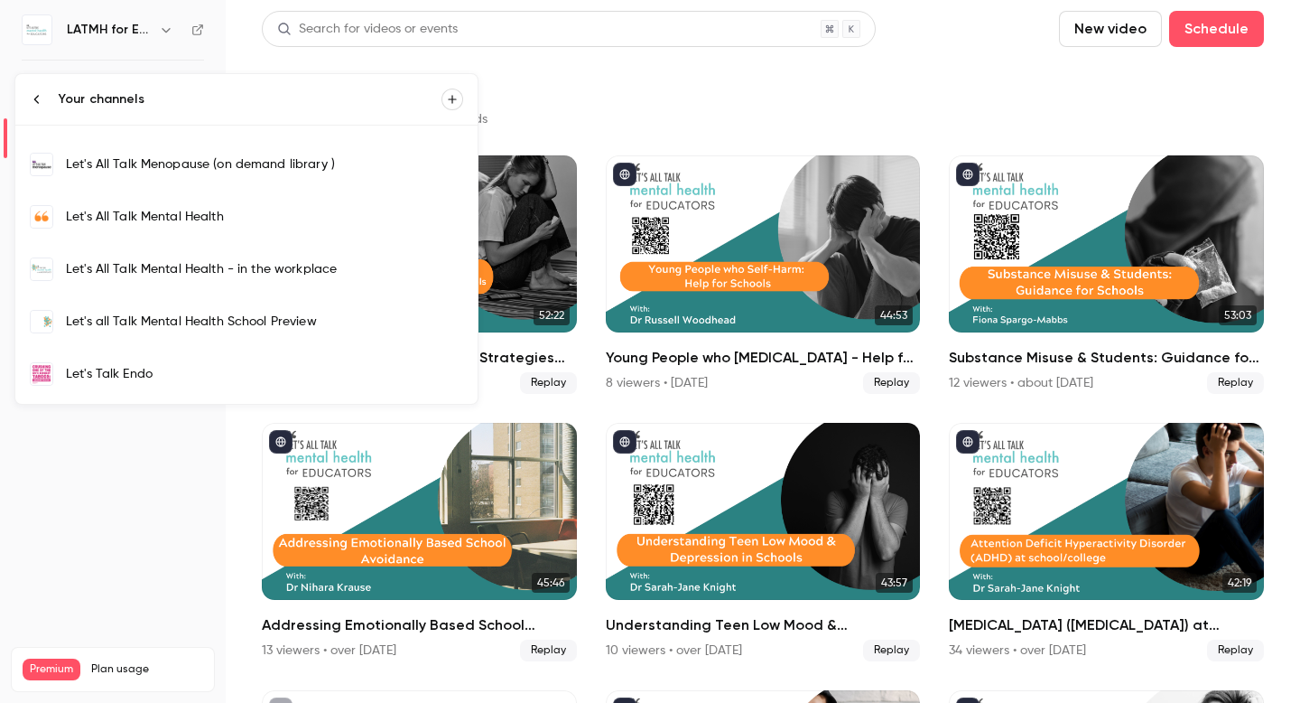
click at [156, 221] on div "Let's All Talk Mental Health" at bounding box center [264, 217] width 397 height 18
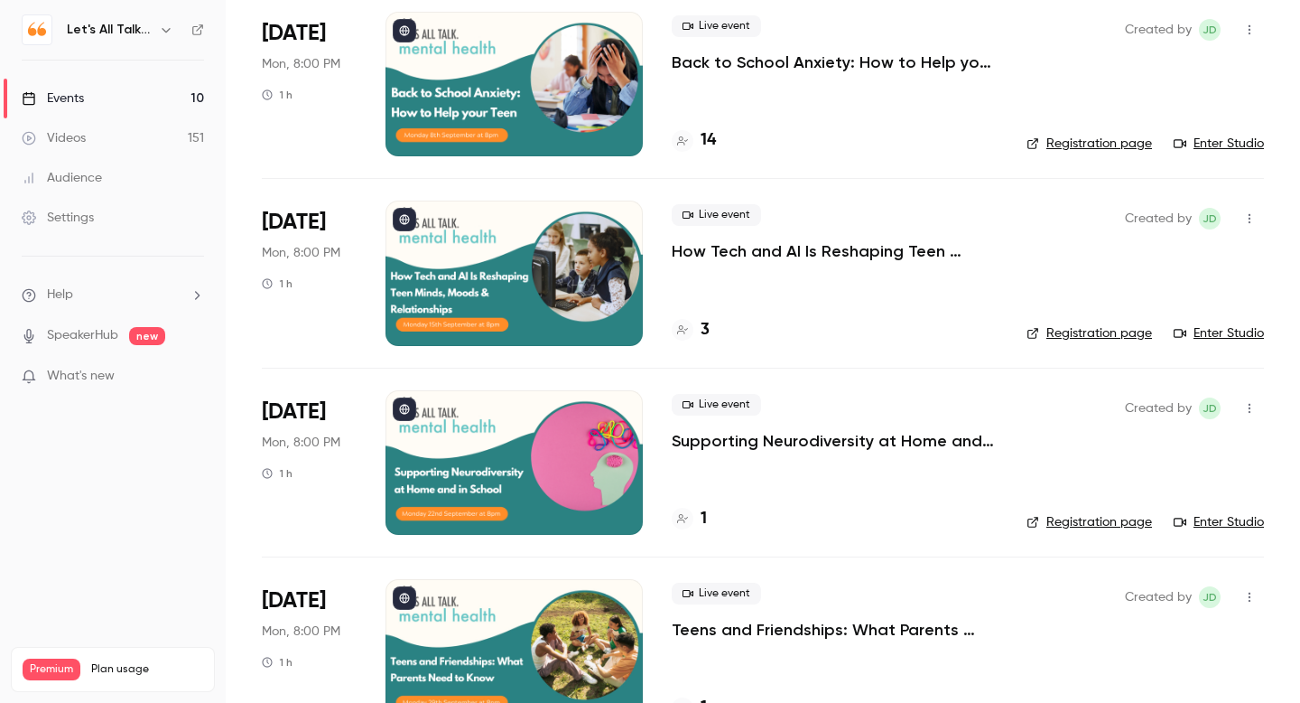
scroll to position [175, 0]
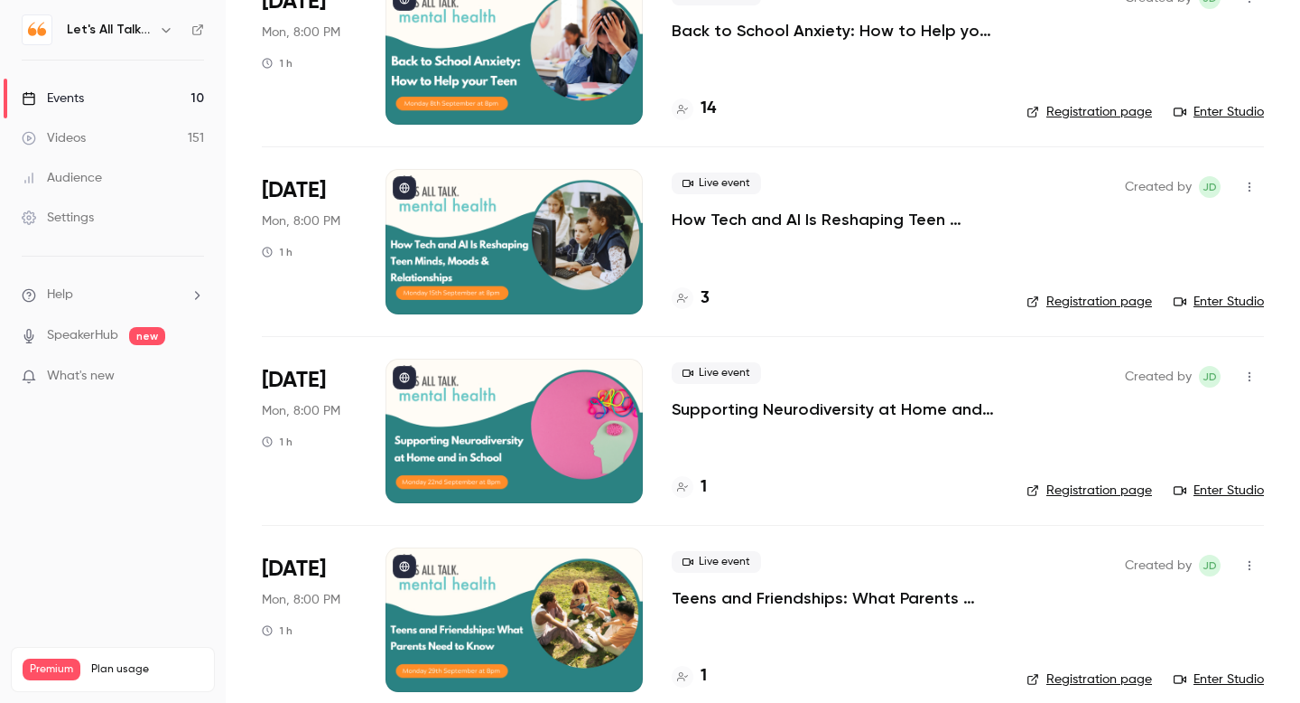
click at [766, 225] on p "How Tech and AI Is Reshaping Teen Minds, Moods & Relationships" at bounding box center [835, 220] width 326 height 22
click at [739, 413] on p "Supporting Neurodiversity at Home and in School" at bounding box center [835, 409] width 326 height 22
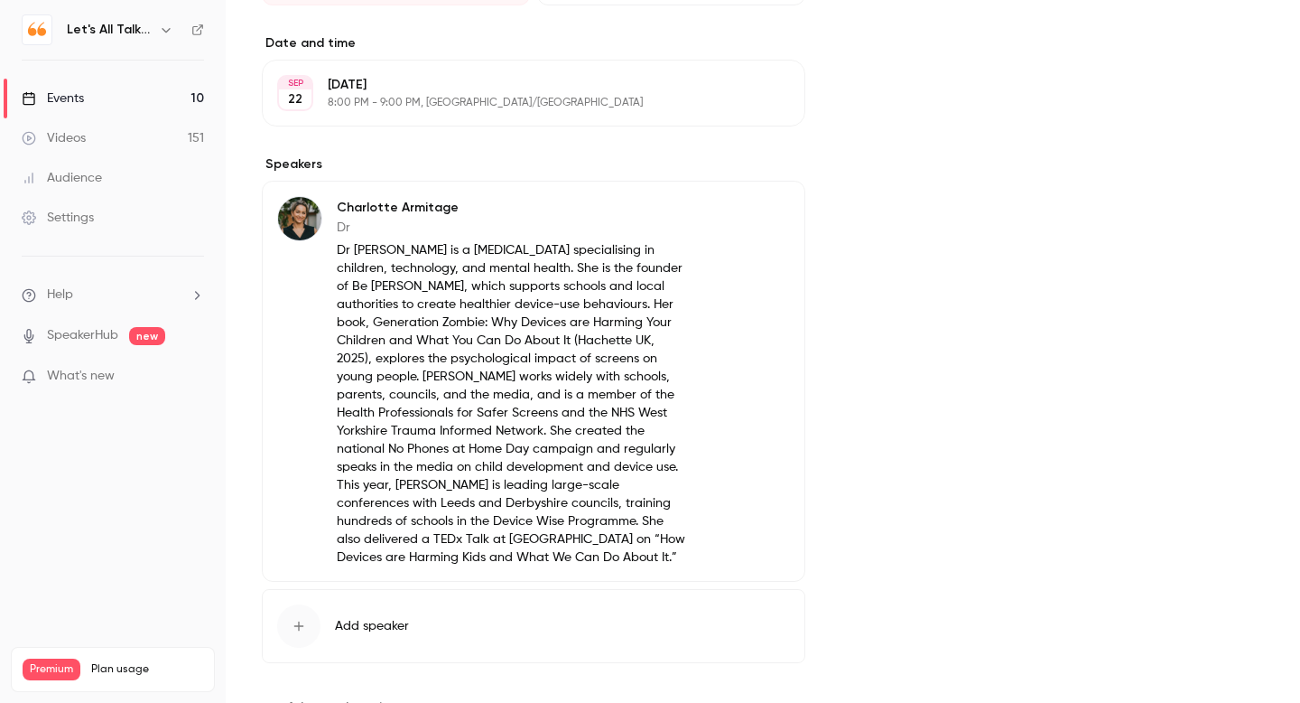
scroll to position [514, 0]
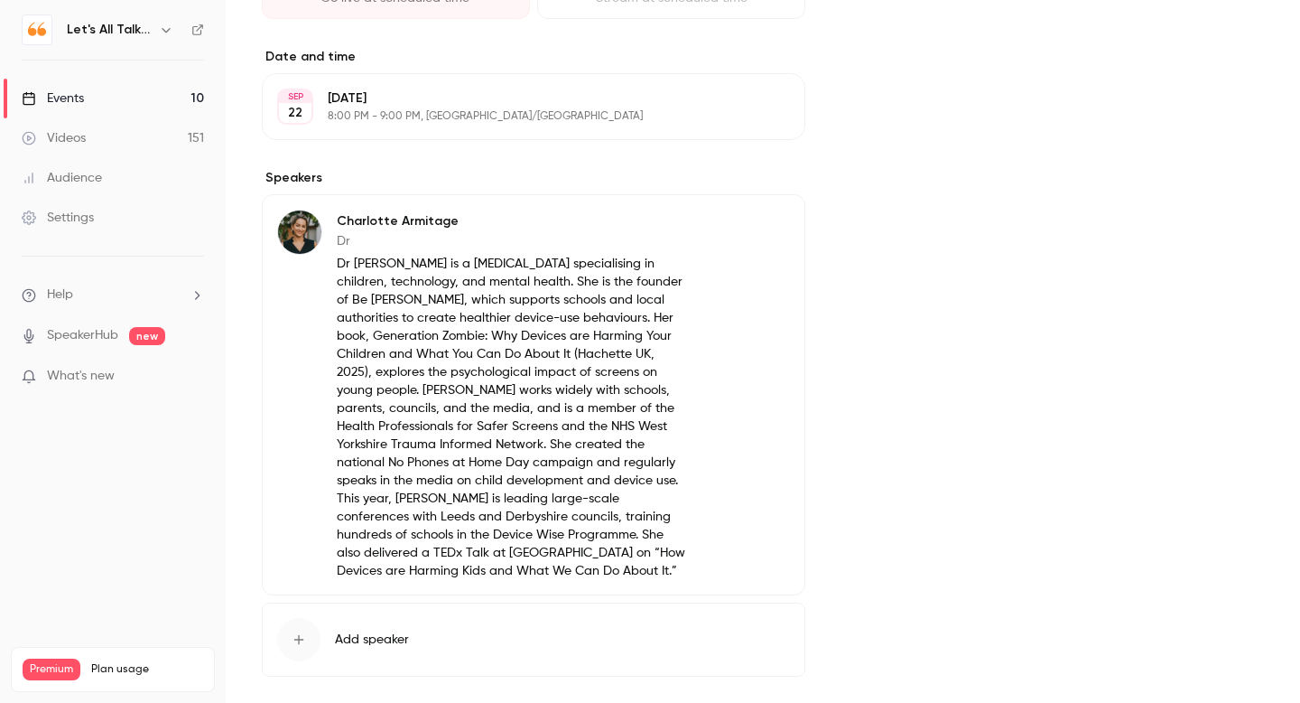
click at [753, 228] on button "Edit" at bounding box center [757, 224] width 66 height 29
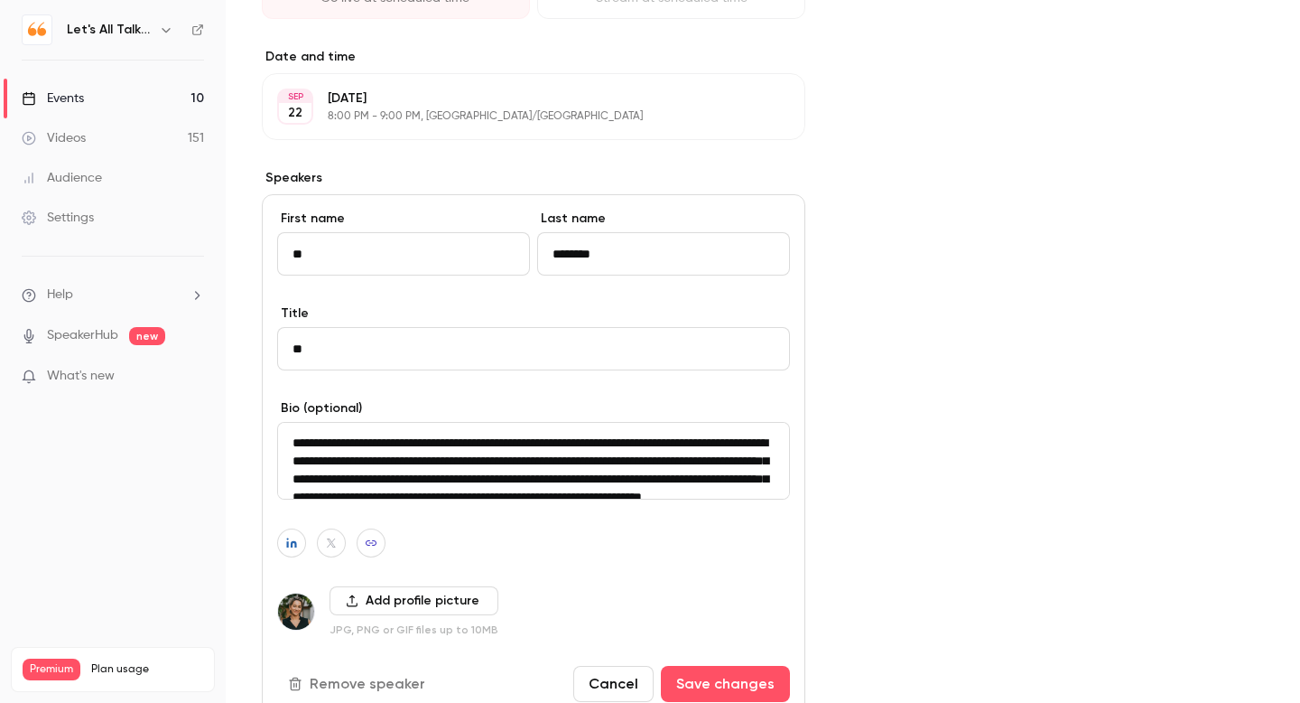
type input "*"
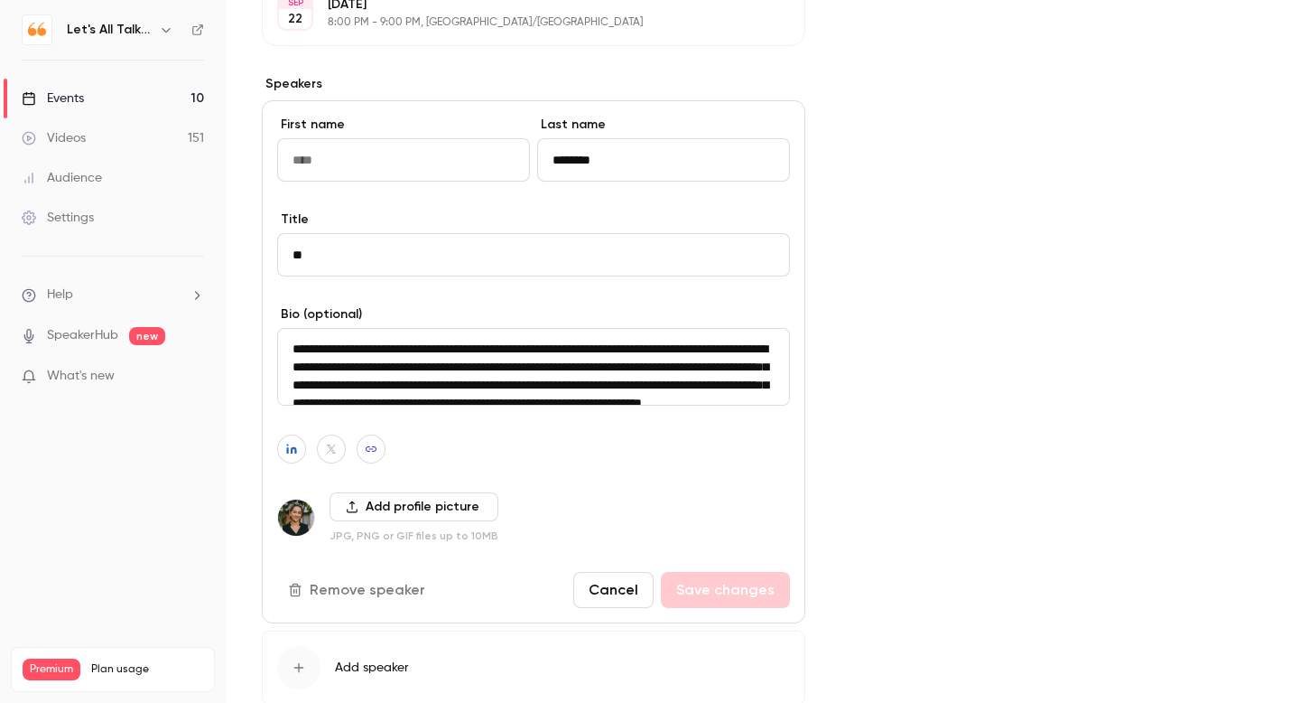
scroll to position [605, 0]
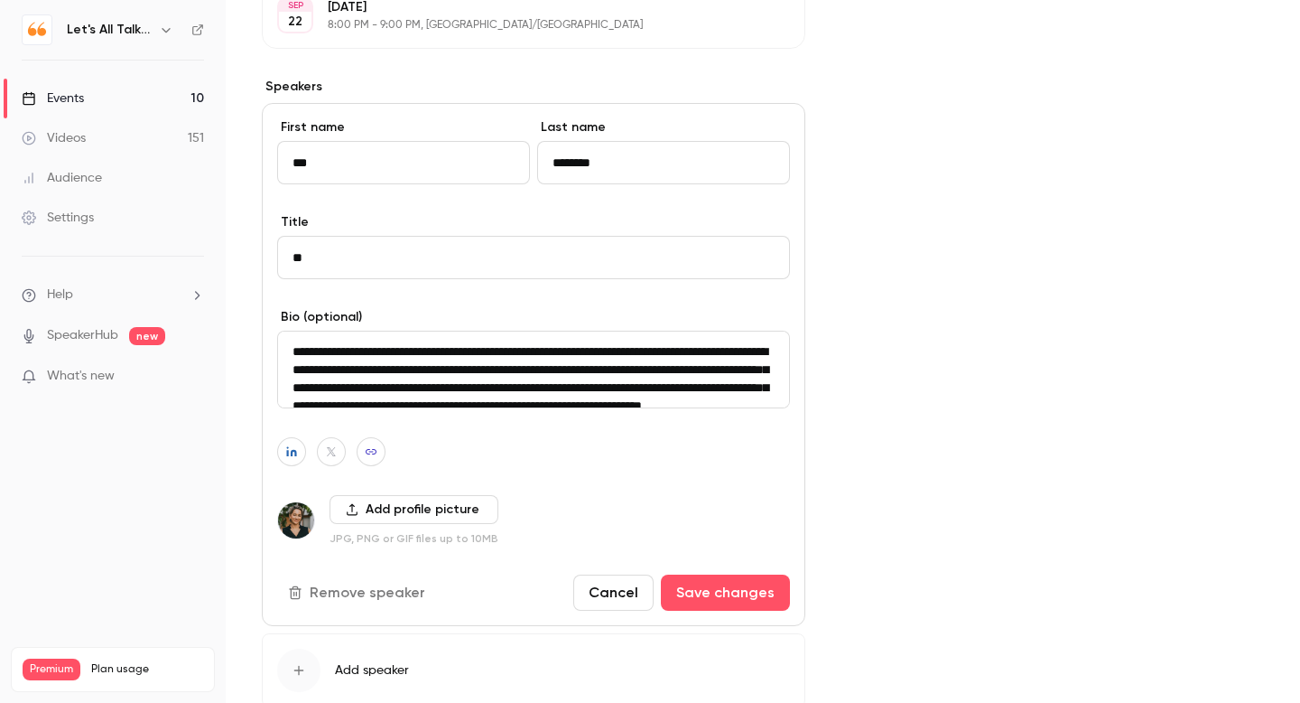
type input "***"
click at [627, 171] on input "********" at bounding box center [663, 162] width 253 height 43
type input "*"
type input "*****"
click at [713, 591] on button "Save changes" at bounding box center [725, 592] width 129 height 36
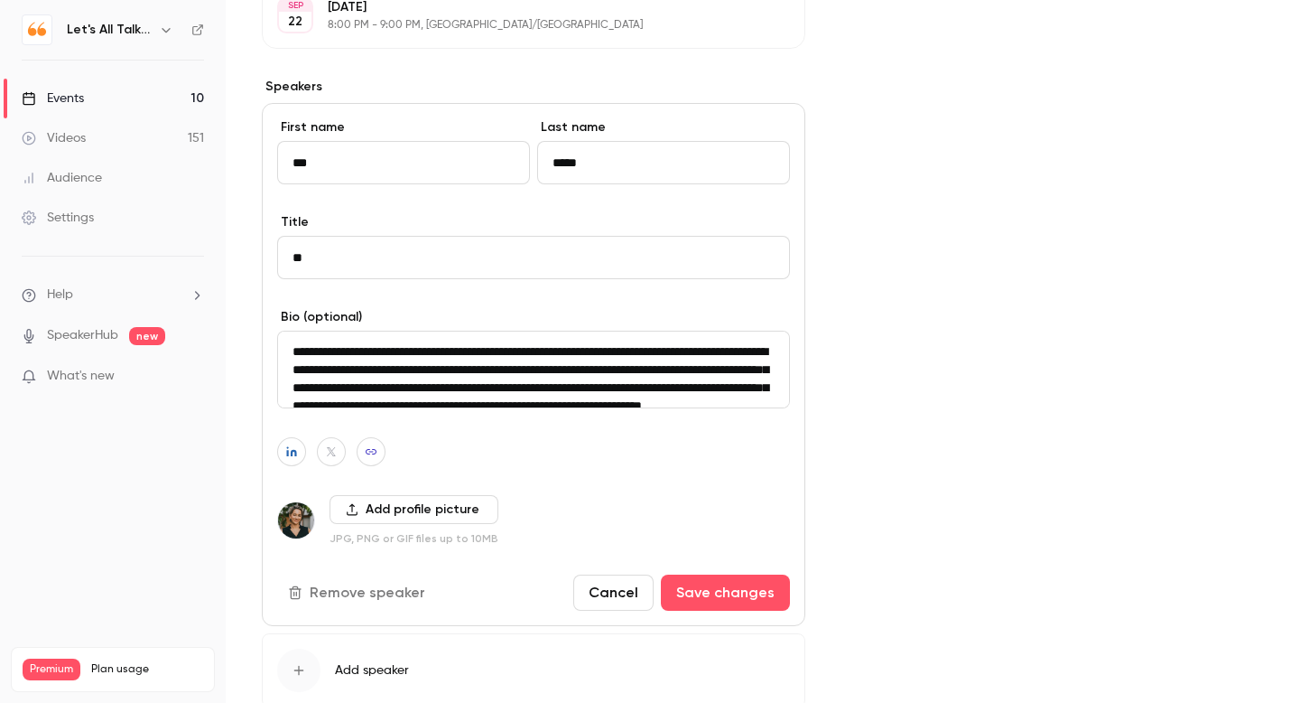
scroll to position [600, 0]
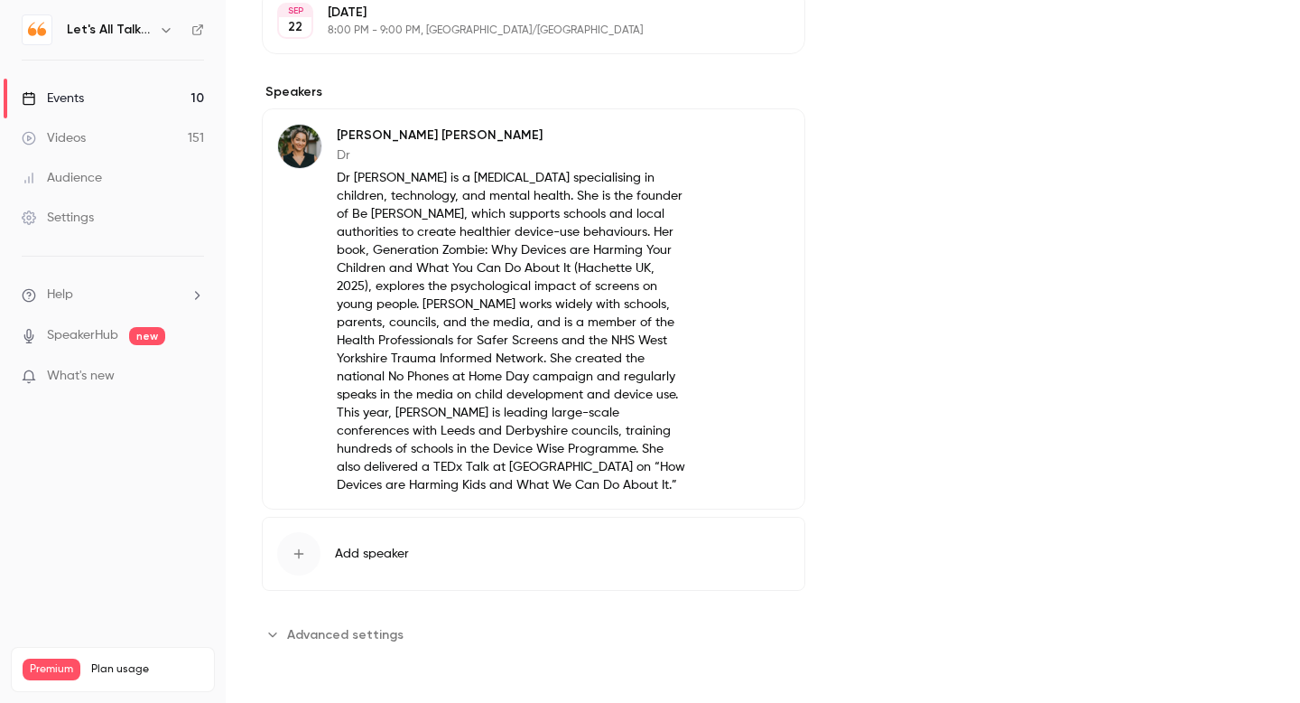
click at [70, 95] on div "Events" at bounding box center [53, 98] width 62 height 18
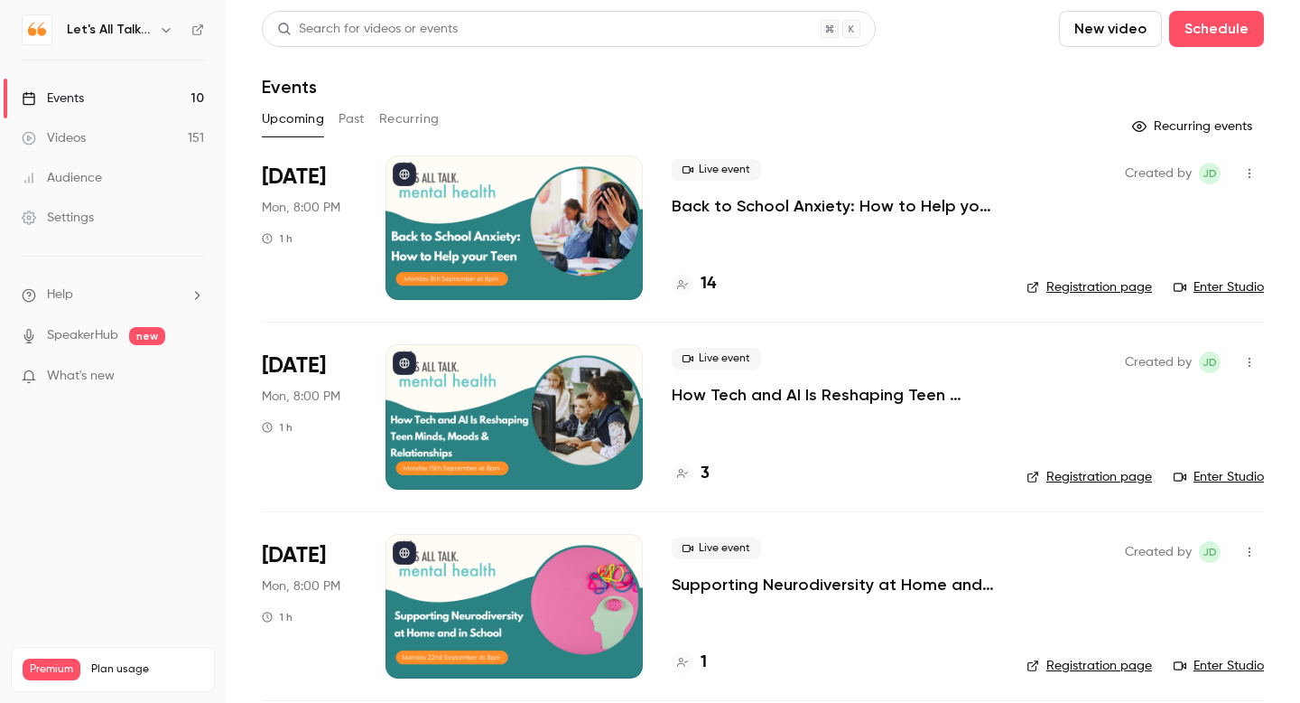
click at [754, 402] on p "How Tech and AI Is Reshaping Teen Minds, Moods & Relationships" at bounding box center [835, 395] width 326 height 22
click at [713, 581] on p "Supporting Neurodiversity at Home and in School" at bounding box center [835, 584] width 326 height 22
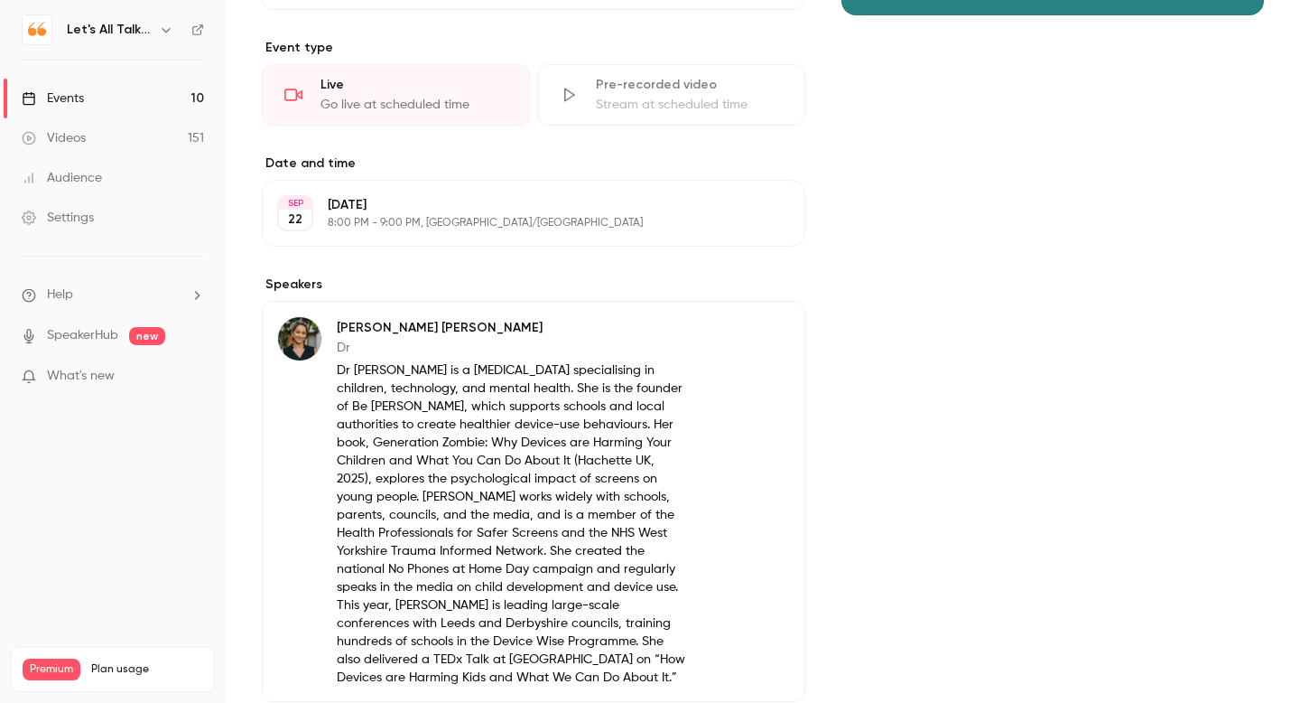
scroll to position [458, 0]
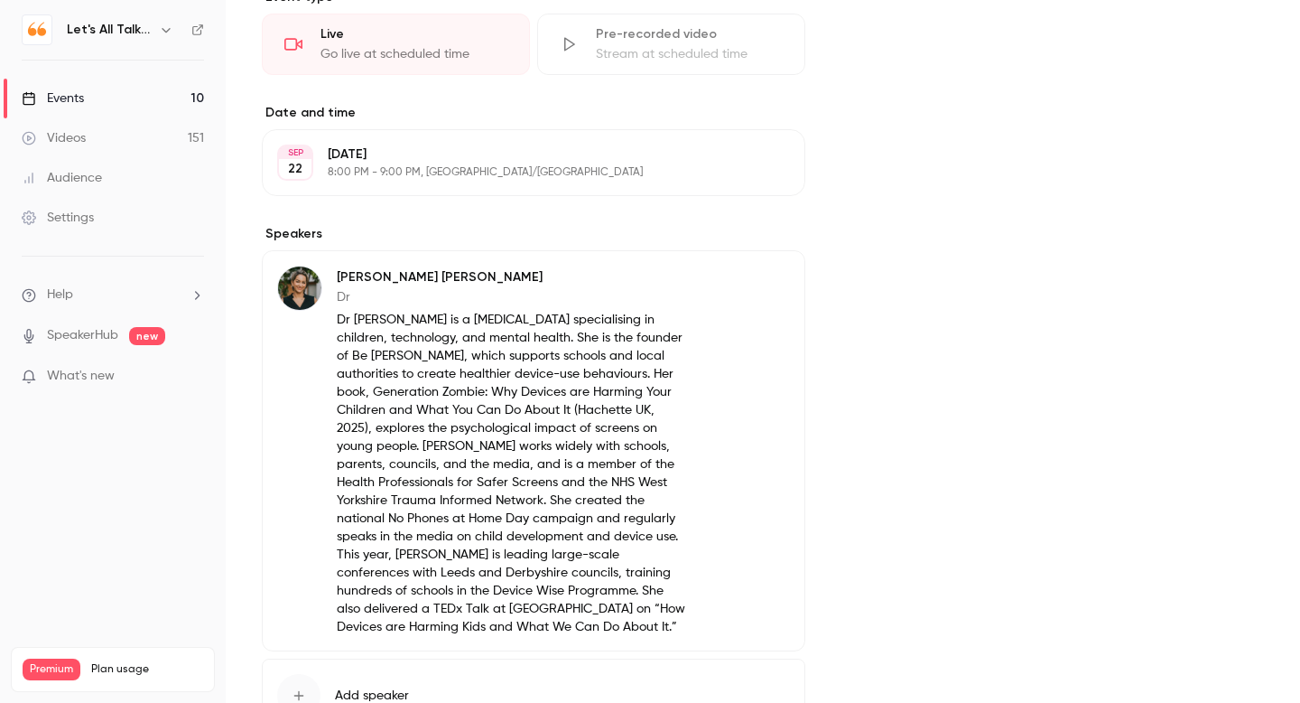
click at [763, 276] on button "Edit" at bounding box center [757, 280] width 66 height 29
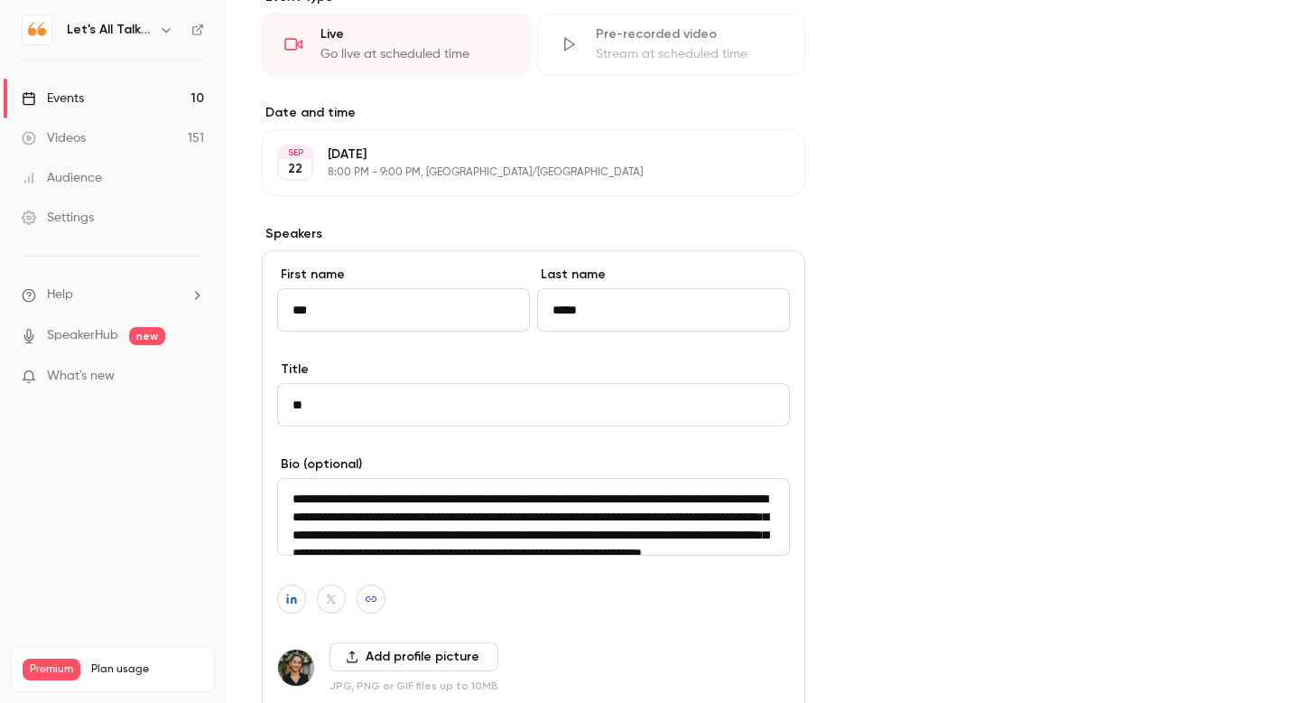
click at [357, 655] on button "Add profile picture" at bounding box center [414, 656] width 169 height 29
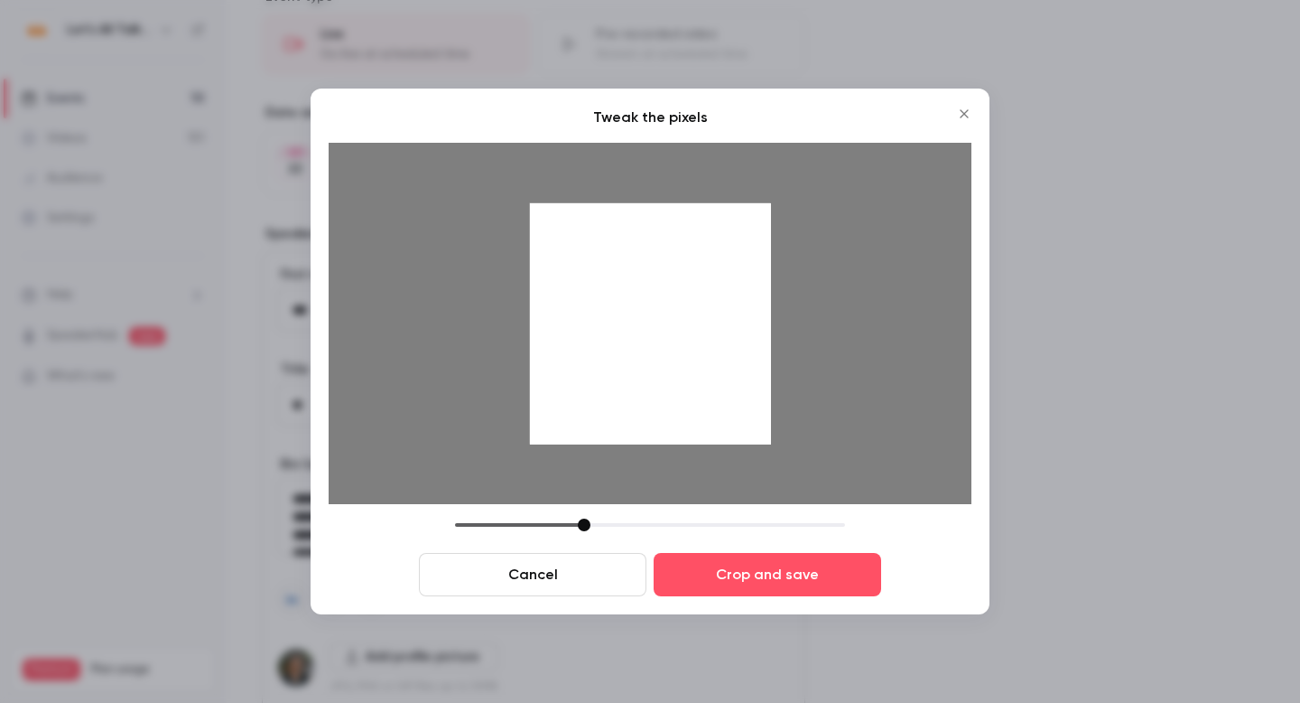
drag, startPoint x: 653, startPoint y: 465, endPoint x: 650, endPoint y: 507, distance: 41.6
click at [650, 507] on div "Tweak the pixels Cancel Crop and save" at bounding box center [650, 351] width 643 height 489
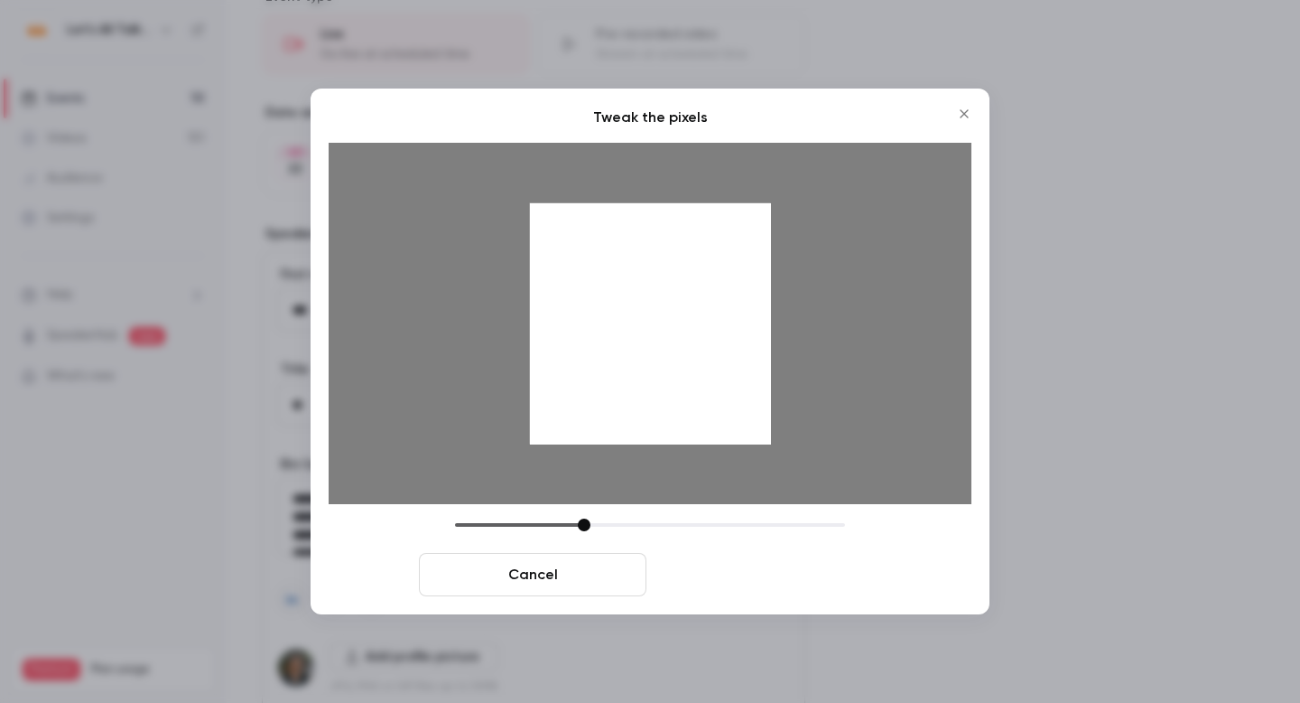
click at [722, 585] on button "Crop and save" at bounding box center [768, 574] width 228 height 43
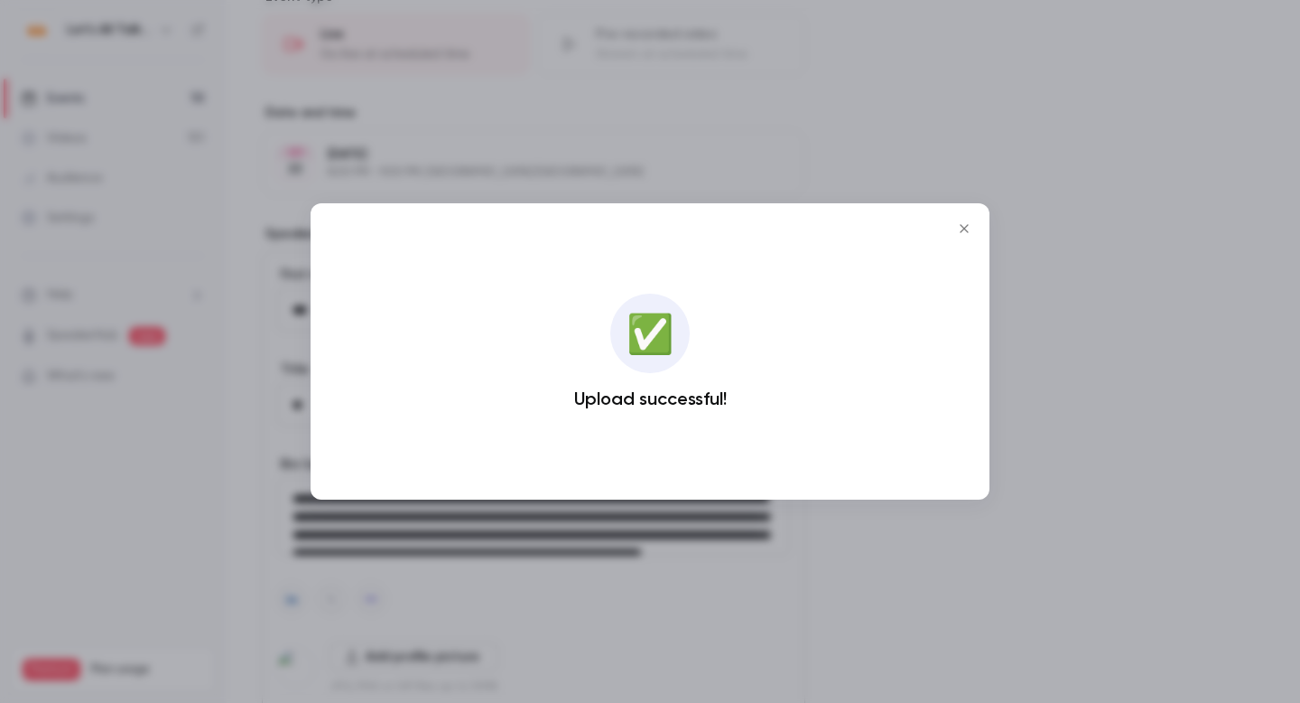
click at [962, 231] on icon "Close" at bounding box center [965, 228] width 22 height 14
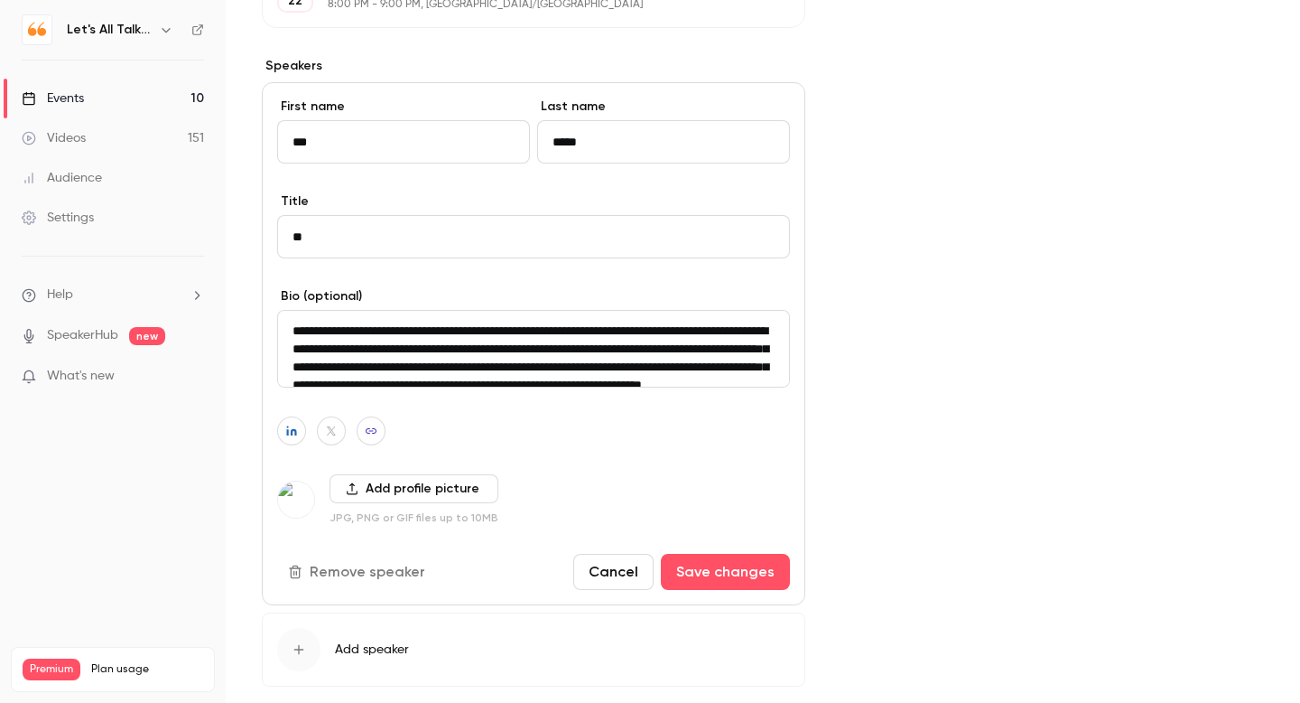
scroll to position [657, 0]
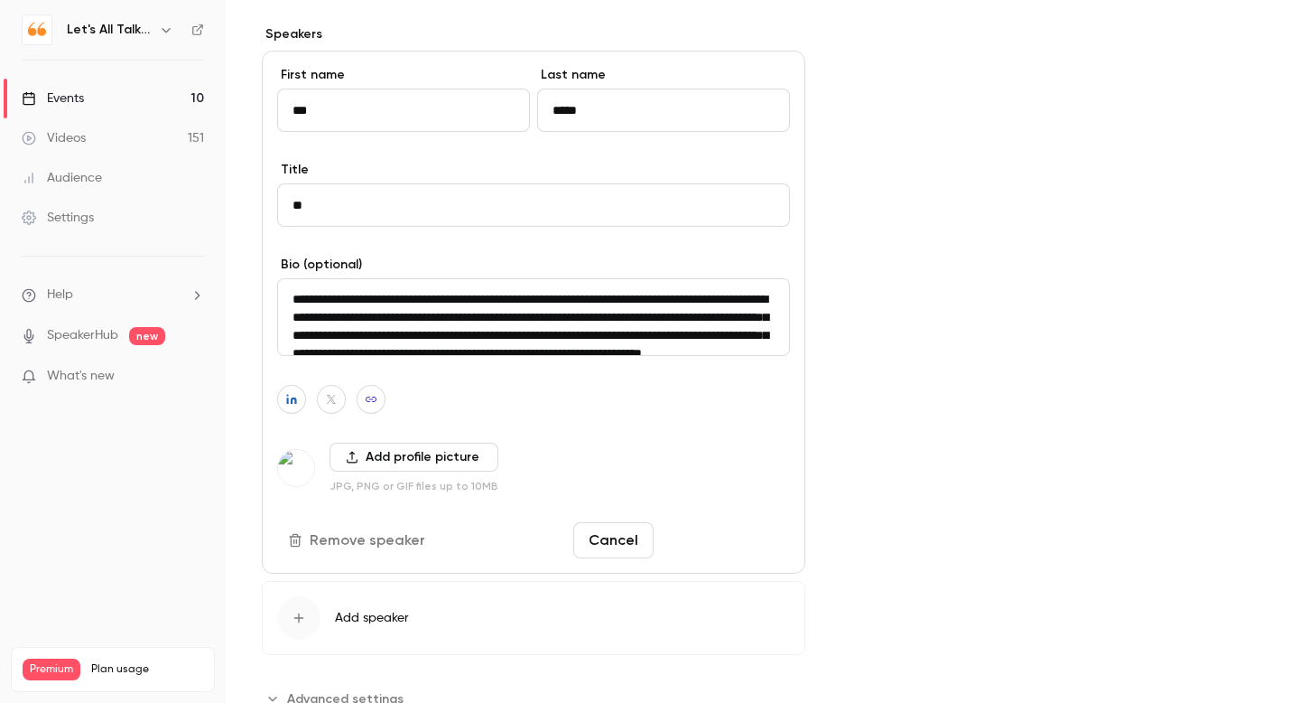
click at [730, 536] on button "Save changes" at bounding box center [725, 540] width 129 height 36
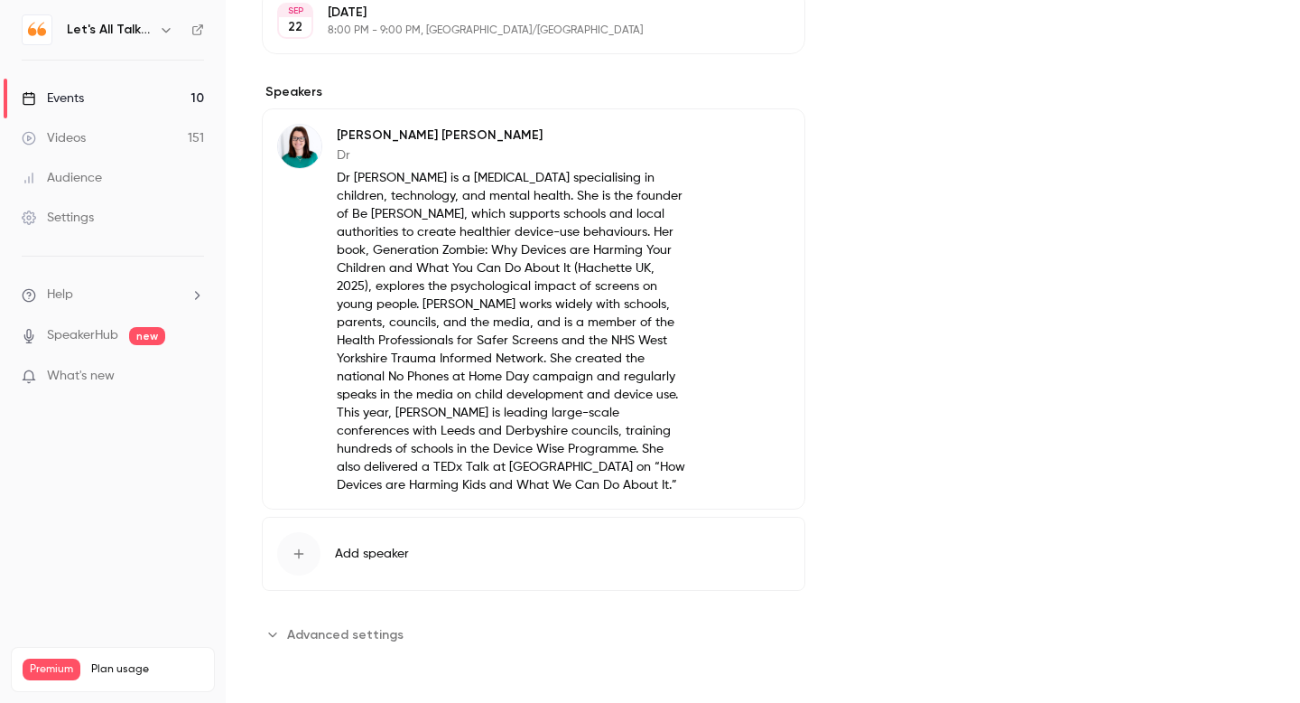
scroll to position [600, 0]
click at [750, 141] on button "Edit" at bounding box center [757, 138] width 66 height 29
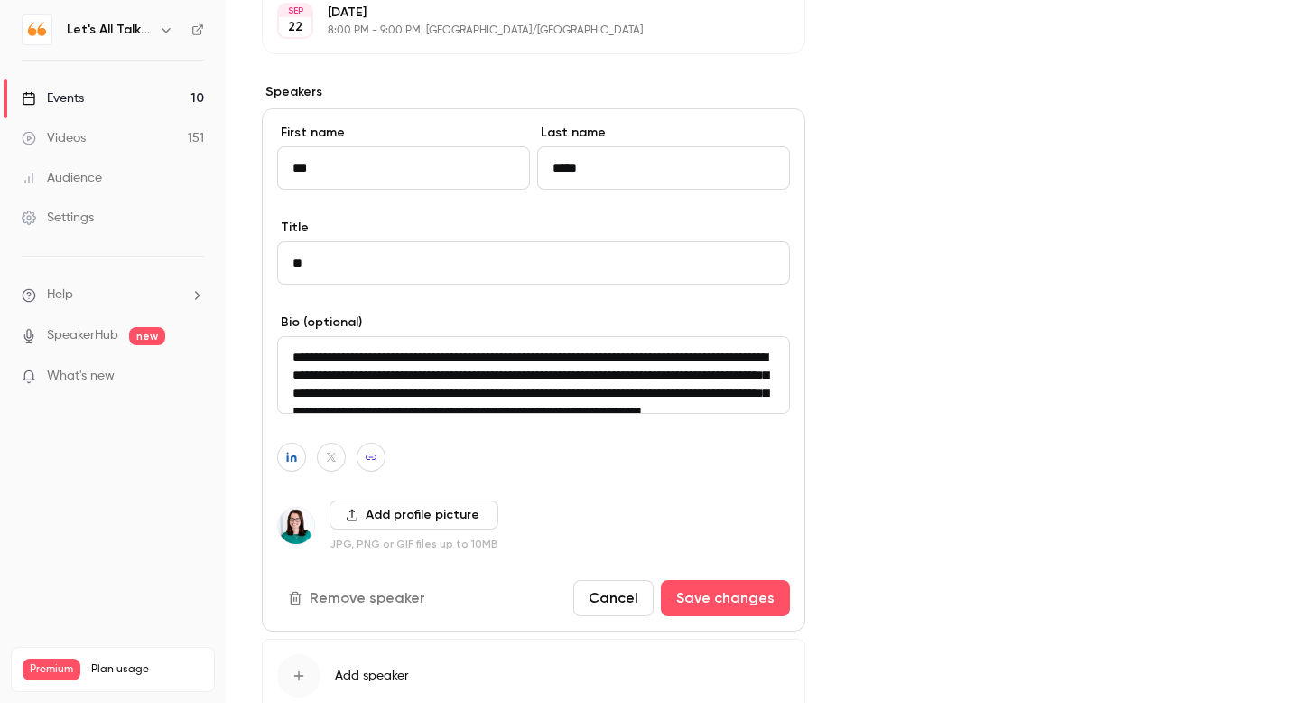
click at [291, 358] on textarea "**********" at bounding box center [533, 375] width 513 height 78
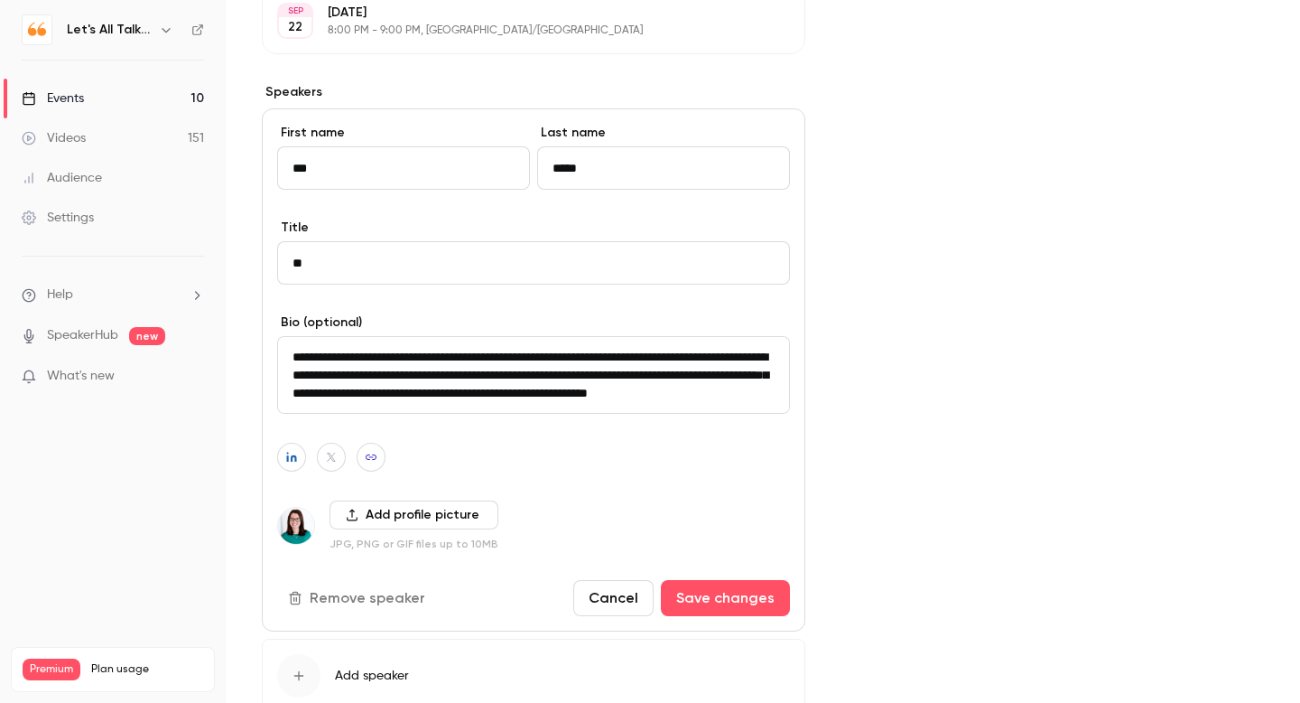
scroll to position [221, 0]
paste textarea "**********"
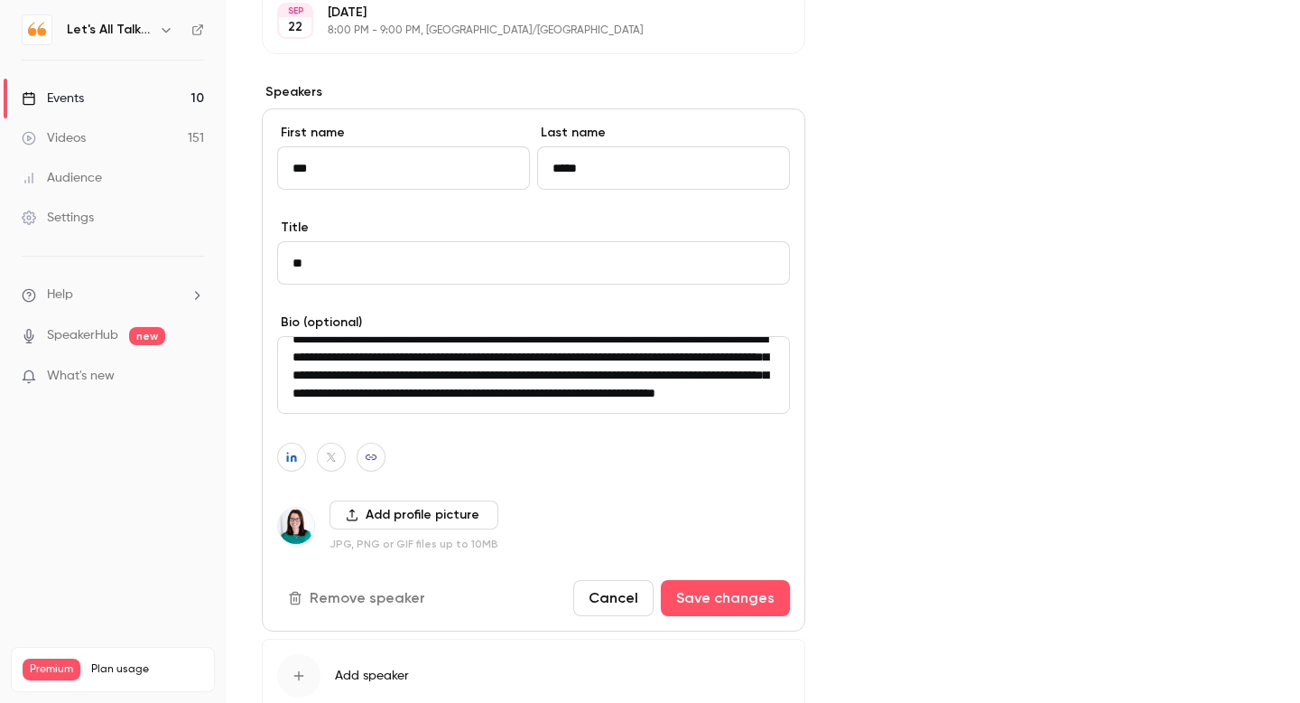
scroll to position [185, 0]
type textarea "**********"
click at [709, 602] on button "Save changes" at bounding box center [725, 598] width 129 height 36
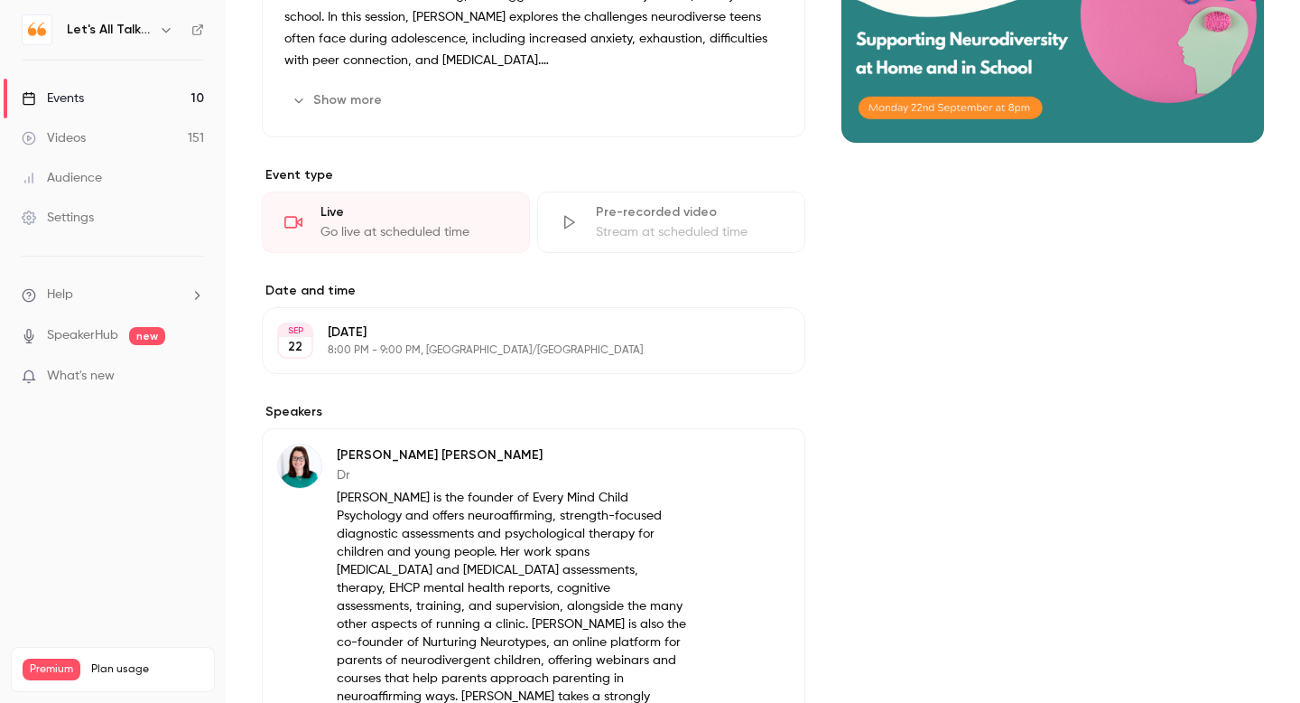
scroll to position [582, 0]
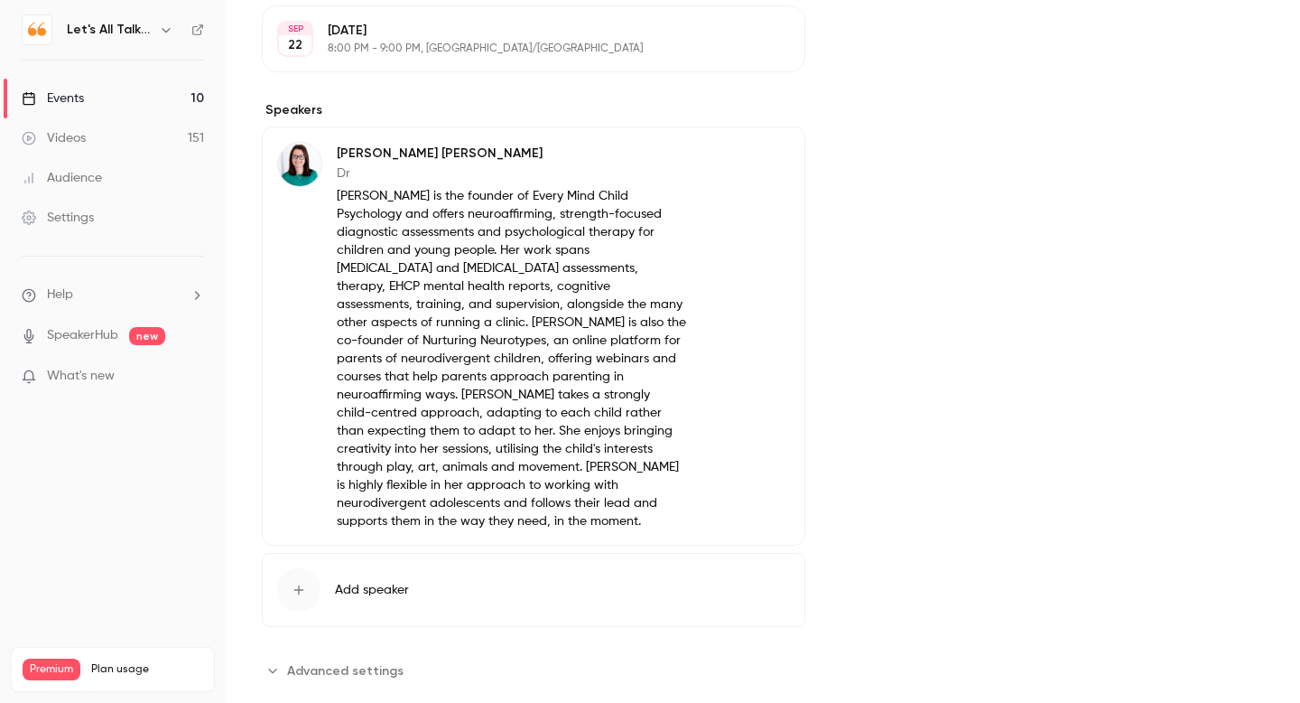
click at [1164, 297] on div "Cover image" at bounding box center [1053, 133] width 423 height 1104
click at [60, 101] on div "Events" at bounding box center [53, 98] width 62 height 18
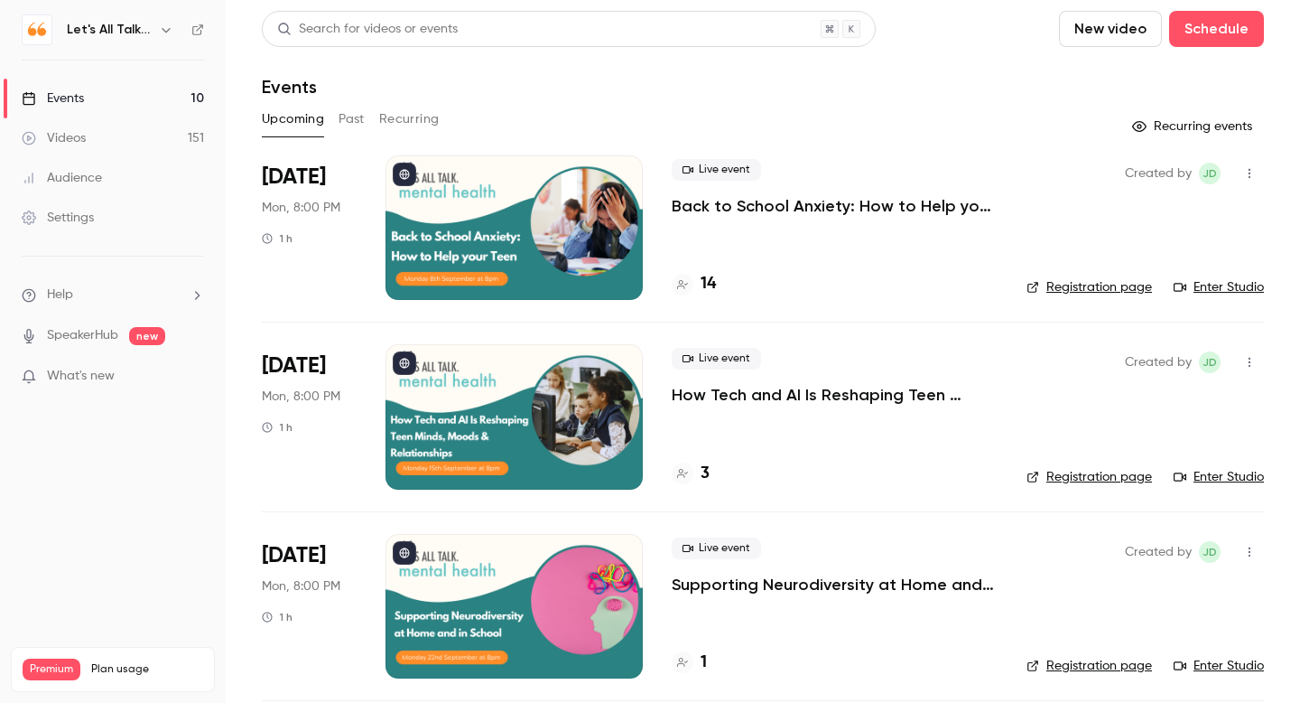
click at [758, 584] on p "Supporting Neurodiversity at Home and in School" at bounding box center [835, 584] width 326 height 22
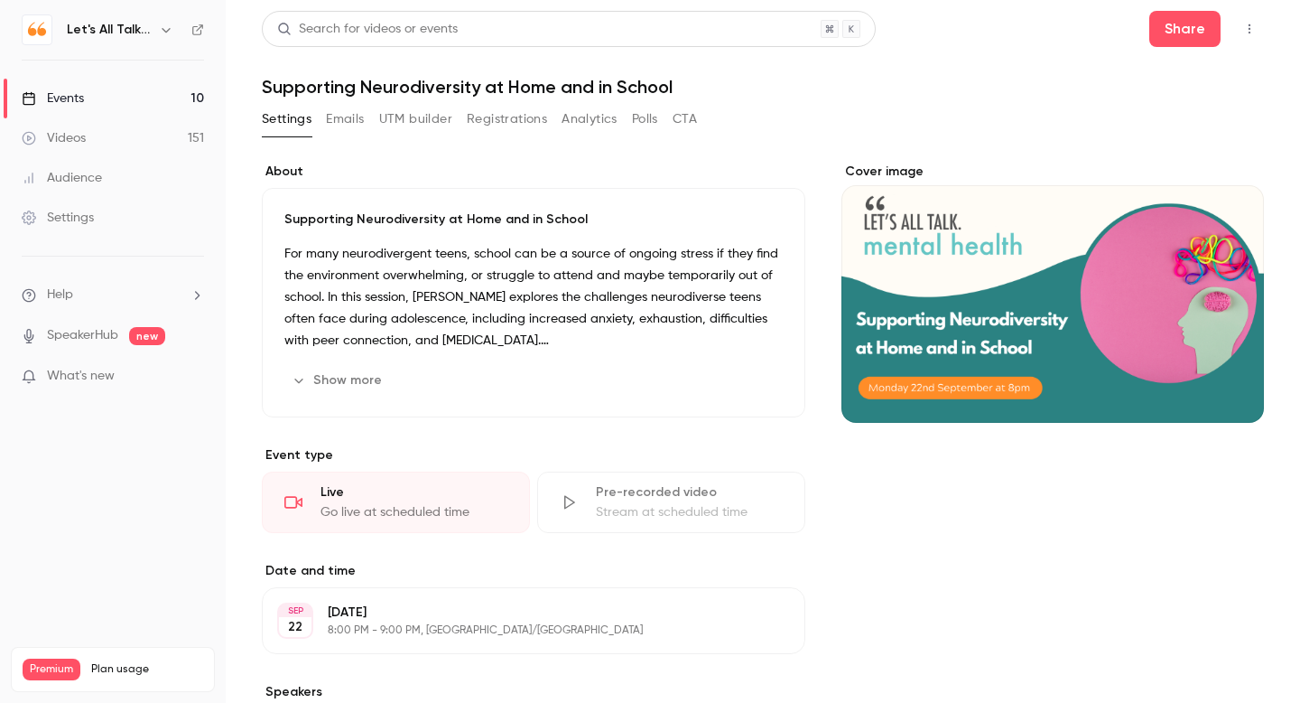
click at [70, 133] on div "Videos" at bounding box center [54, 138] width 64 height 18
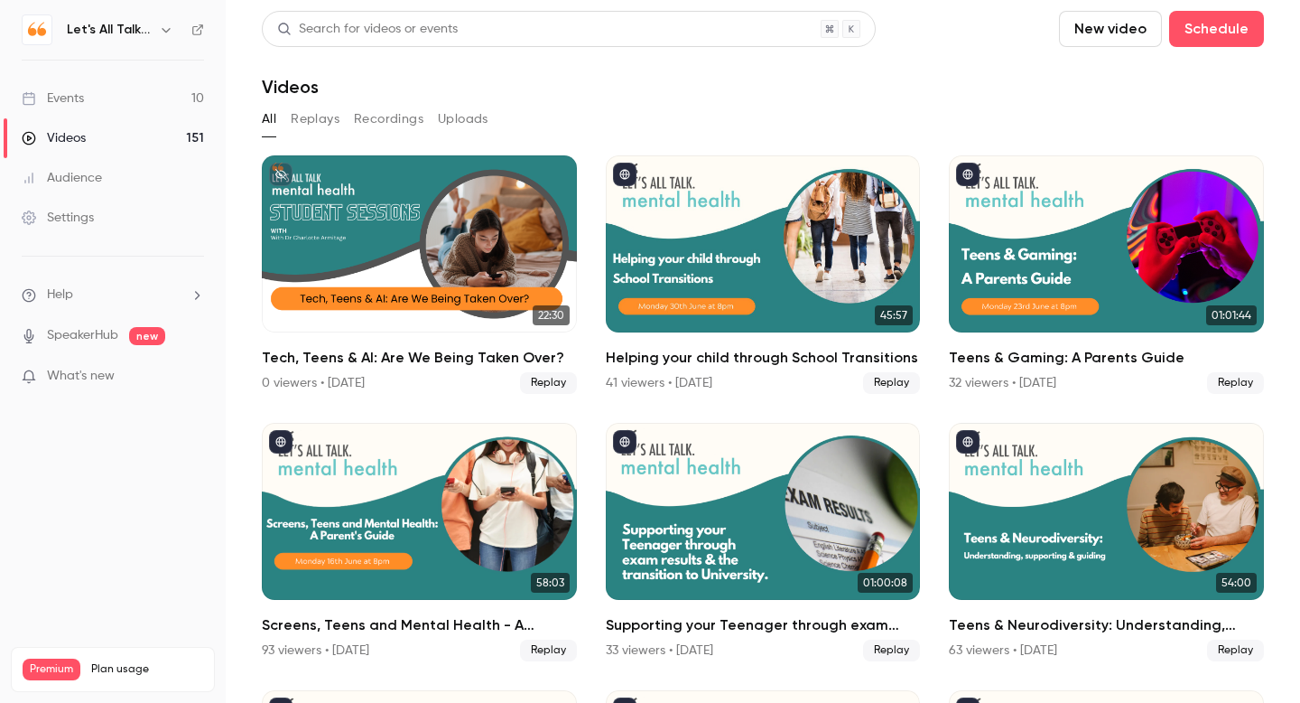
click at [64, 98] on div "Events" at bounding box center [53, 98] width 62 height 18
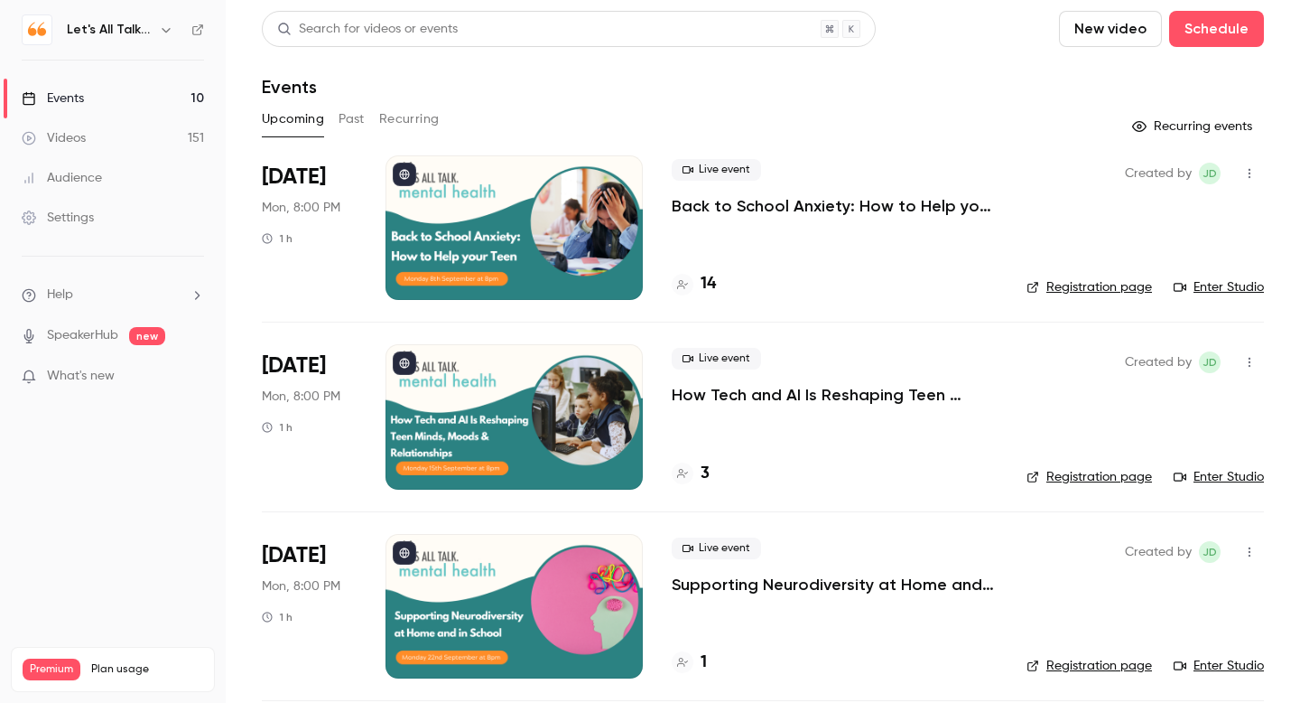
click at [777, 393] on p "How Tech and AI Is Reshaping Teen Minds, Moods & Relationships" at bounding box center [835, 395] width 326 height 22
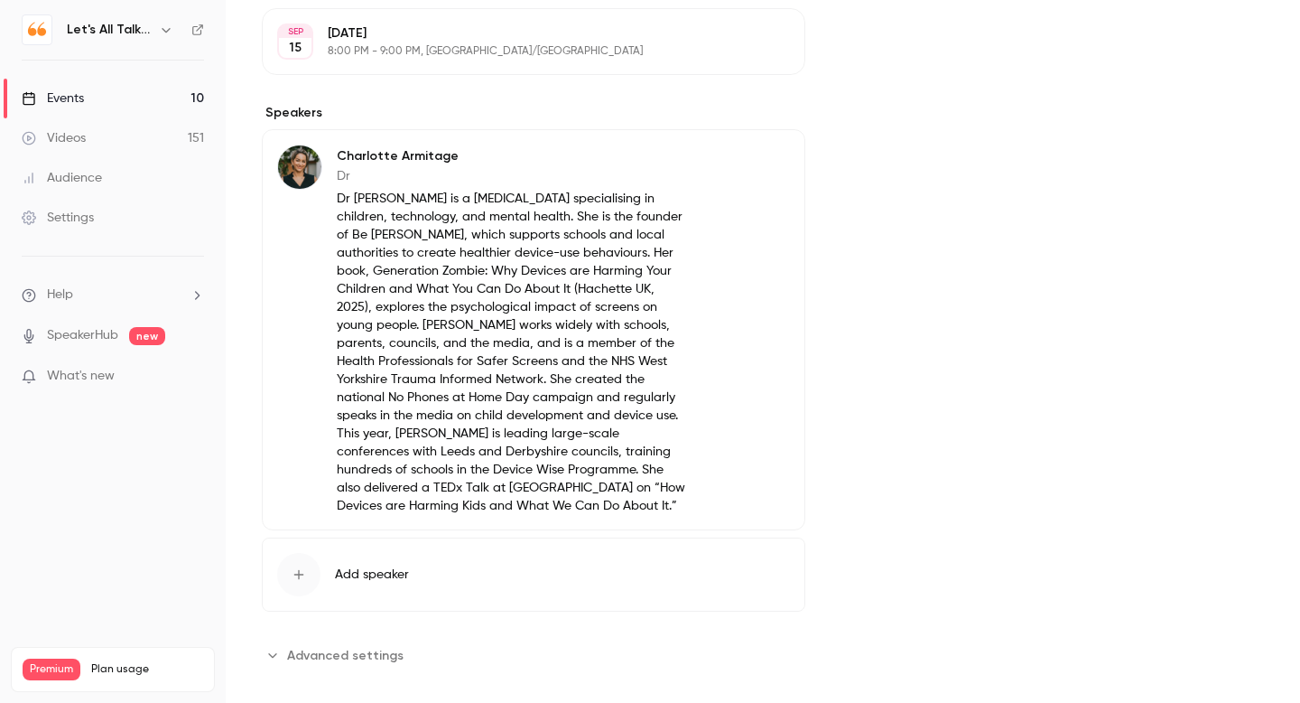
scroll to position [607, 0]
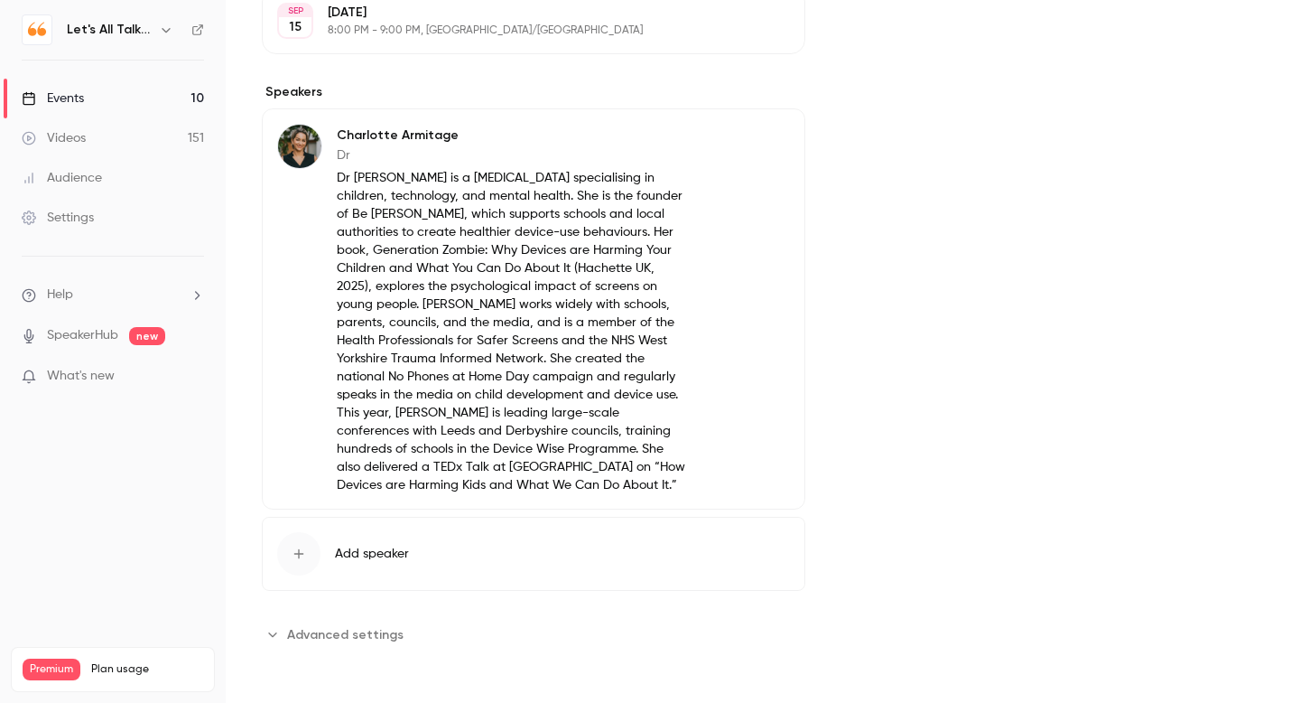
click at [747, 143] on icon "button" at bounding box center [739, 138] width 14 height 14
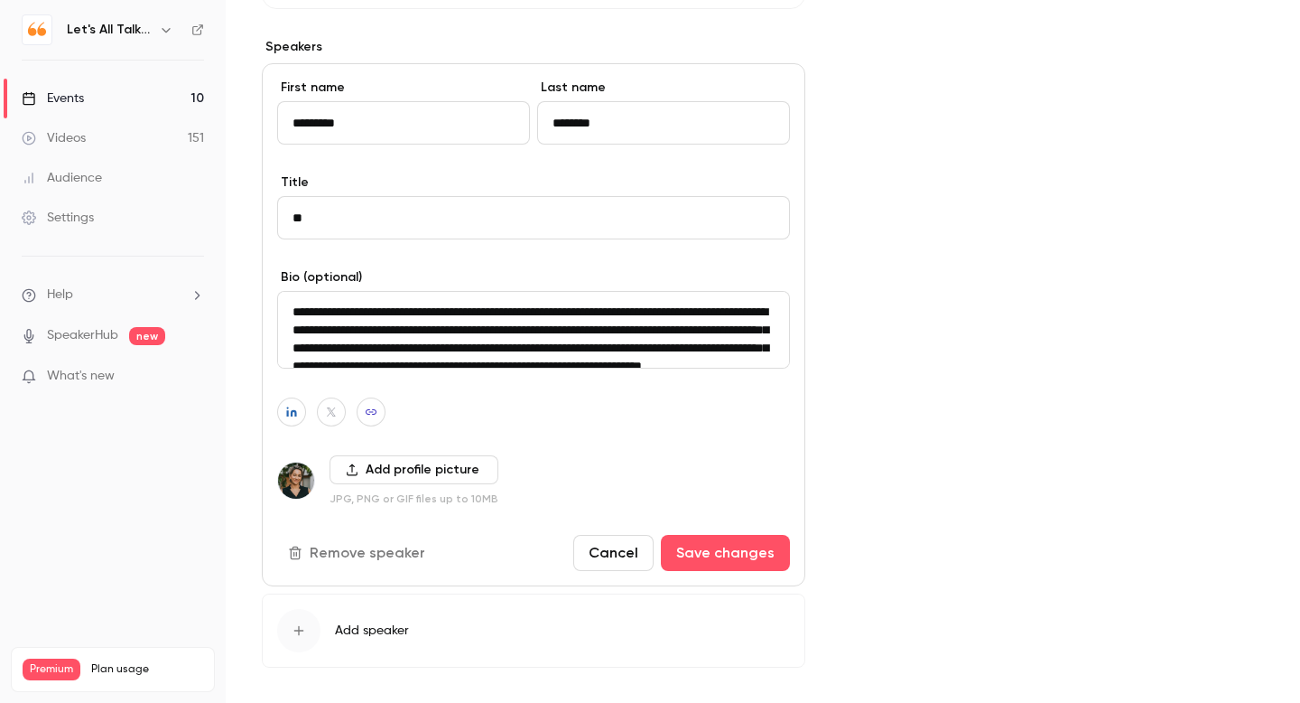
scroll to position [663, 0]
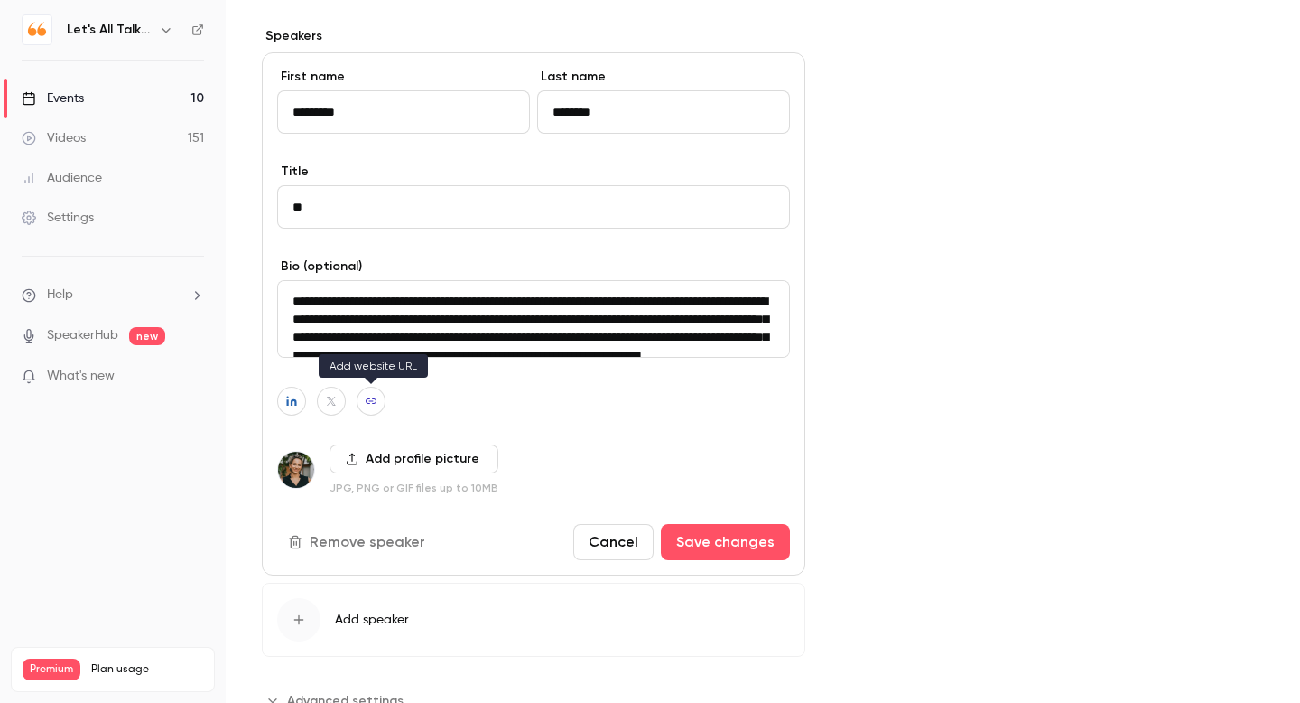
click at [371, 403] on icon "button" at bounding box center [371, 401] width 13 height 11
click at [292, 402] on icon "button" at bounding box center [291, 401] width 10 height 10
click at [94, 141] on link "Videos 151" at bounding box center [113, 138] width 226 height 40
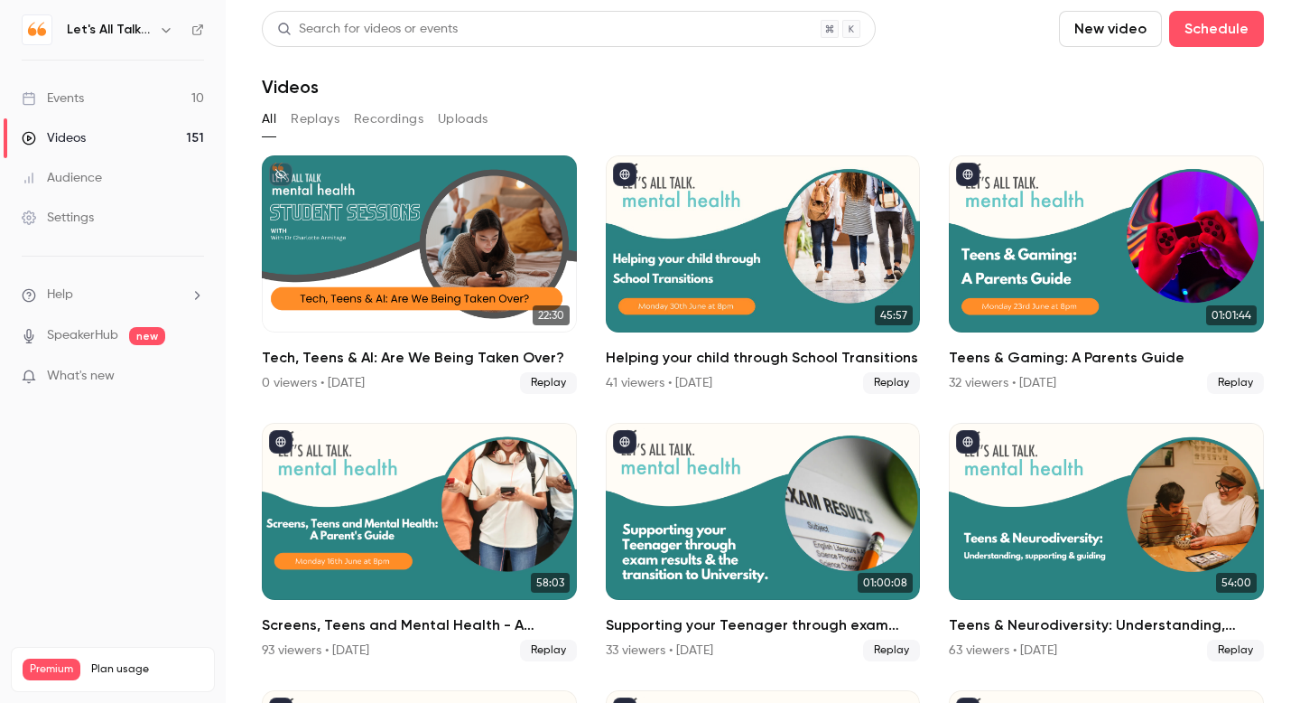
click at [81, 101] on div "Events" at bounding box center [53, 98] width 62 height 18
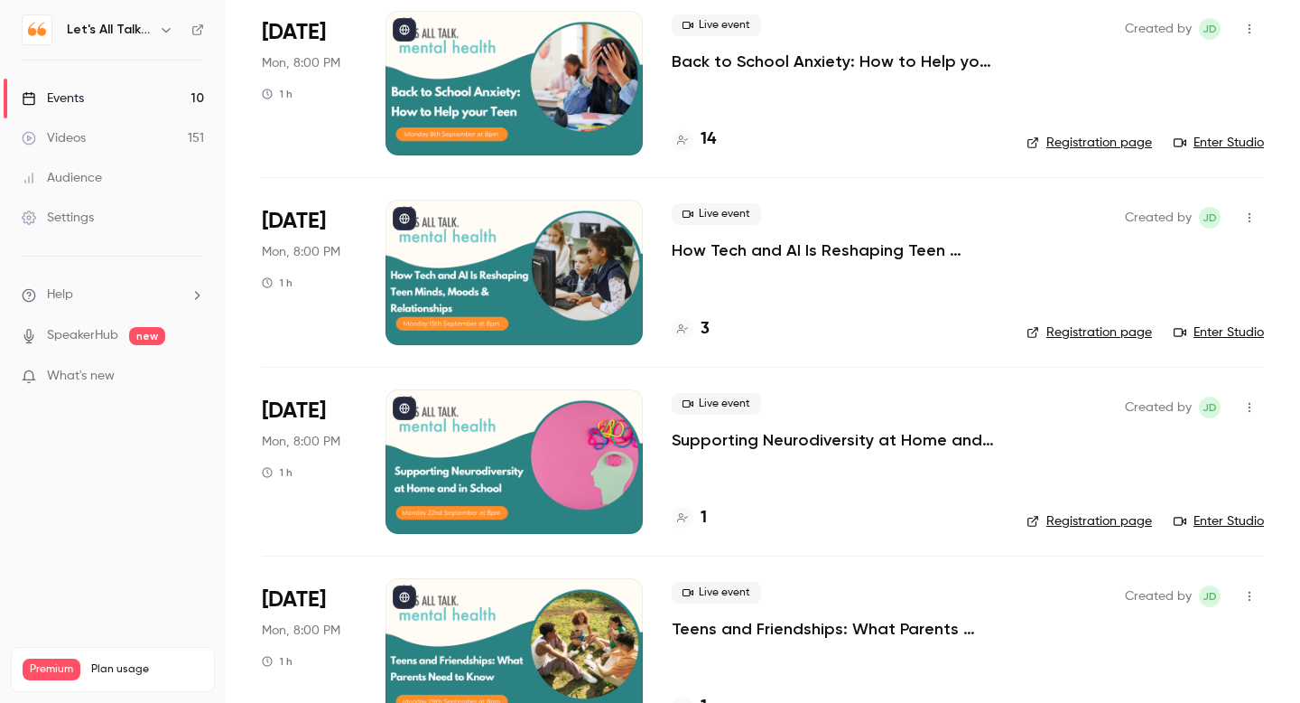
scroll to position [177, 0]
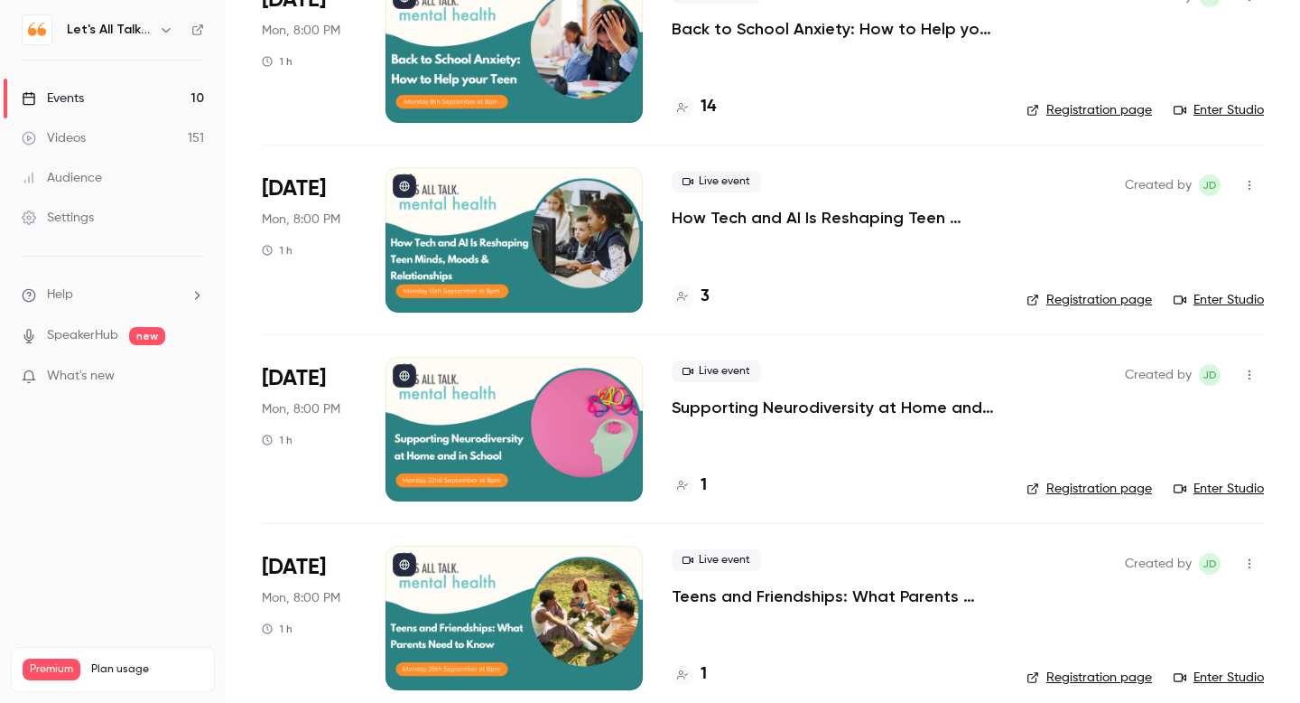
click at [746, 411] on p "Supporting Neurodiversity at Home and in School" at bounding box center [835, 407] width 326 height 22
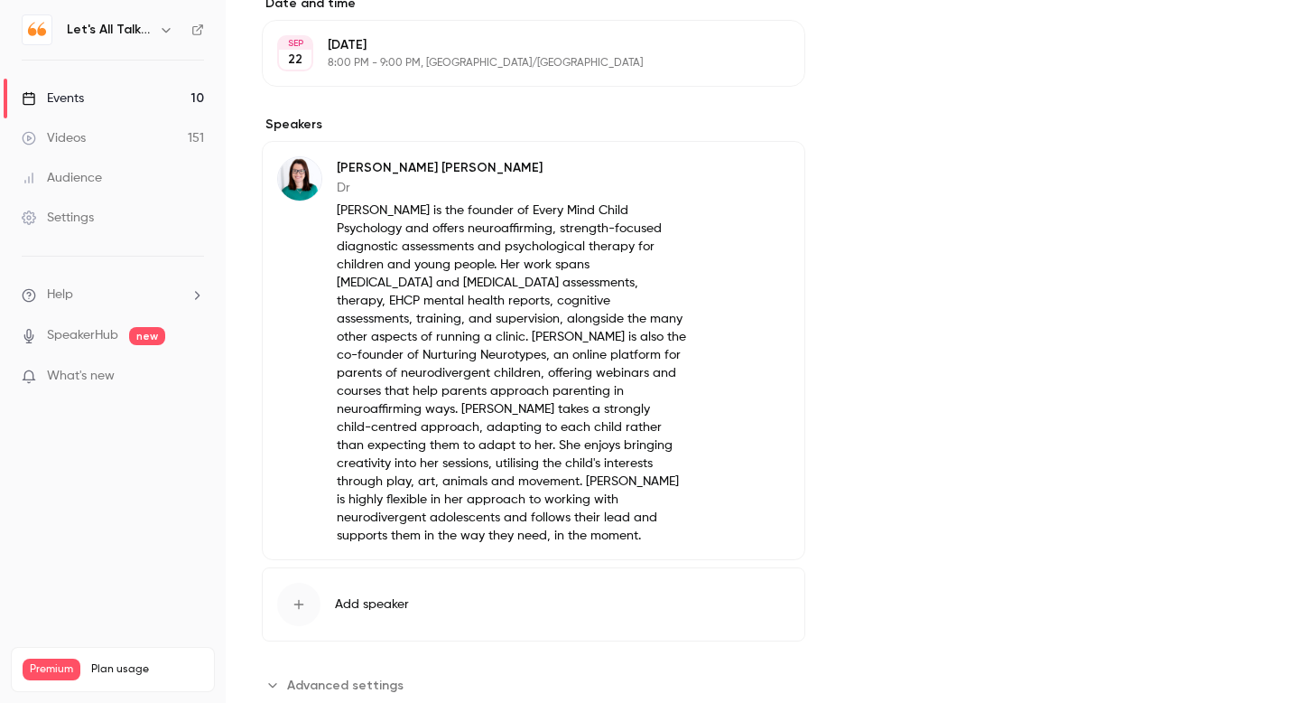
scroll to position [579, 0]
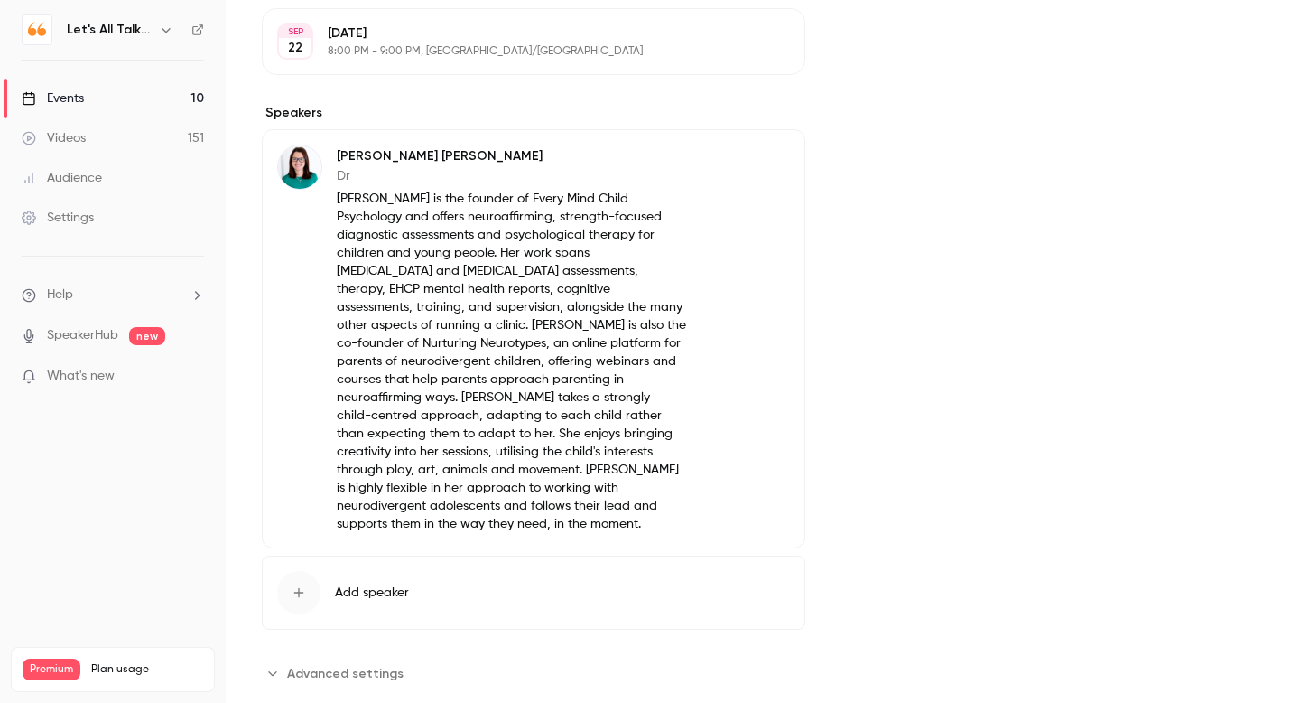
click at [749, 161] on button "Edit" at bounding box center [757, 158] width 66 height 29
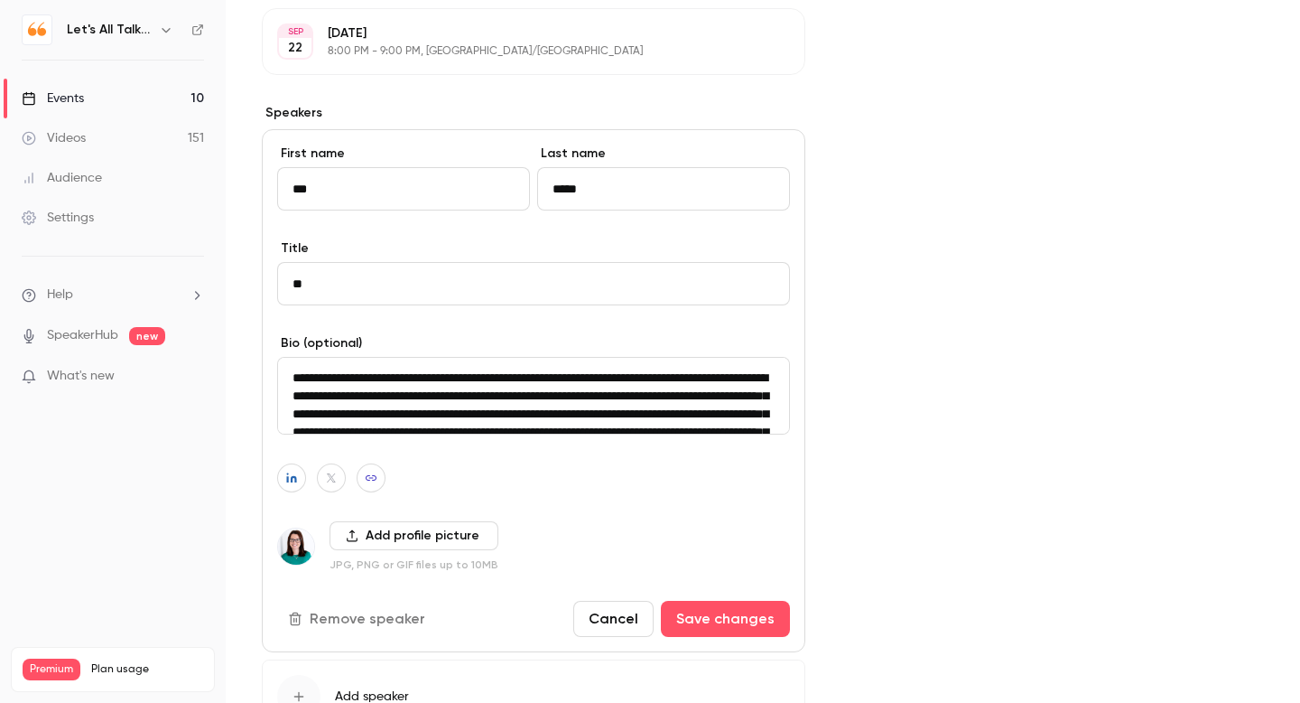
click at [373, 476] on icon "button" at bounding box center [371, 477] width 13 height 11
drag, startPoint x: 420, startPoint y: 434, endPoint x: 214, endPoint y: 415, distance: 206.9
click at [214, 415] on body "Let's All Talk Mental Health Events 10 Videos 151 Audience Settings Help Speake…" at bounding box center [650, 351] width 1300 height 703
paste input
type input "**********"
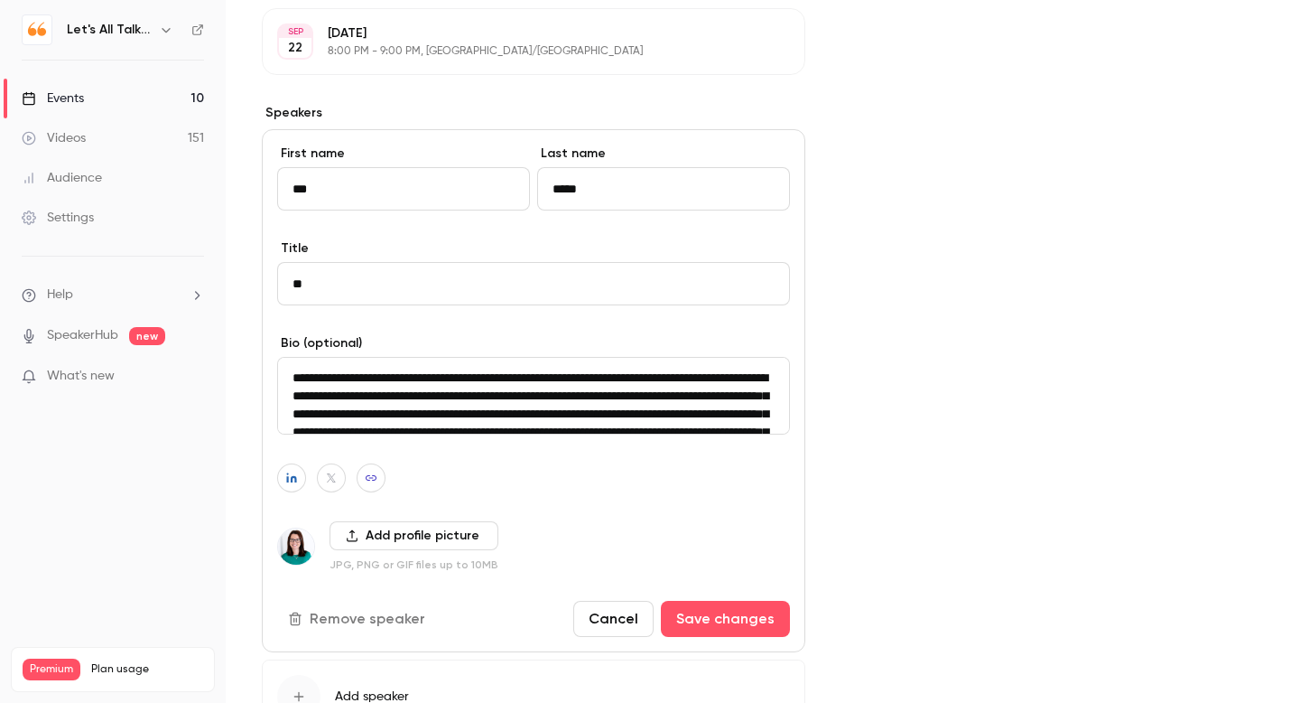
click at [462, 496] on div "**********" at bounding box center [534, 390] width 544 height 523
click at [300, 480] on button "button" at bounding box center [291, 477] width 29 height 29
click at [348, 441] on input "**********" at bounding box center [283, 435] width 184 height 16
click at [191, 434] on input "**********" at bounding box center [283, 435] width 184 height 16
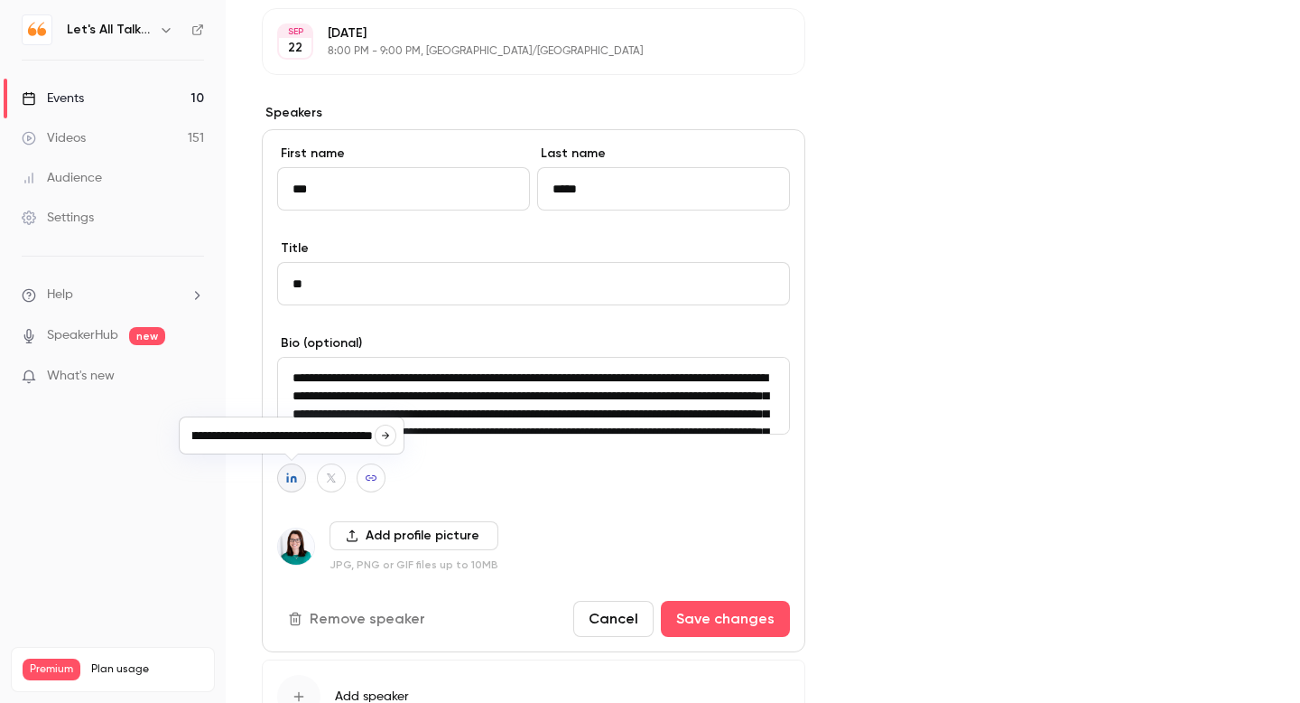
paste input
click at [386, 433] on icon "button" at bounding box center [385, 435] width 7 height 7
type input "**********"
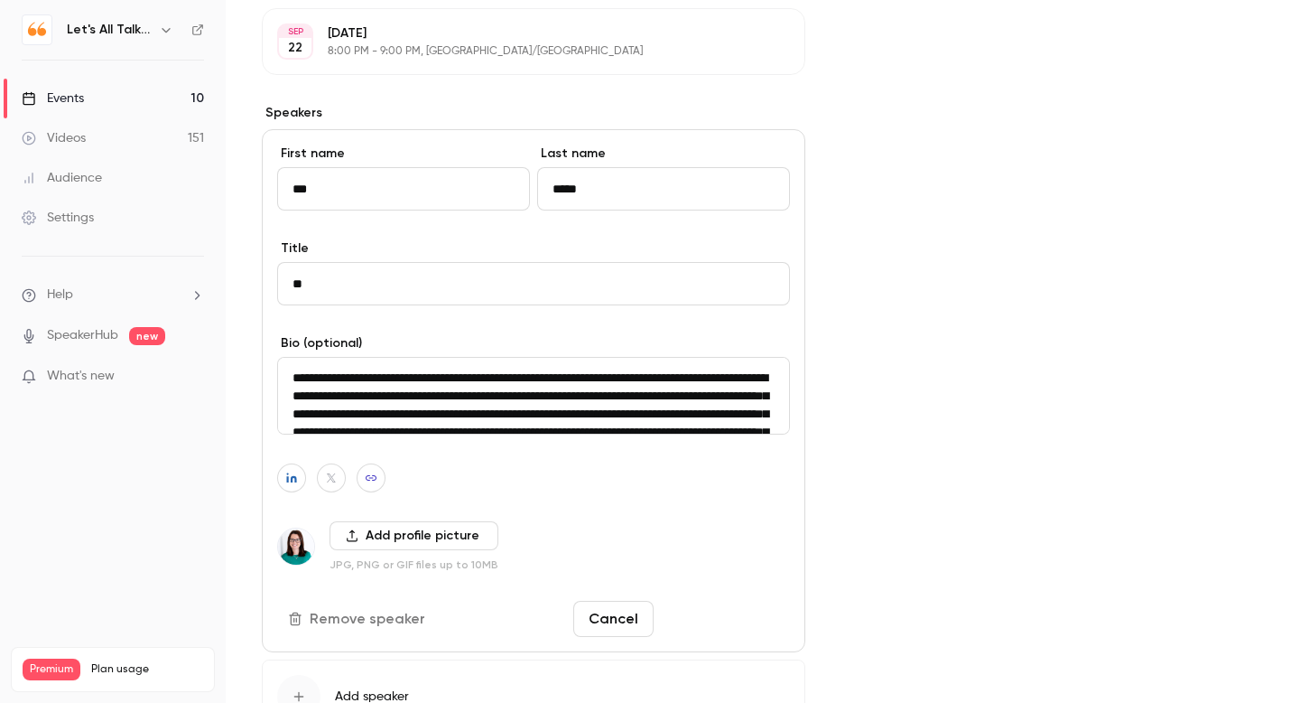
click at [713, 626] on button "Save changes" at bounding box center [725, 619] width 129 height 36
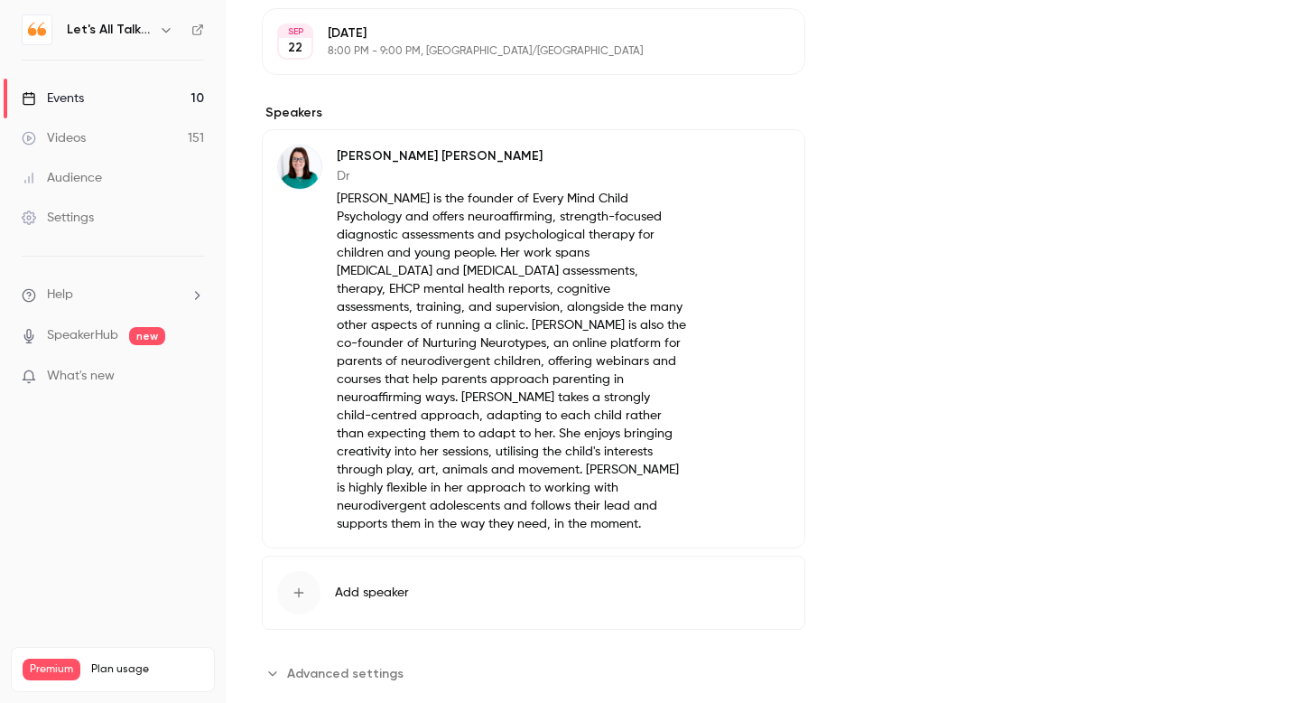
click at [86, 174] on div "Audience" at bounding box center [62, 178] width 80 height 18
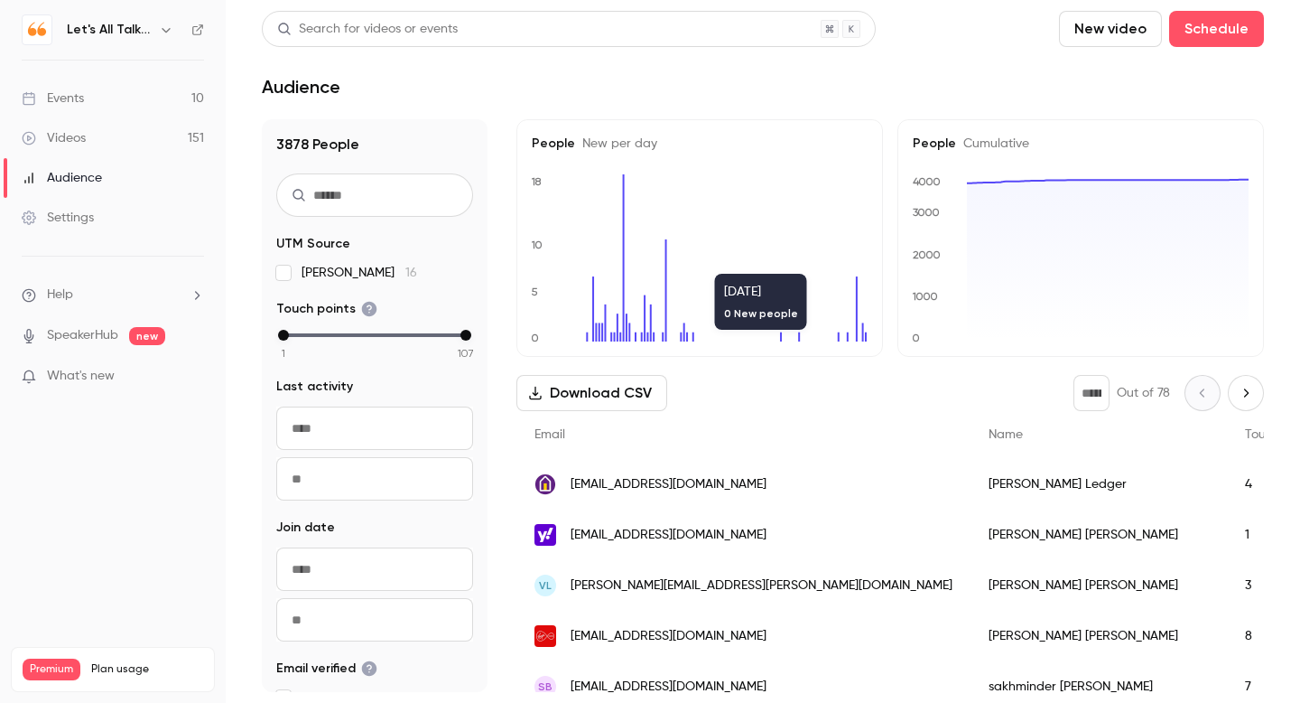
click at [573, 389] on button "Download CSV" at bounding box center [592, 393] width 151 height 36
